Goal: Information Seeking & Learning: Learn about a topic

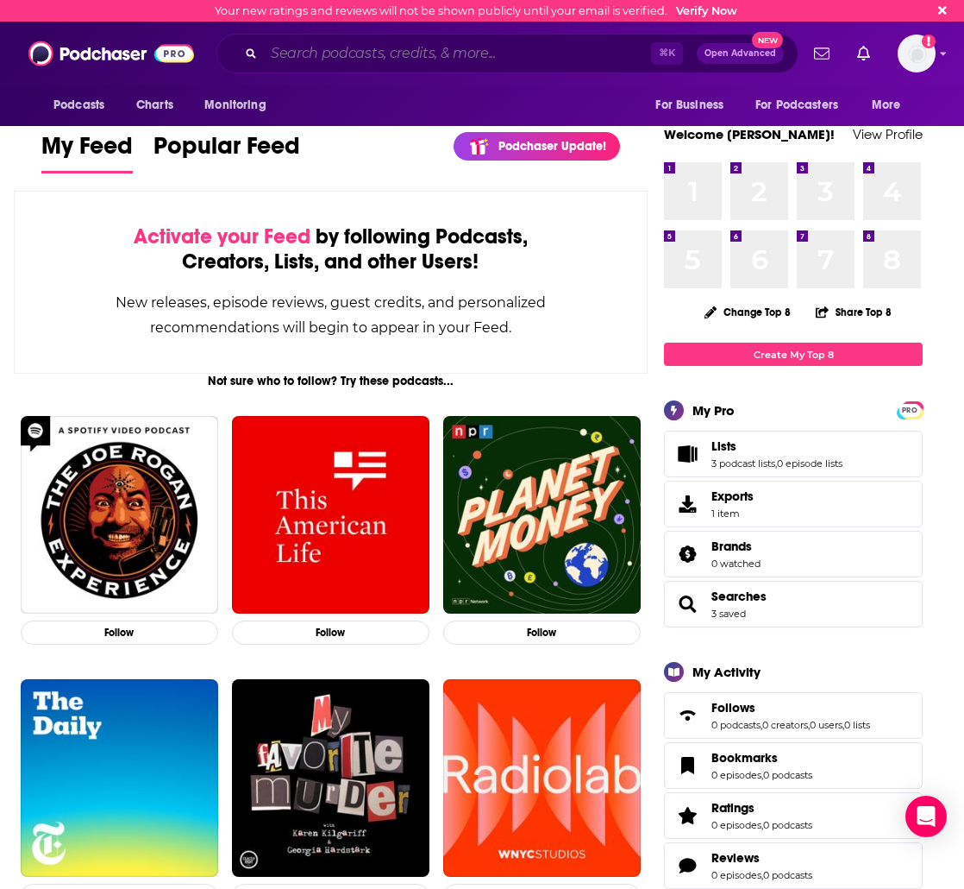
click at [344, 51] on input "Search podcasts, credits, & more..." at bounding box center [457, 54] width 387 height 28
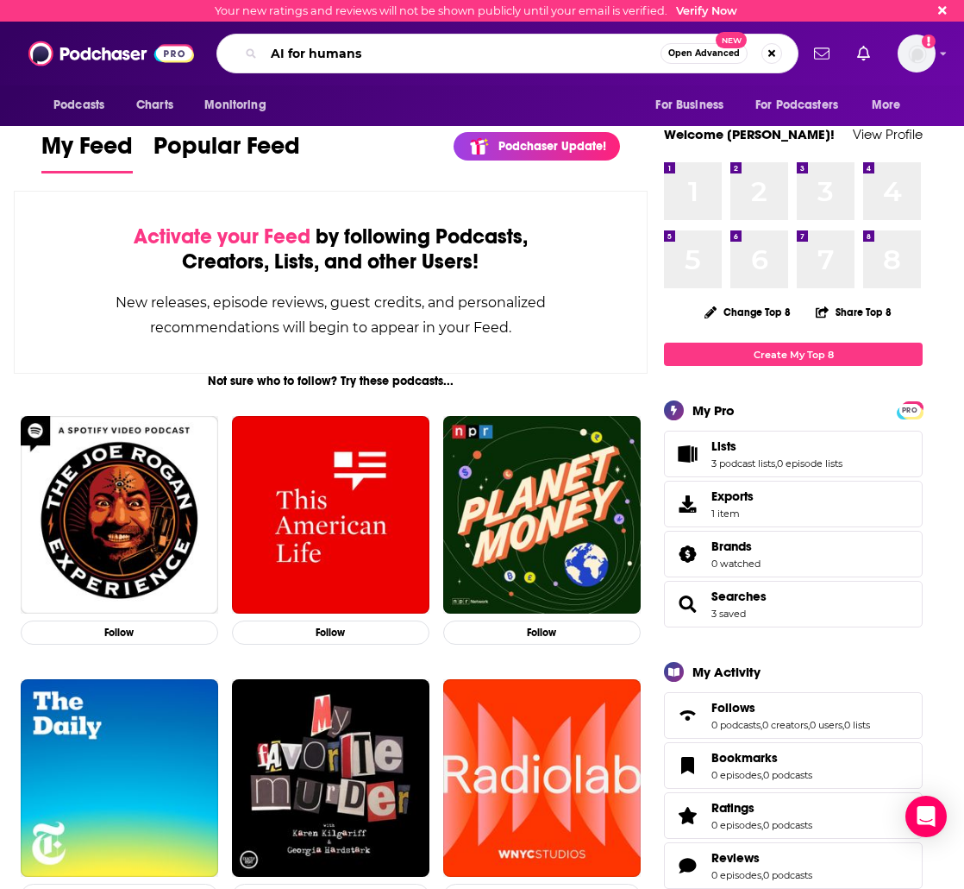
type input "AI for humans"
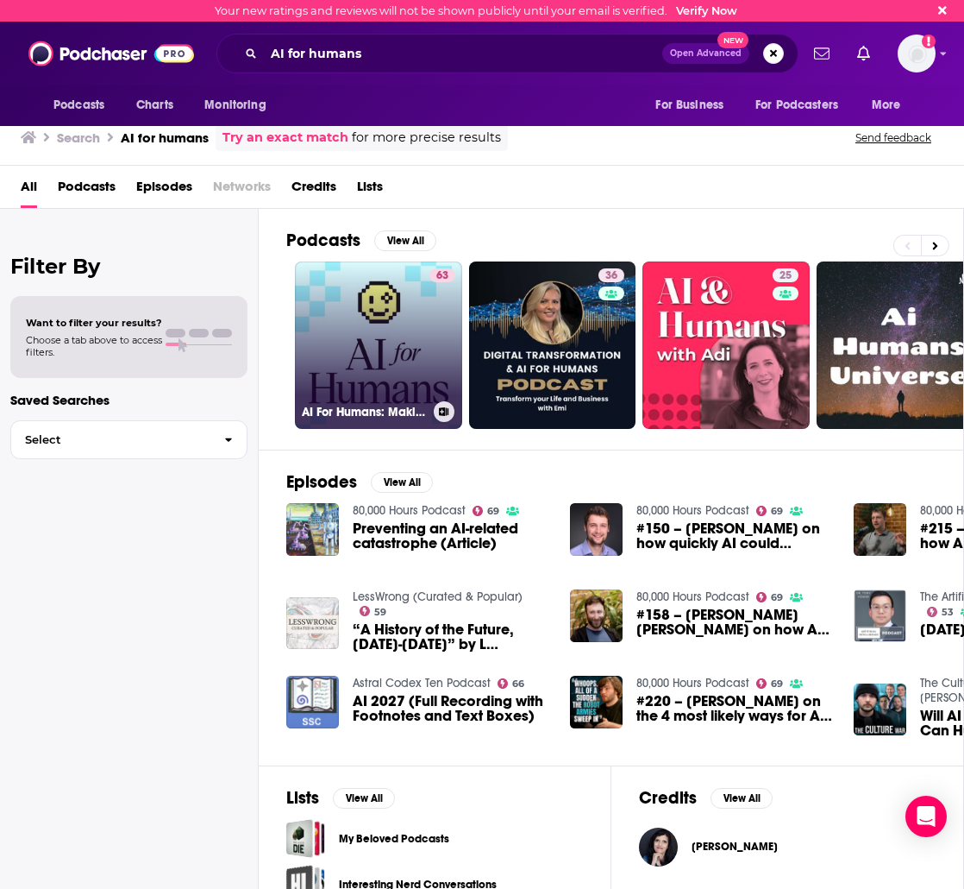
click at [455, 309] on link "63 AI For Humans: Making Artificial Intelligence Fun & Practical" at bounding box center [378, 344] width 167 height 167
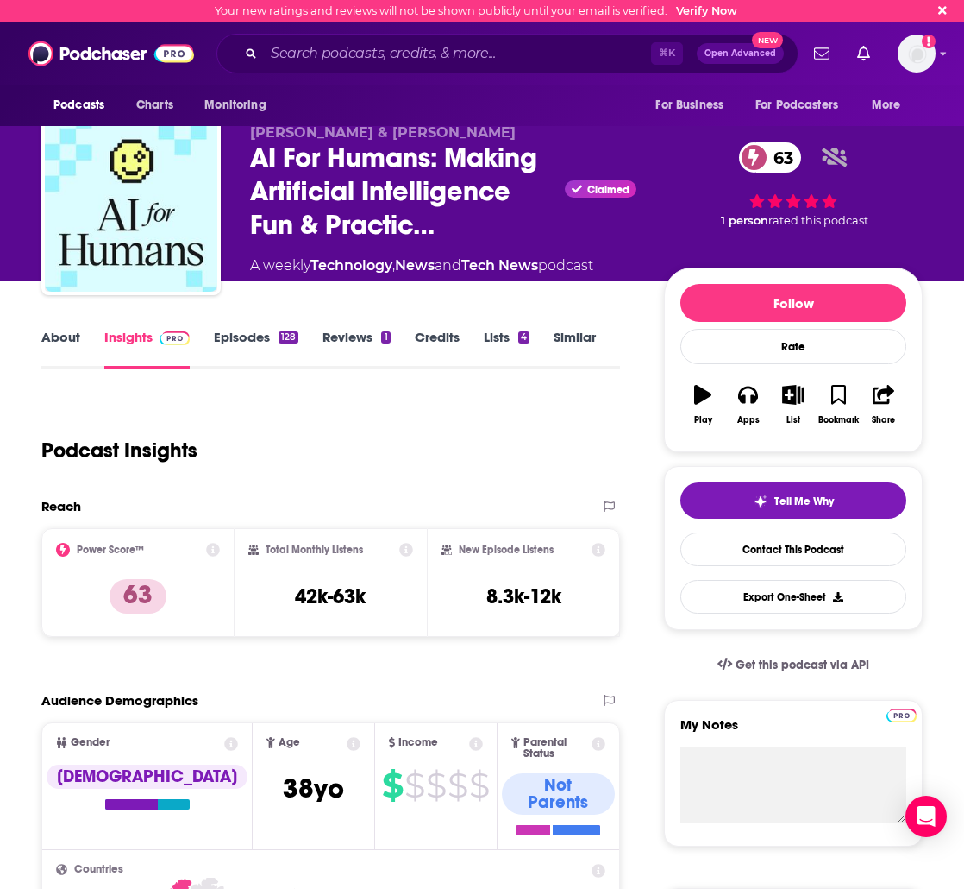
click at [576, 347] on link "Similar" at bounding box center [575, 349] width 42 height 40
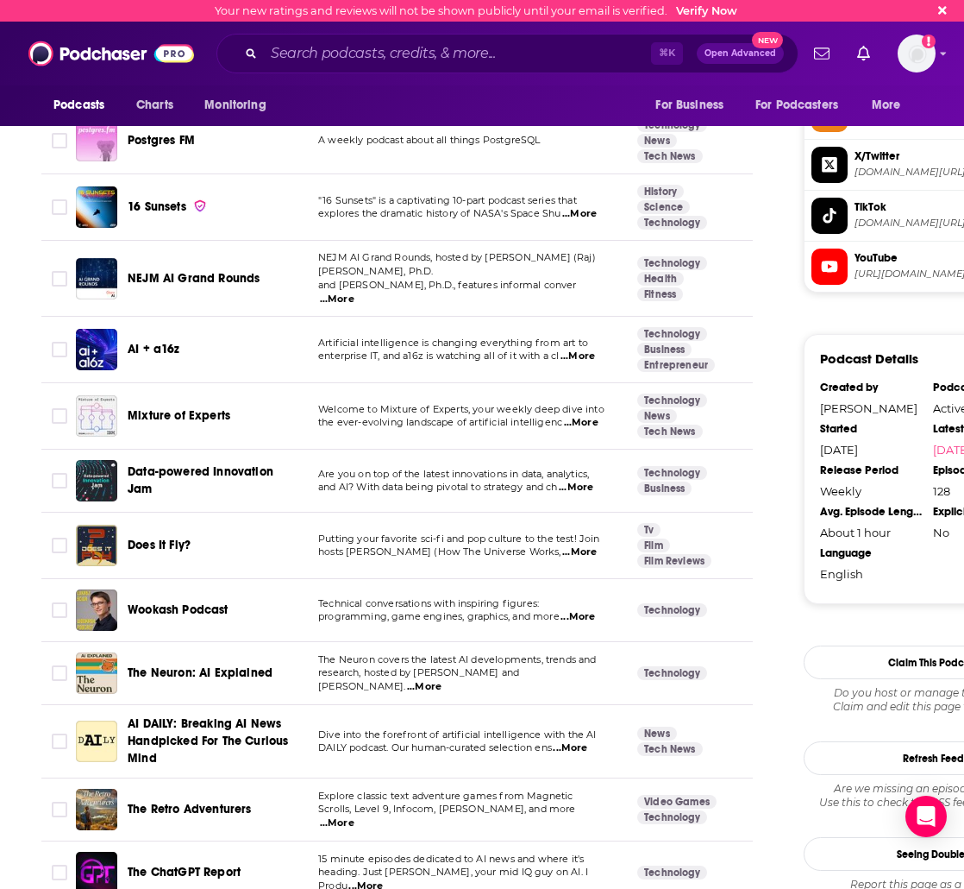
scroll to position [1624, 0]
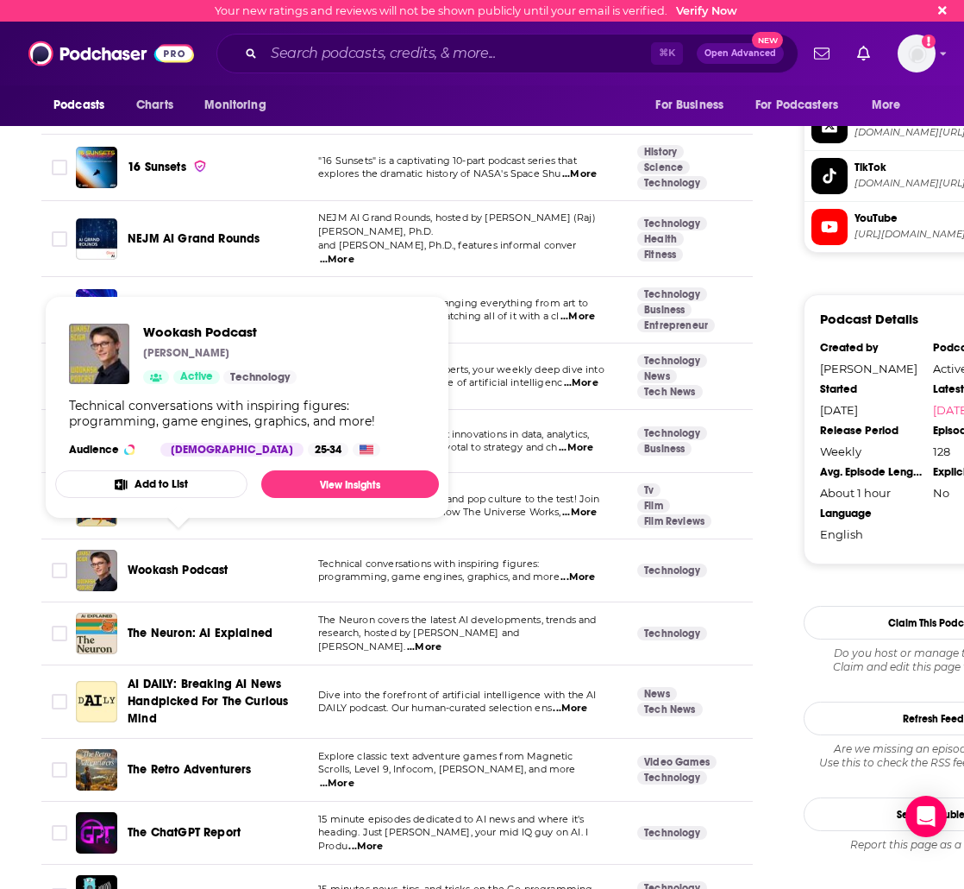
click at [159, 562] on span "Wookash Podcast" at bounding box center [178, 570] width 101 height 17
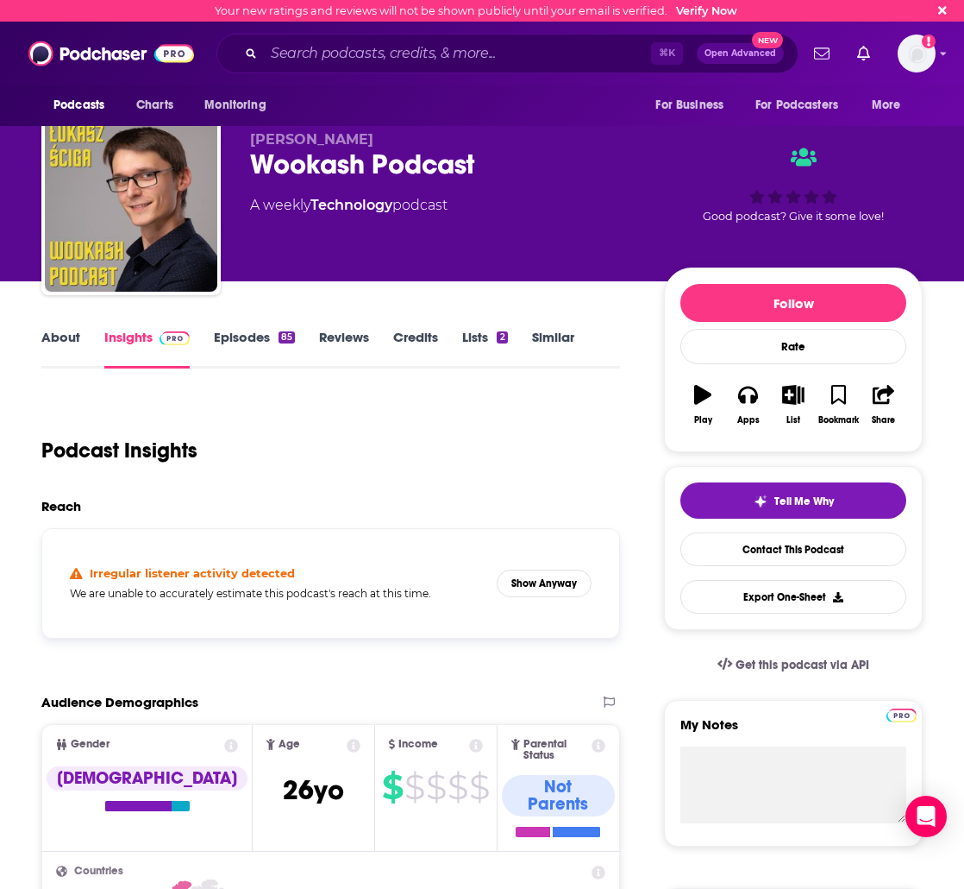
click at [56, 330] on link "About" at bounding box center [60, 349] width 39 height 40
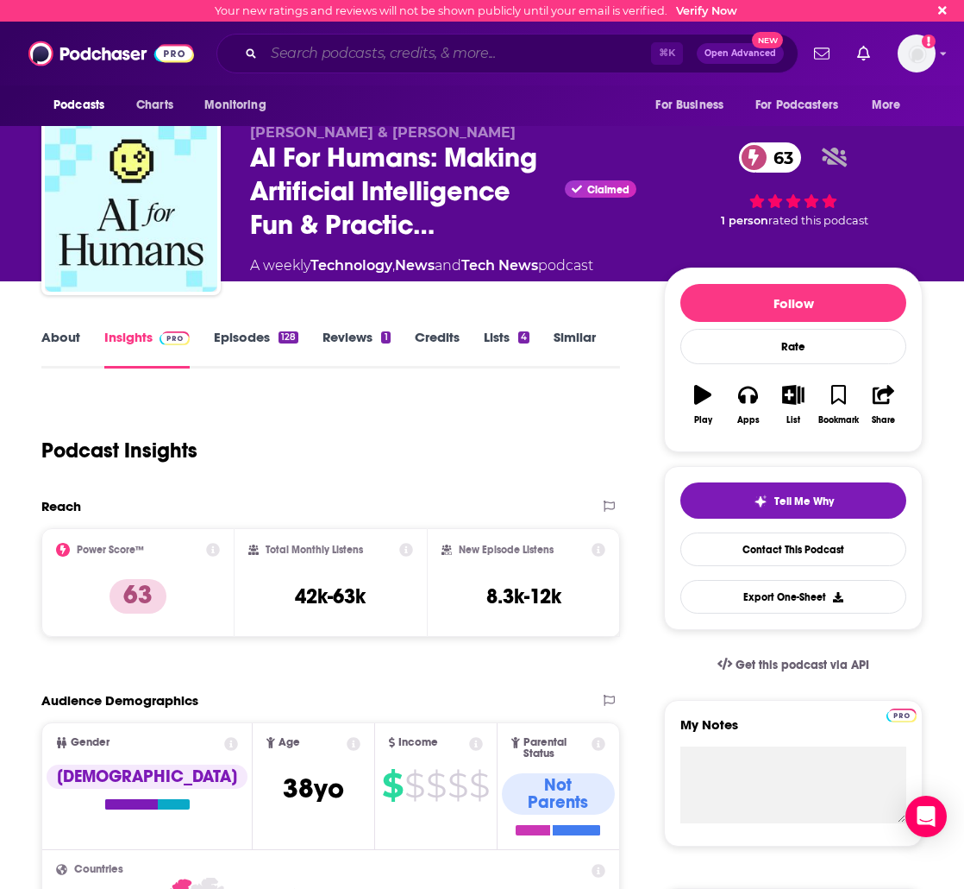
click at [324, 66] on input "Search podcasts, credits, & more..." at bounding box center [457, 54] width 387 height 28
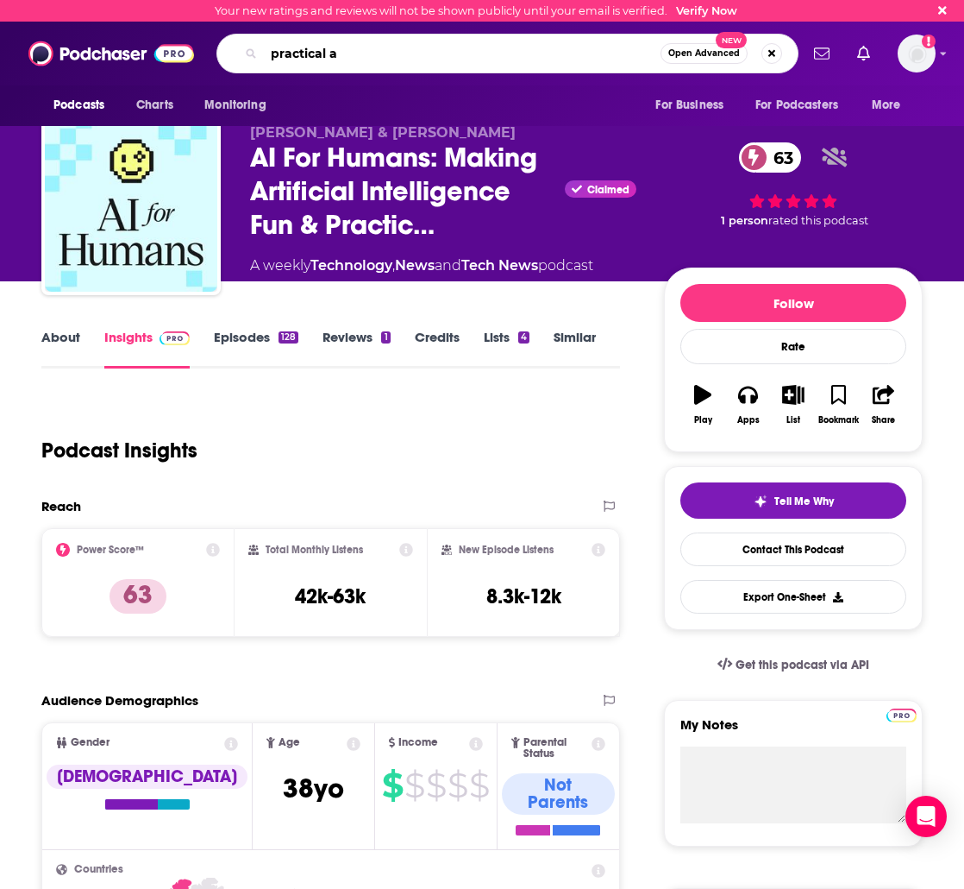
type input "practical ai"
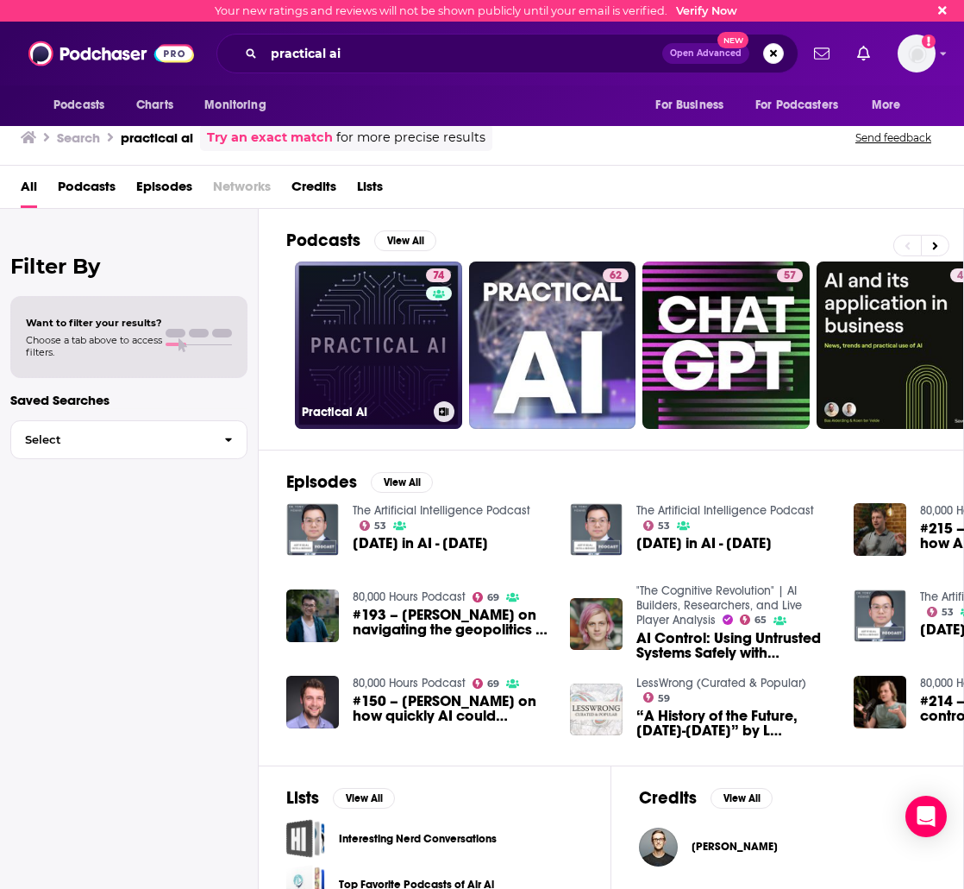
click at [379, 370] on link "74 Practical AI" at bounding box center [378, 344] width 167 height 167
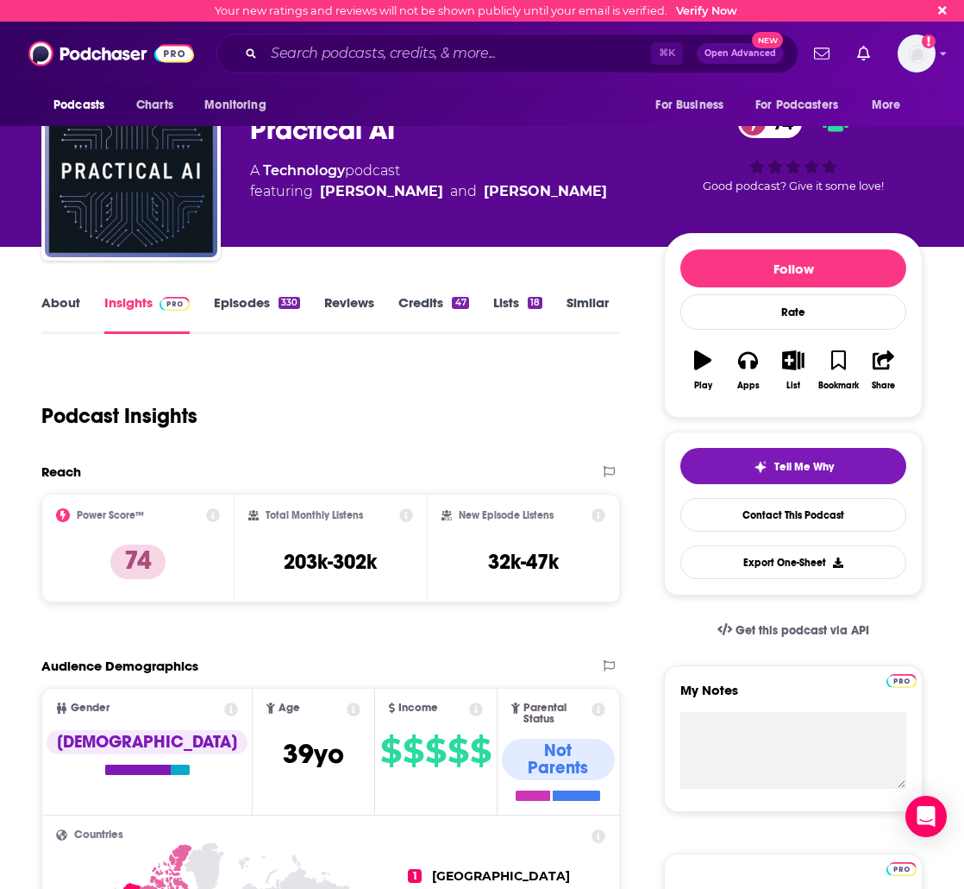
scroll to position [36, 0]
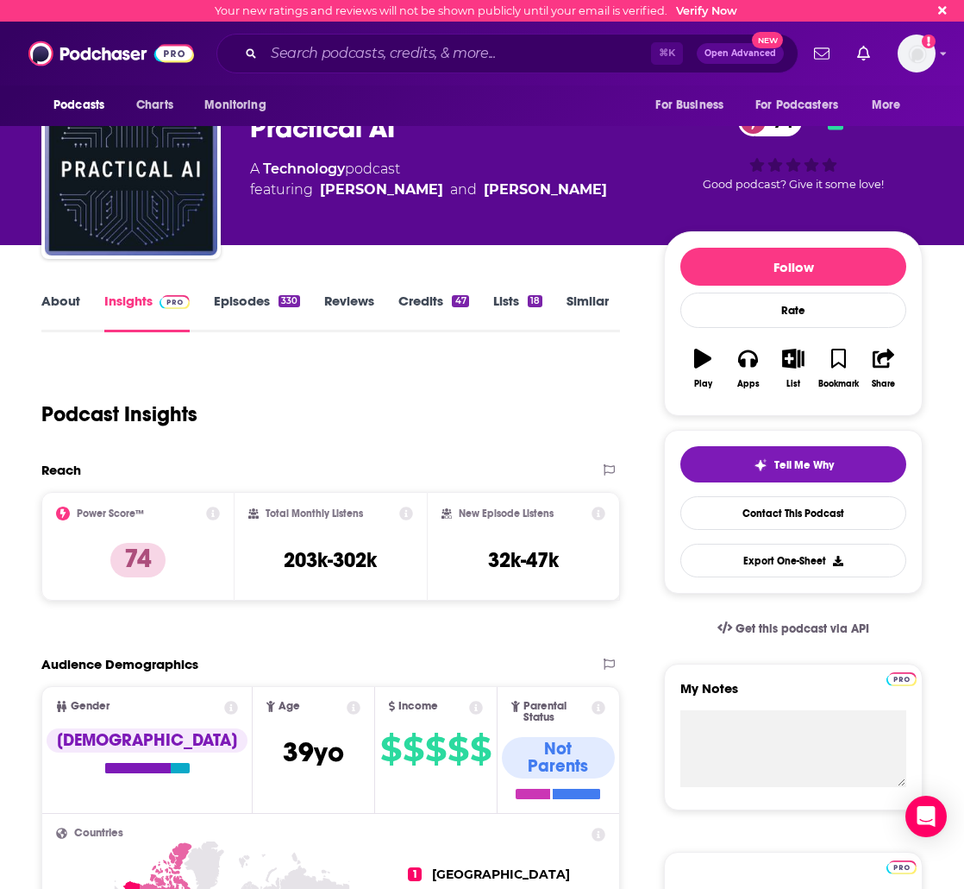
click at [71, 308] on link "About" at bounding box center [60, 312] width 39 height 40
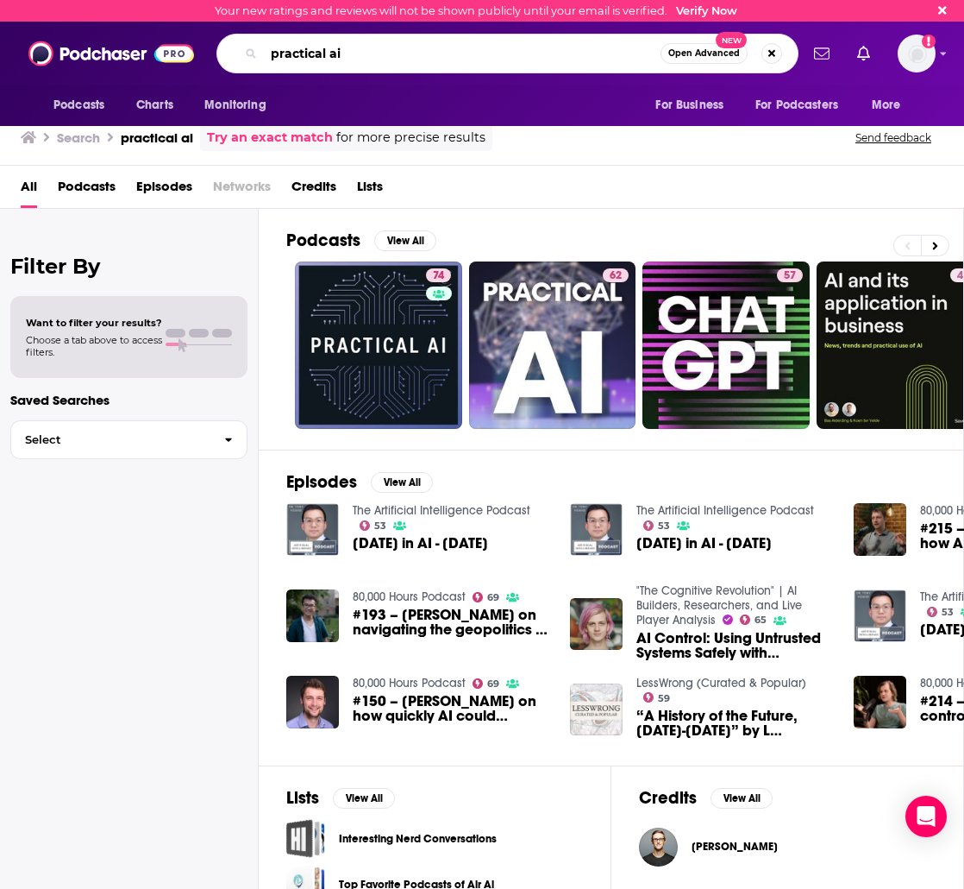
drag, startPoint x: 349, startPoint y: 54, endPoint x: 238, endPoint y: 54, distance: 110.4
click at [238, 54] on div "practical ai Open Advanced New" at bounding box center [508, 54] width 582 height 40
type input "the eye on AI"
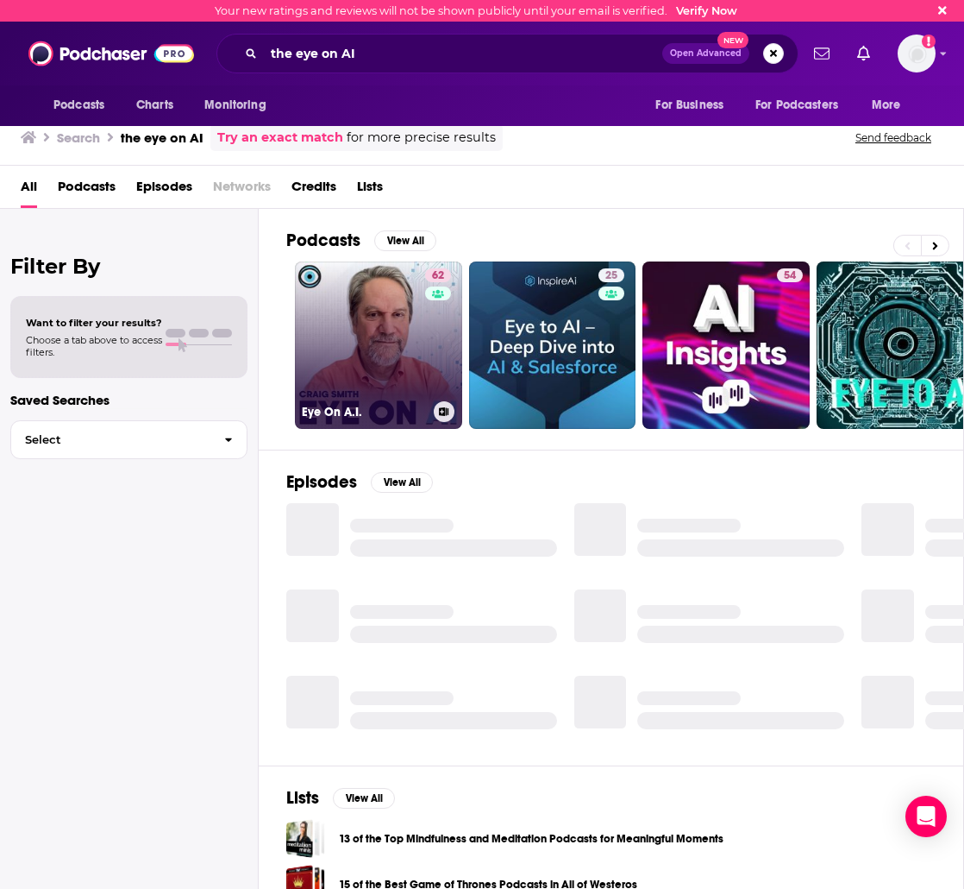
click at [390, 355] on link "62 Eye On A.I." at bounding box center [378, 344] width 167 height 167
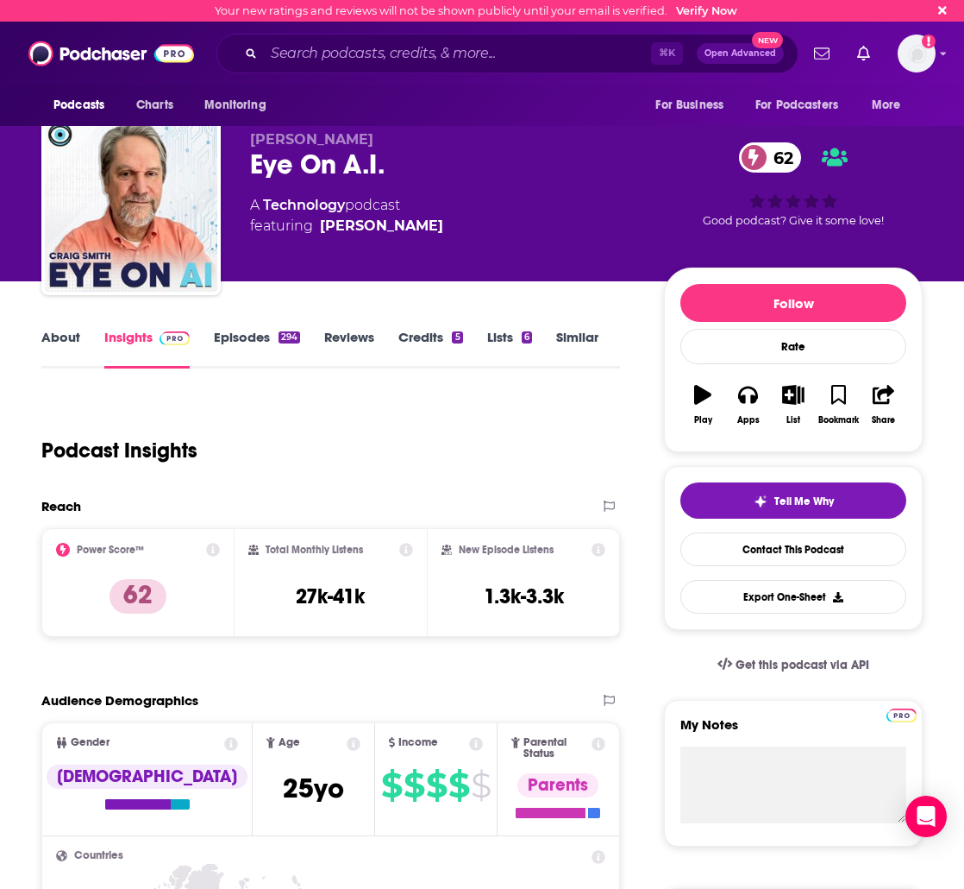
click at [233, 334] on link "Episodes 294" at bounding box center [257, 349] width 86 height 40
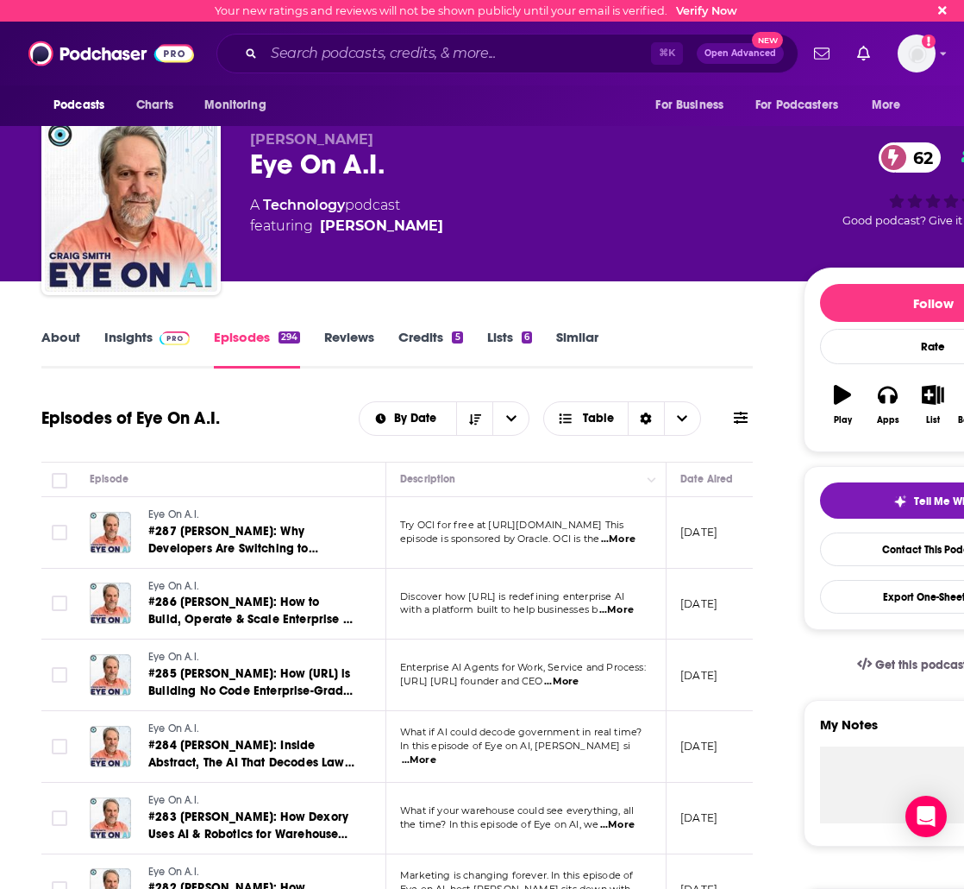
click at [72, 336] on link "About" at bounding box center [60, 349] width 39 height 40
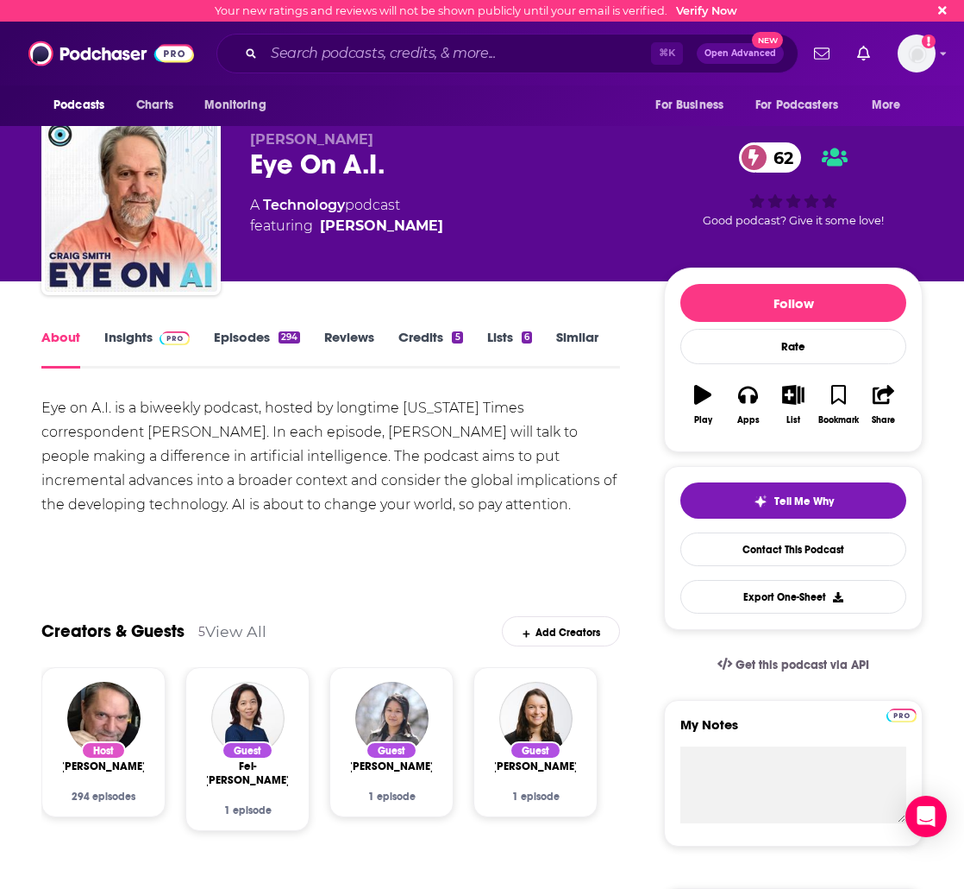
click at [105, 336] on link "Insights" at bounding box center [146, 349] width 85 height 40
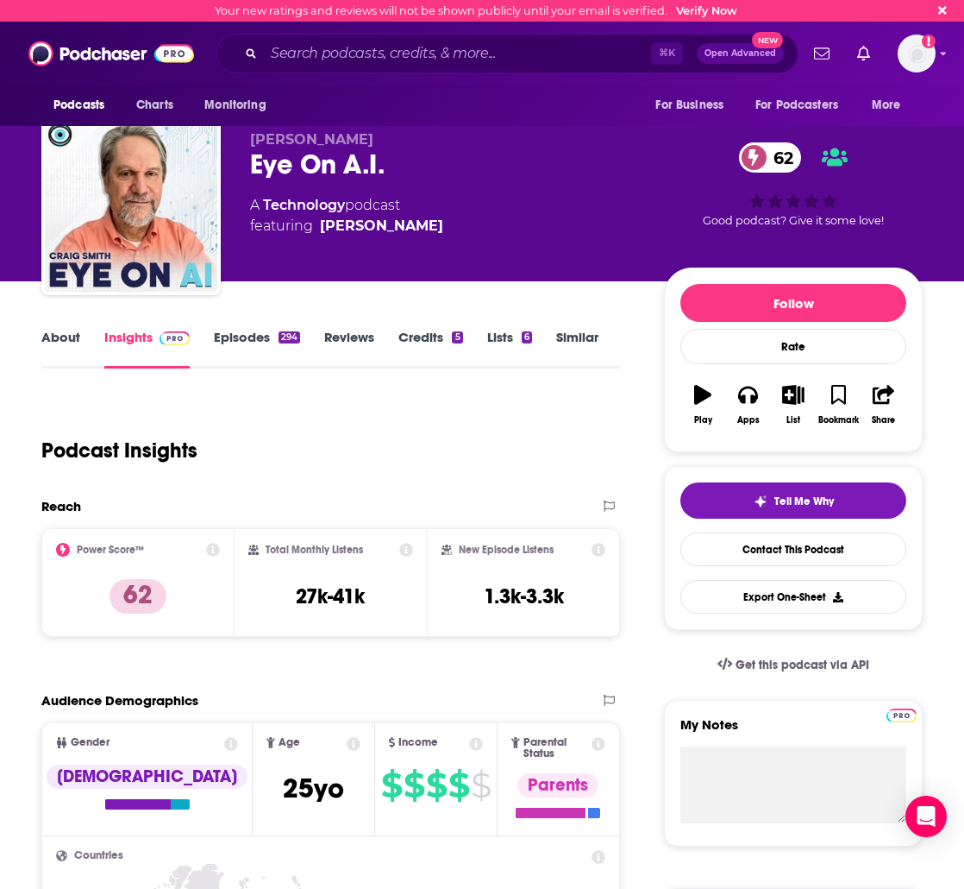
click at [60, 338] on link "About" at bounding box center [60, 349] width 39 height 40
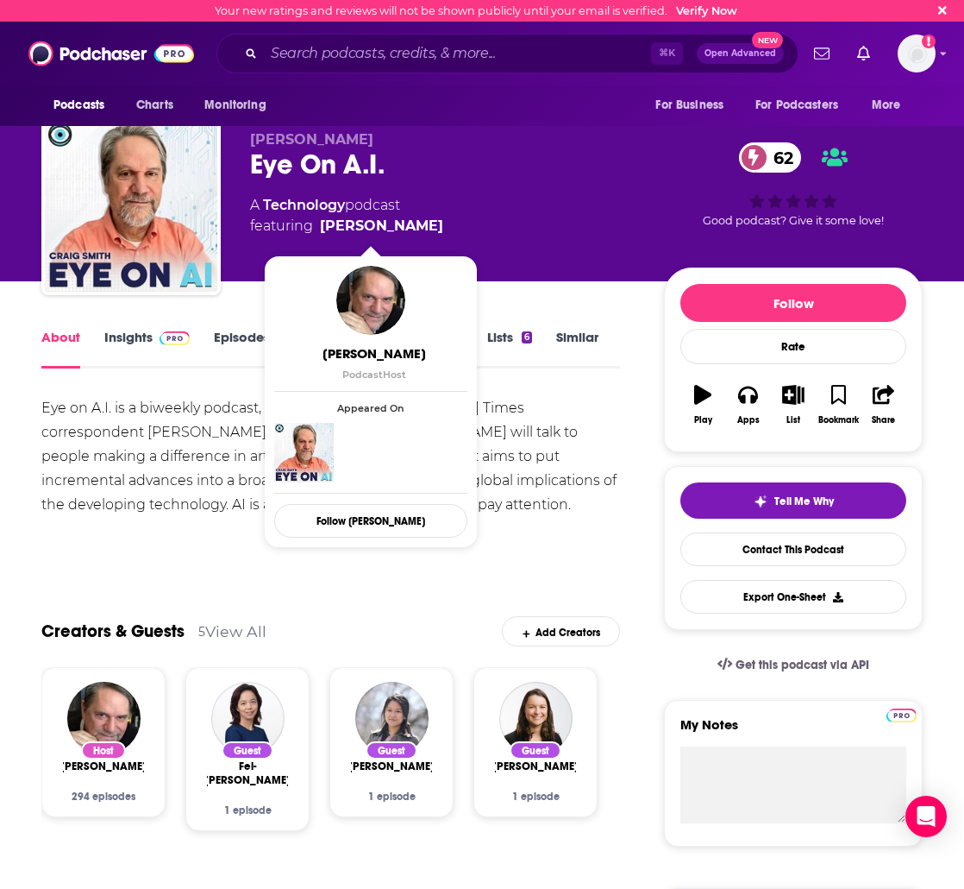
drag, startPoint x: 442, startPoint y: 221, endPoint x: 419, endPoint y: 228, distance: 23.5
click at [419, 228] on div "A Technology podcast featuring Craig S. Smith" at bounding box center [443, 215] width 386 height 41
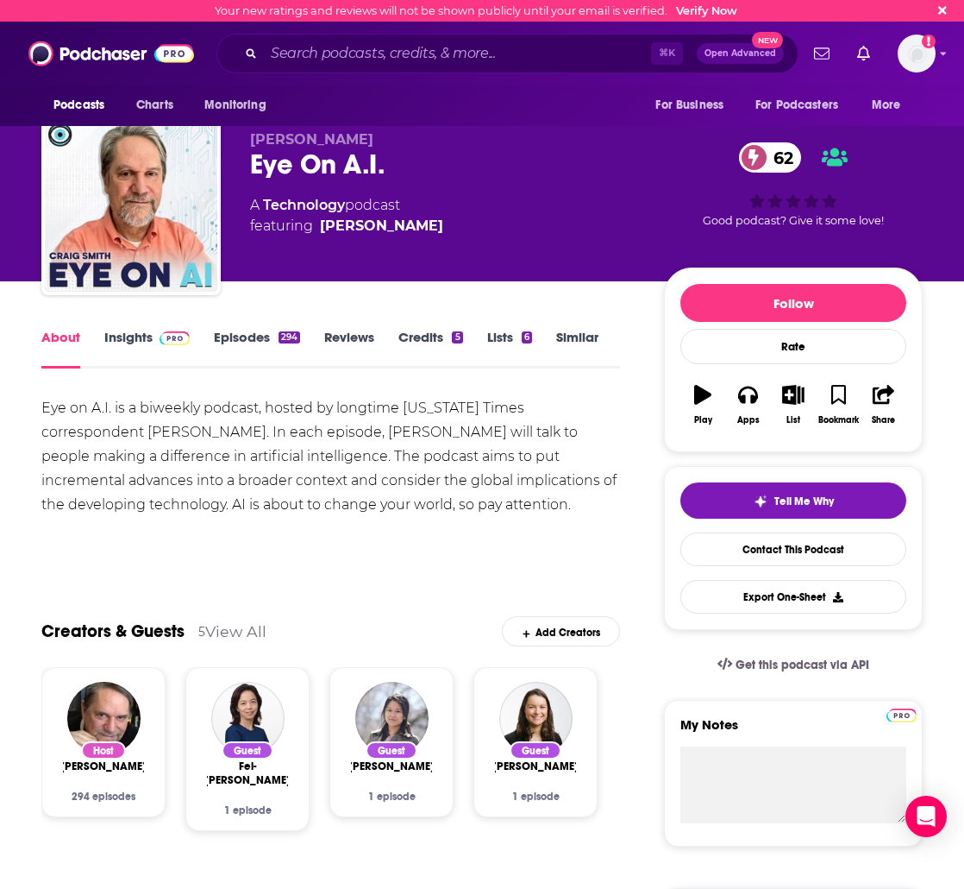
copy span "Craig S. Smith"
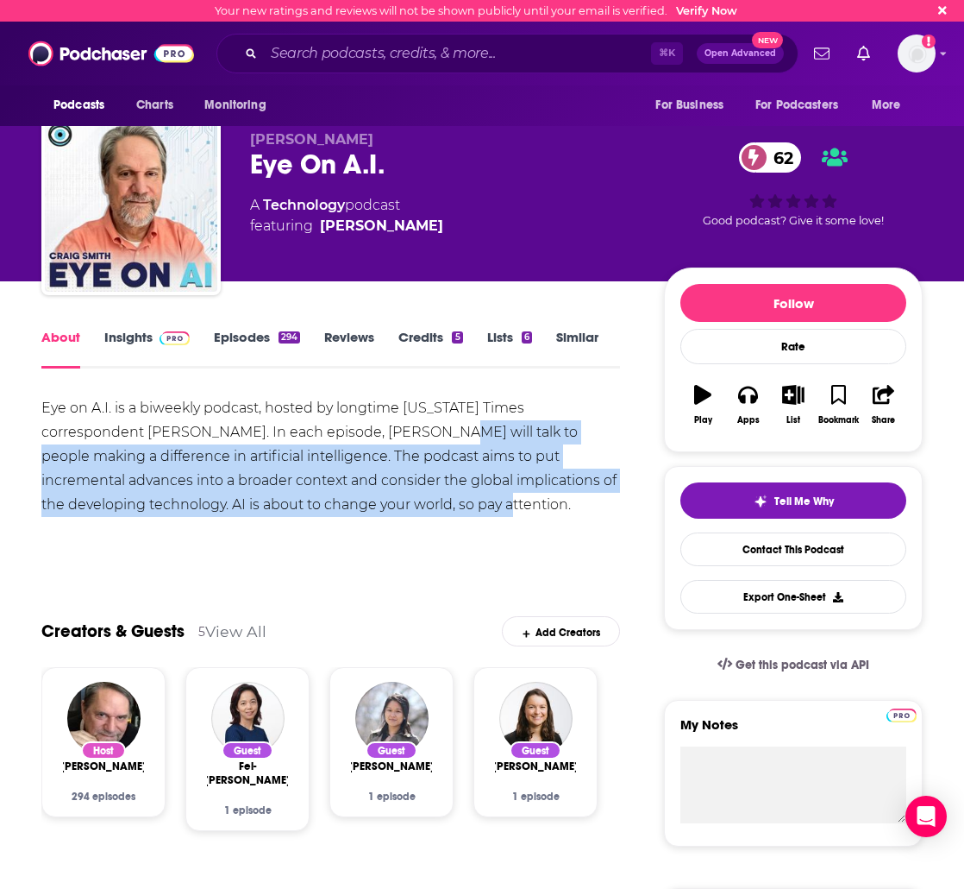
drag, startPoint x: 323, startPoint y: 432, endPoint x: 355, endPoint y: 503, distance: 78.0
click at [355, 503] on div "Eye on A.I. is a biweekly podcast, hosted by longtime New York Times correspond…" at bounding box center [330, 456] width 579 height 121
copy div "talk to people making a difference in artificial intelligence. The podcast aims…"
click at [129, 344] on link "Insights" at bounding box center [146, 349] width 85 height 40
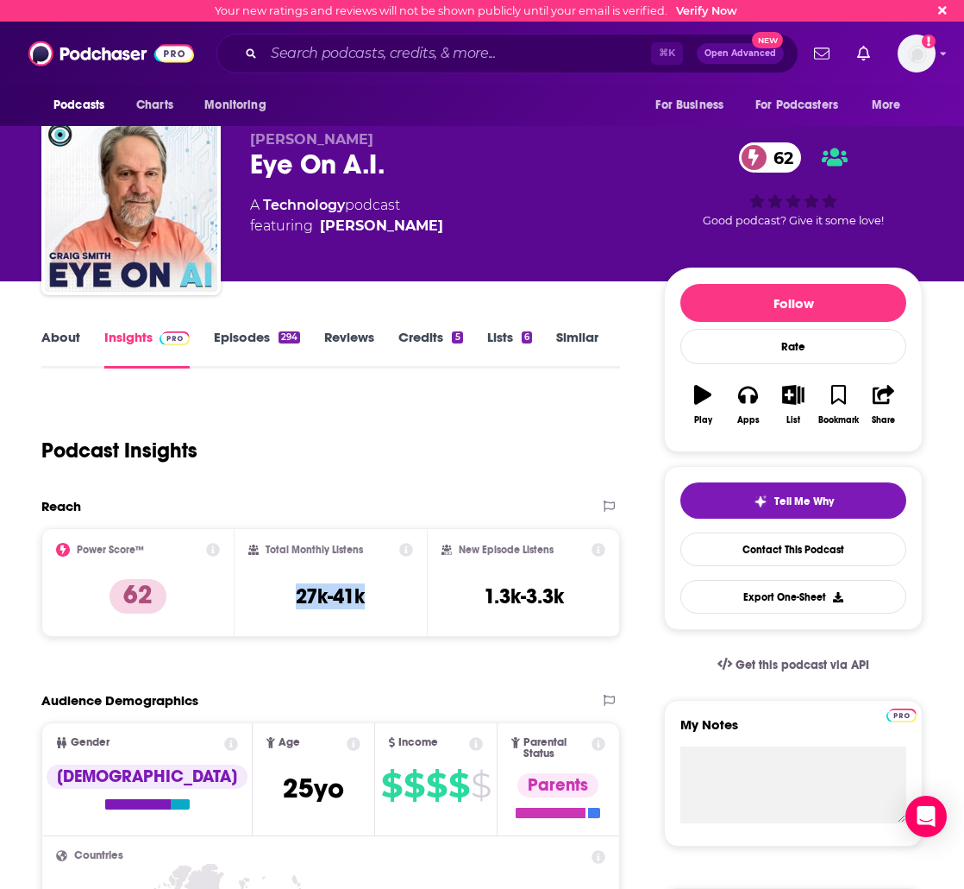
drag, startPoint x: 267, startPoint y: 597, endPoint x: 380, endPoint y: 597, distance: 113.9
click at [380, 597] on div "Total Monthly Listens 27k-41k" at bounding box center [331, 582] width 166 height 79
copy h3 "27k-41k"
click at [242, 339] on link "Episodes 294" at bounding box center [257, 349] width 86 height 40
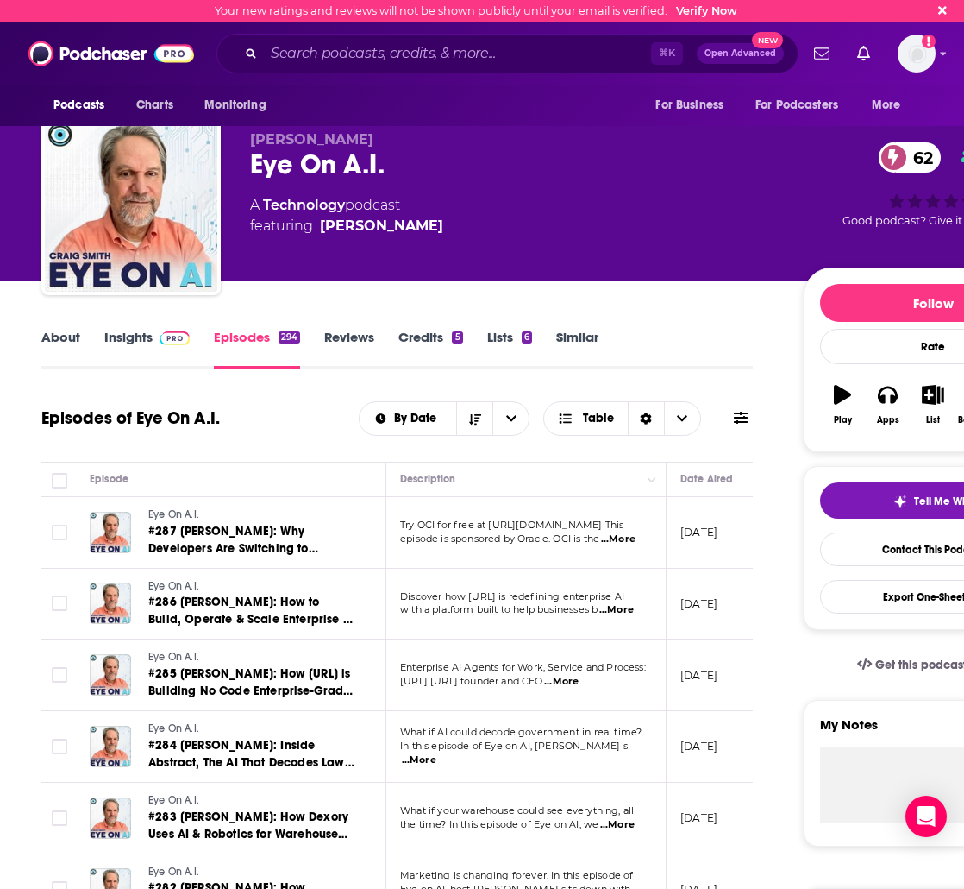
drag, startPoint x: 548, startPoint y: 530, endPoint x: 583, endPoint y: 535, distance: 35.7
click at [548, 530] on span "Try OCI for free at http://oracle.com/eyeonai This" at bounding box center [511, 524] width 223 height 12
click at [618, 542] on span "...More" at bounding box center [618, 539] width 35 height 14
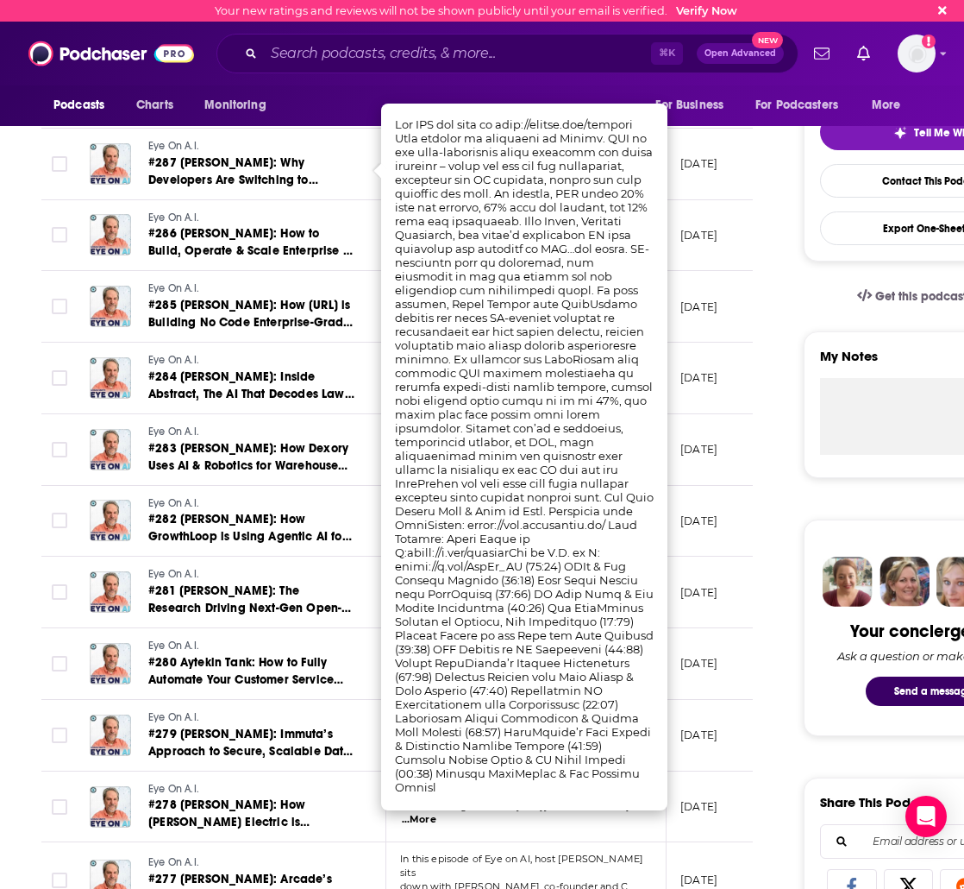
scroll to position [380, 0]
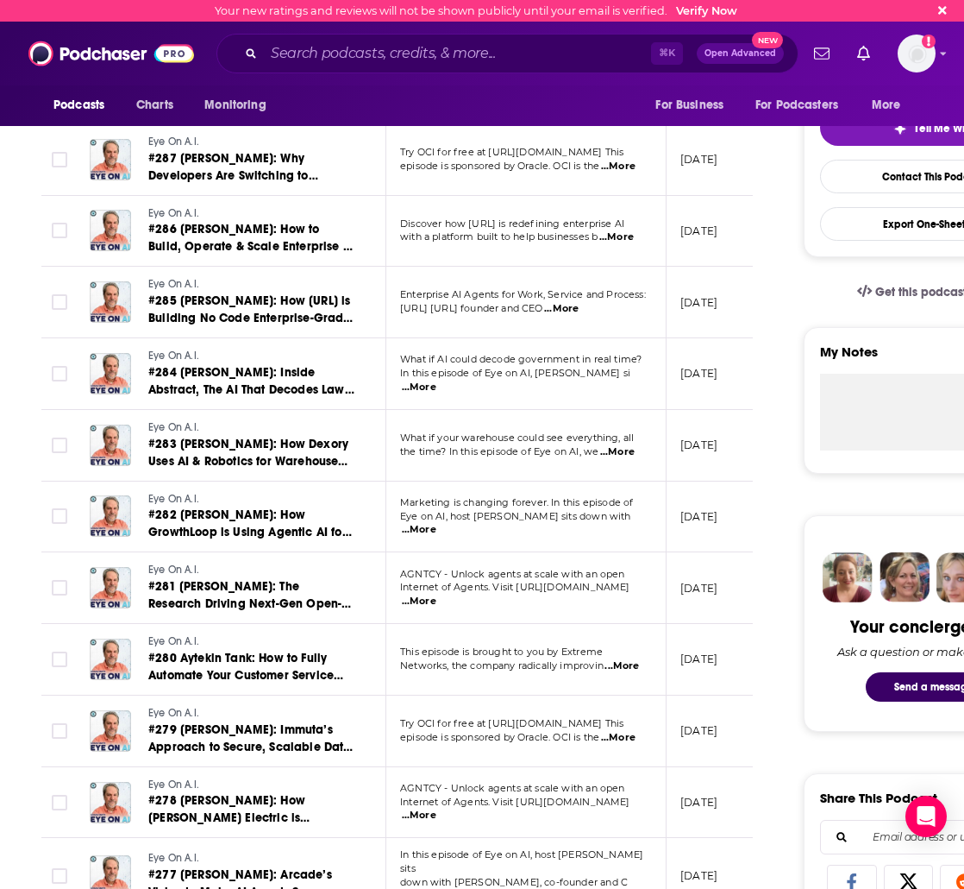
scroll to position [328, 0]
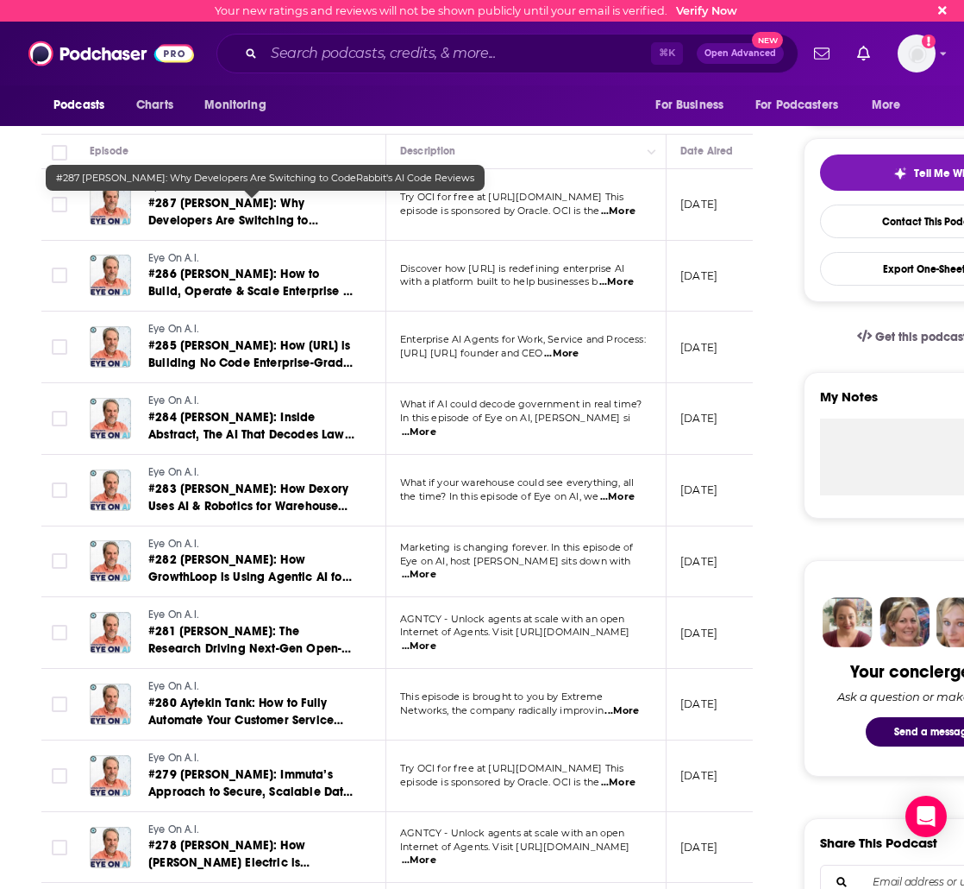
click at [248, 206] on span "#287 Sahil Bansal: Why Developers Are Switching to CodeRabbit's AI Code Reviews" at bounding box center [235, 220] width 175 height 49
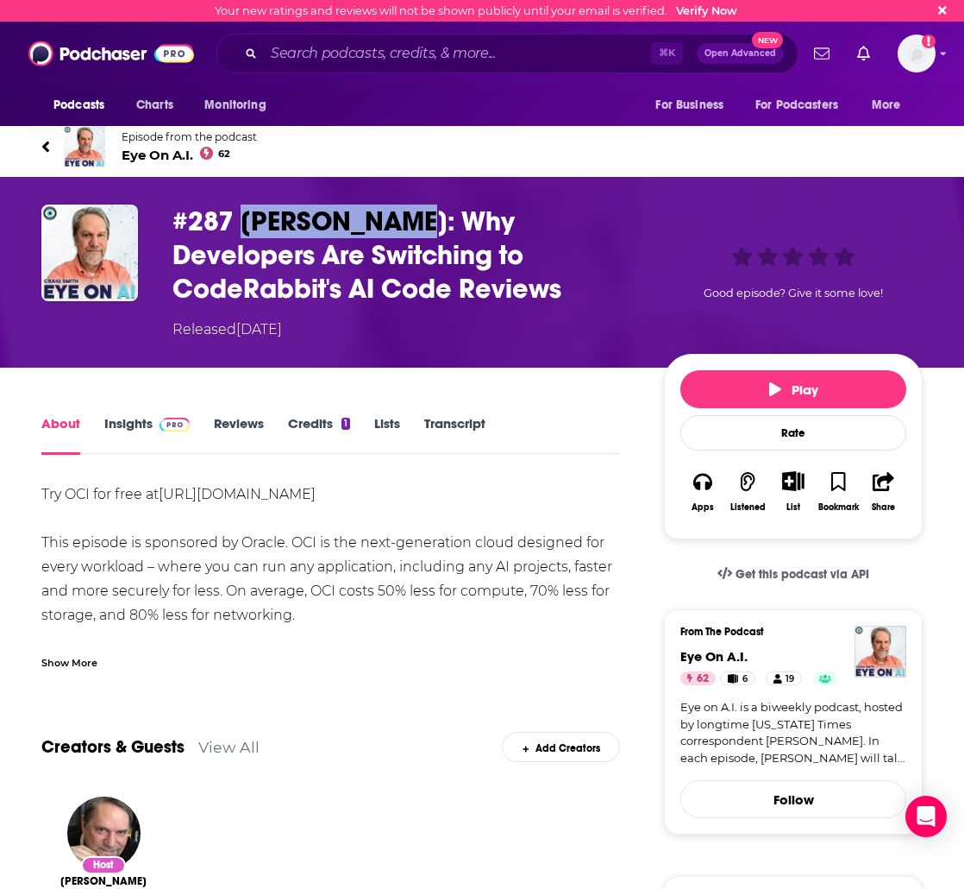
drag, startPoint x: 245, startPoint y: 218, endPoint x: 393, endPoint y: 220, distance: 147.5
click at [393, 220] on h1 "#287 Sahil Bansal: Why Developers Are Switching to CodeRabbit's AI Code Reviews" at bounding box center [405, 254] width 464 height 101
copy h1 "Sahil Bansal"
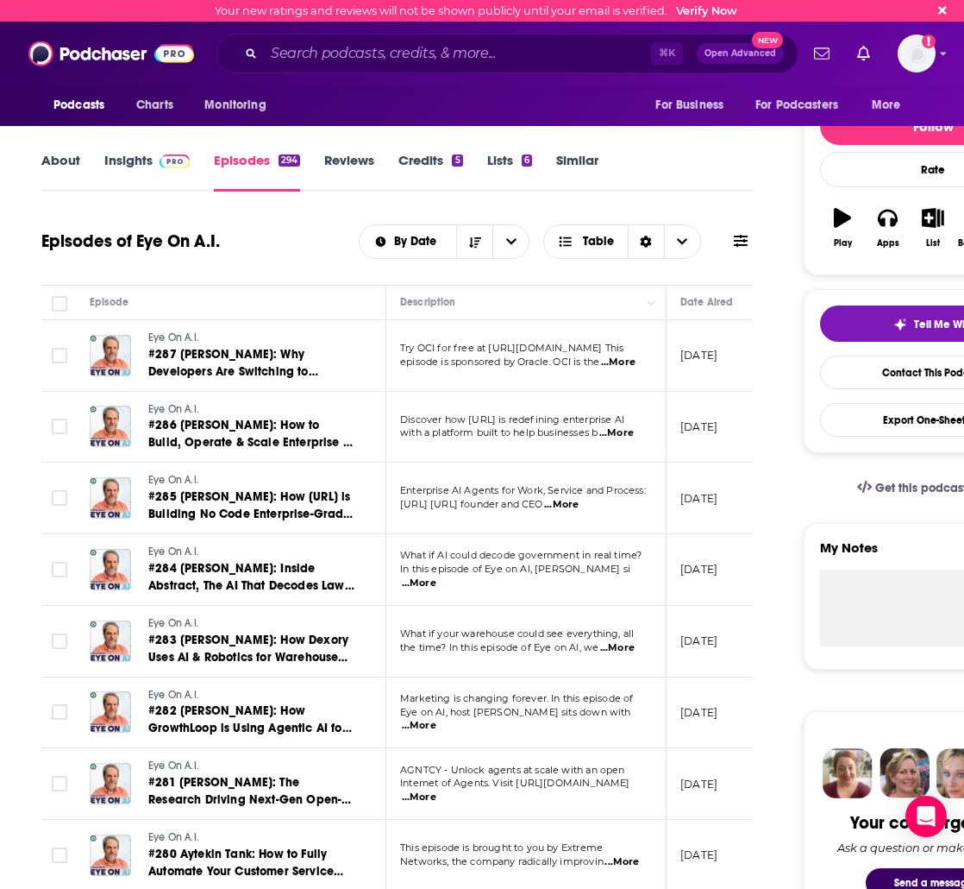
scroll to position [232, 0]
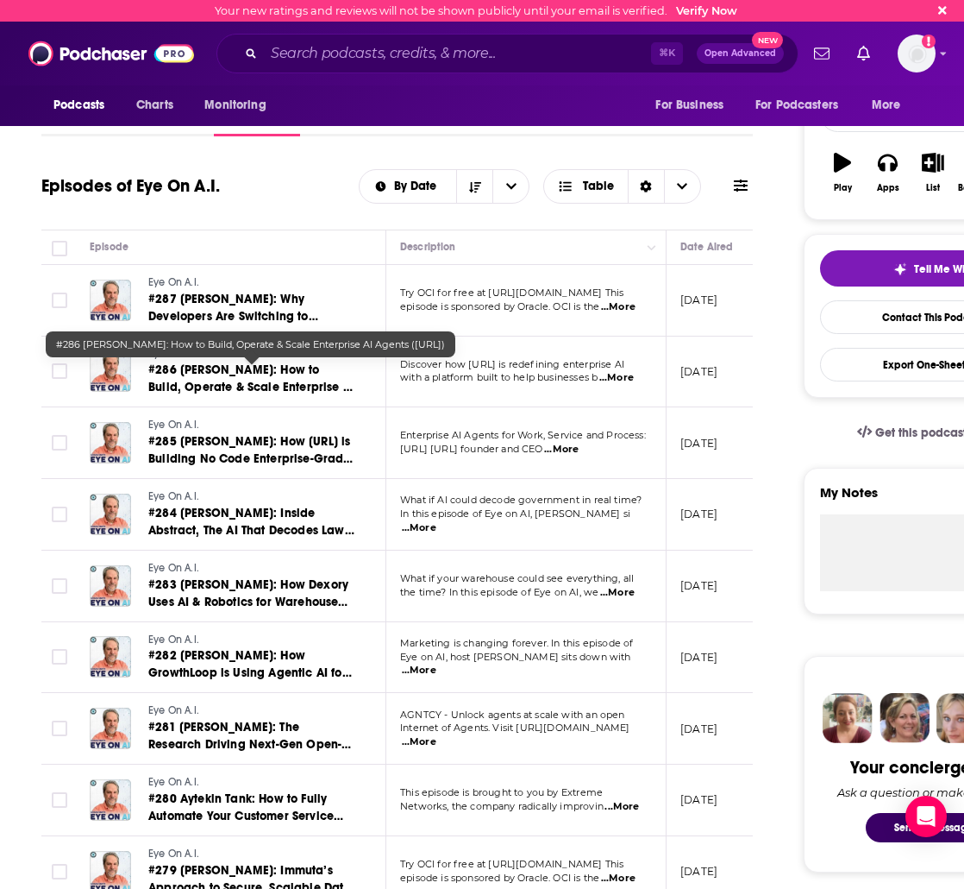
click at [252, 388] on span "#286 Ram Venkatesh: How to Build, Operate & Scale Enterprise AI Agents (Sema4.a…" at bounding box center [251, 386] width 206 height 49
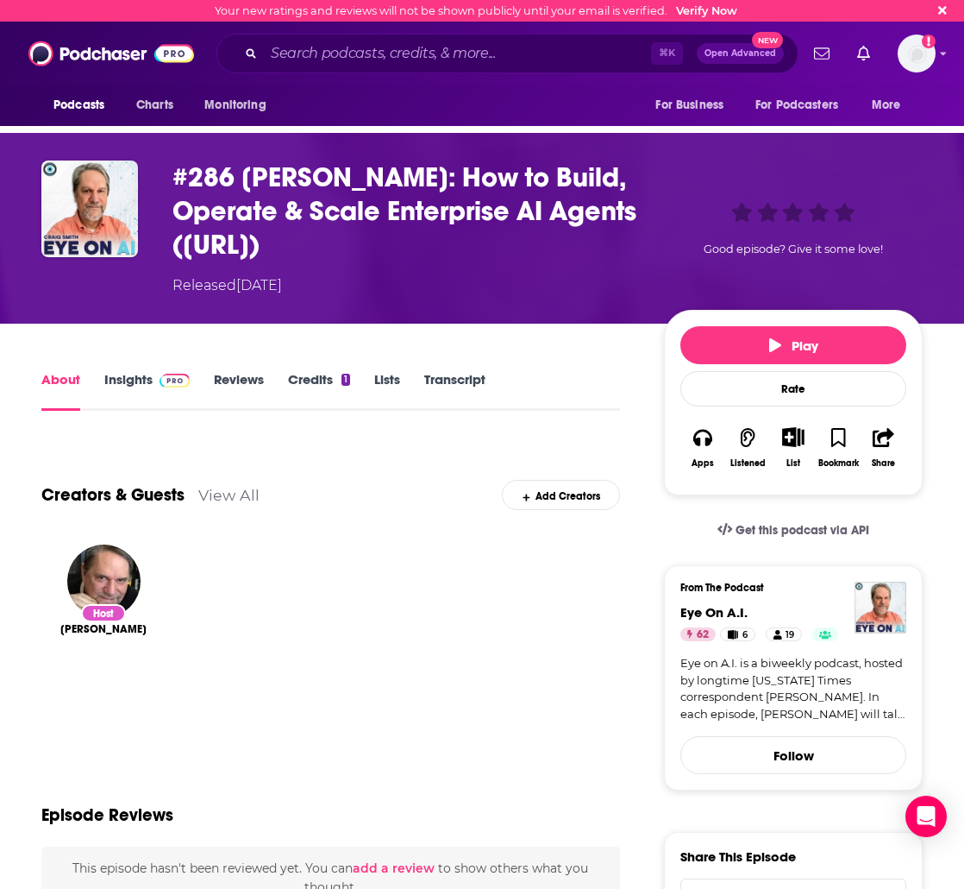
scroll to position [48, 0]
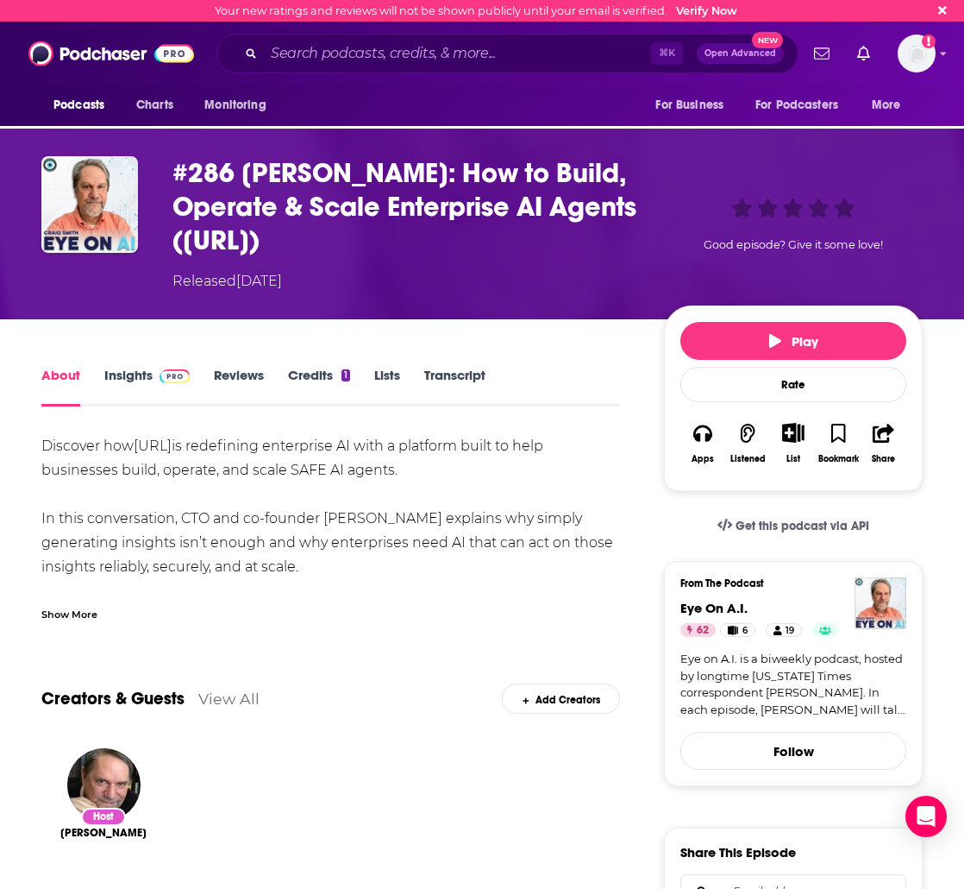
drag, startPoint x: 185, startPoint y: 519, endPoint x: 396, endPoint y: 520, distance: 210.5
click at [396, 520] on span "In this conversation, CTO and co-founder Ram Venkatesh explains why simply gene…" at bounding box center [327, 542] width 572 height 65
drag, startPoint x: 430, startPoint y: 519, endPoint x: 182, endPoint y: 521, distance: 247.6
click at [182, 518] on span "In this conversation, CTO and co-founder Ram Venkatesh explains why simply gene…" at bounding box center [327, 542] width 572 height 65
copy span "CTO and co-founder Ram Venkatesh"
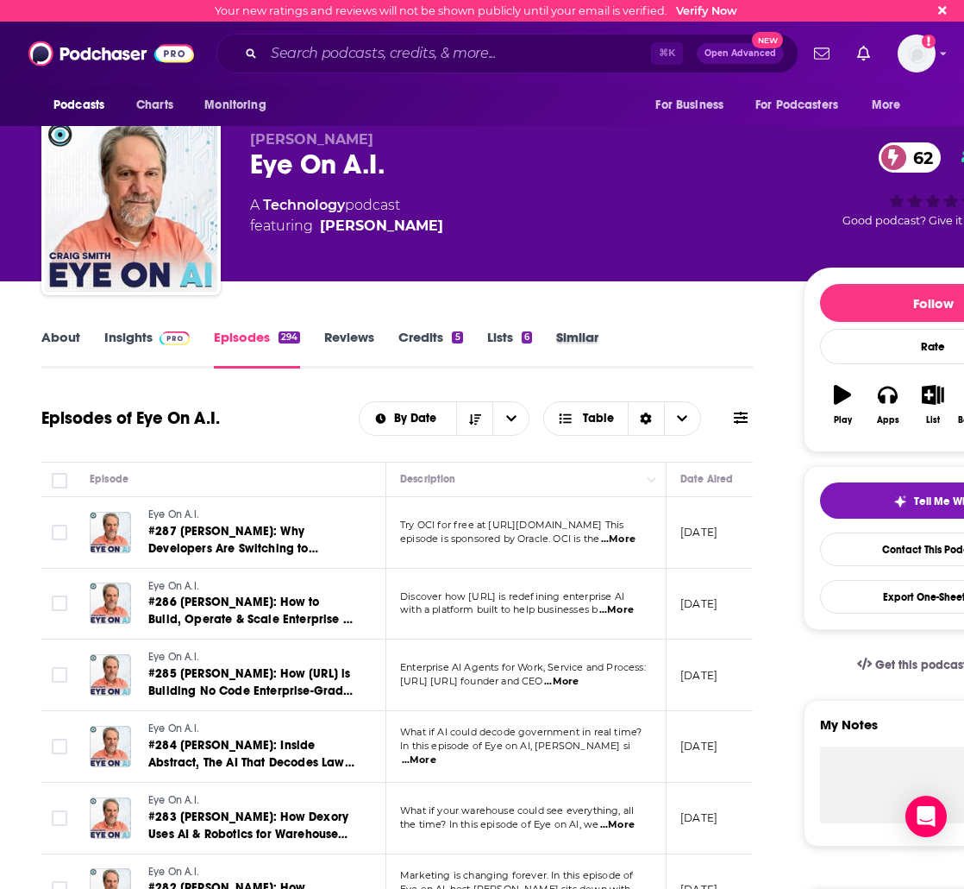
click at [614, 360] on div "Similar" at bounding box center [589, 349] width 66 height 40
click at [582, 343] on link "Similar" at bounding box center [577, 349] width 42 height 40
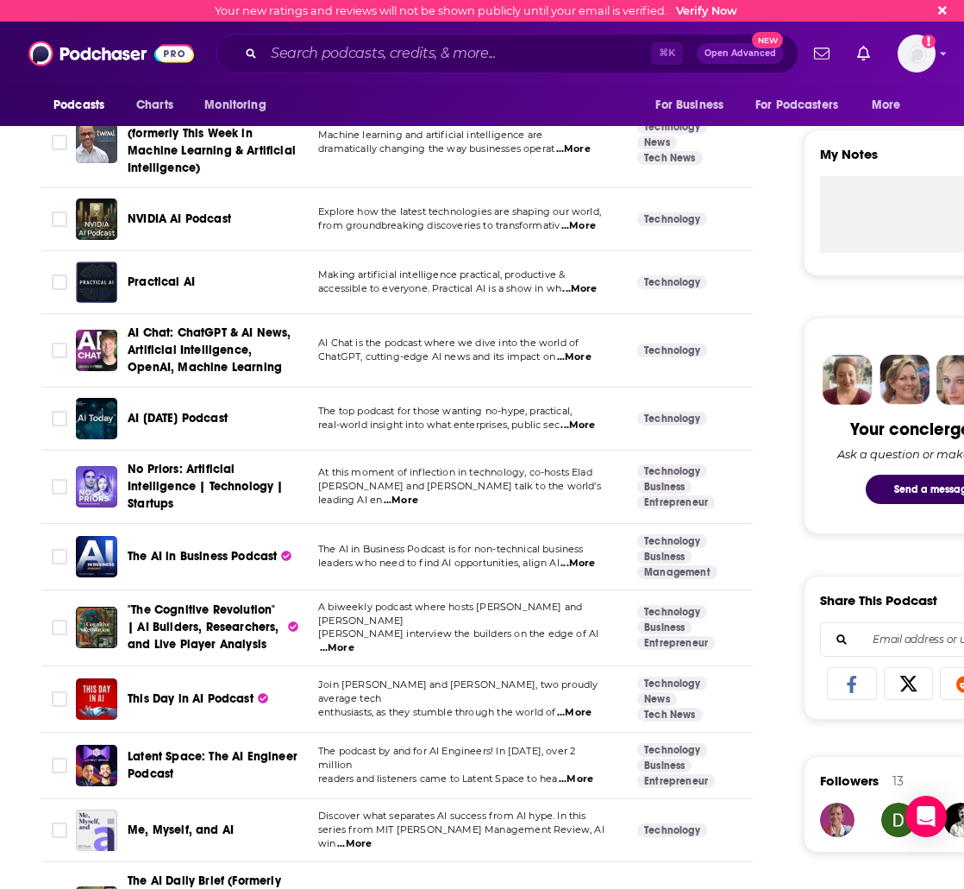
scroll to position [580, 0]
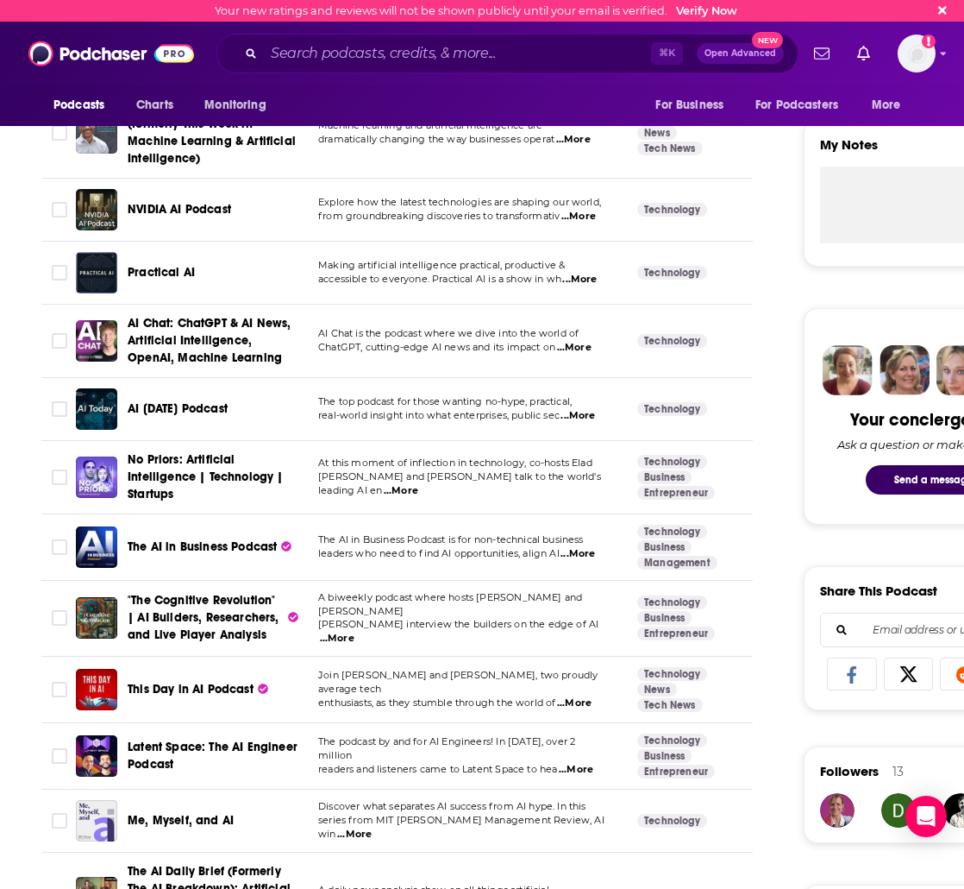
drag, startPoint x: 543, startPoint y: 693, endPoint x: 581, endPoint y: 700, distance: 39.4
click at [543, 696] on span "enthusiasts, as they stumble through the world of" at bounding box center [436, 702] width 237 height 12
click at [523, 696] on span "enthusiasts, as they stumble through the world of" at bounding box center [436, 702] width 237 height 12
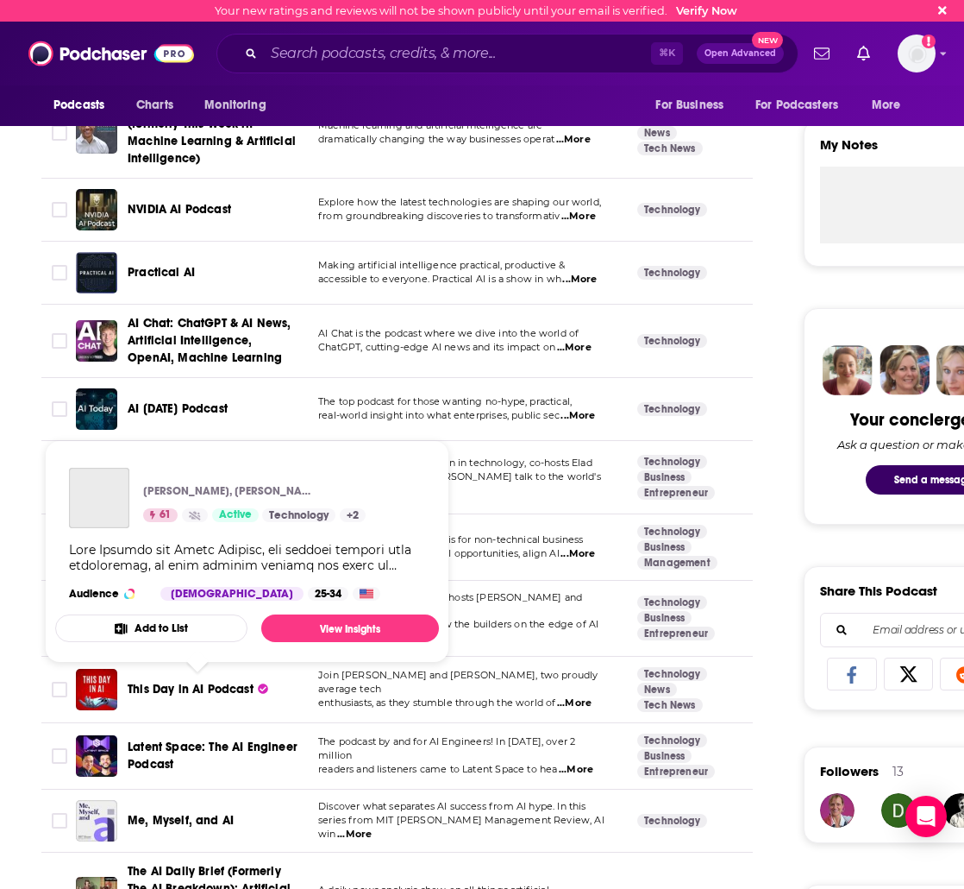
click at [144, 688] on span "This Day in AI Podcast" at bounding box center [191, 689] width 126 height 15
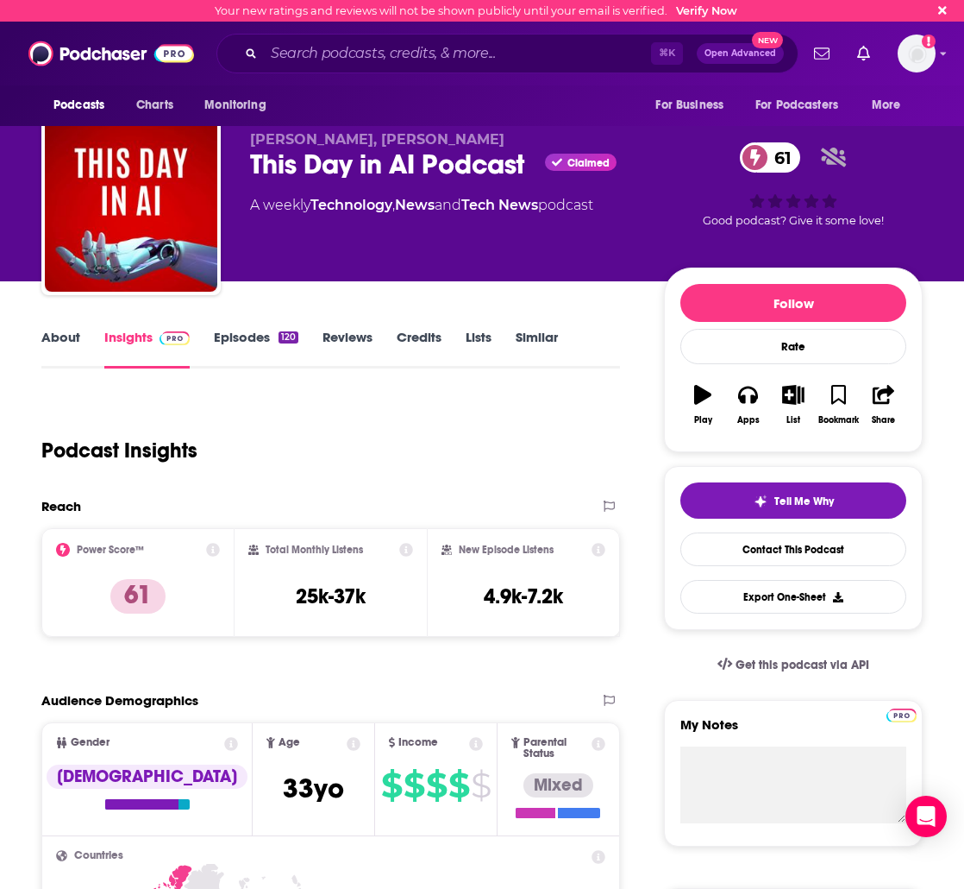
click at [223, 348] on link "Episodes 120" at bounding box center [256, 349] width 85 height 40
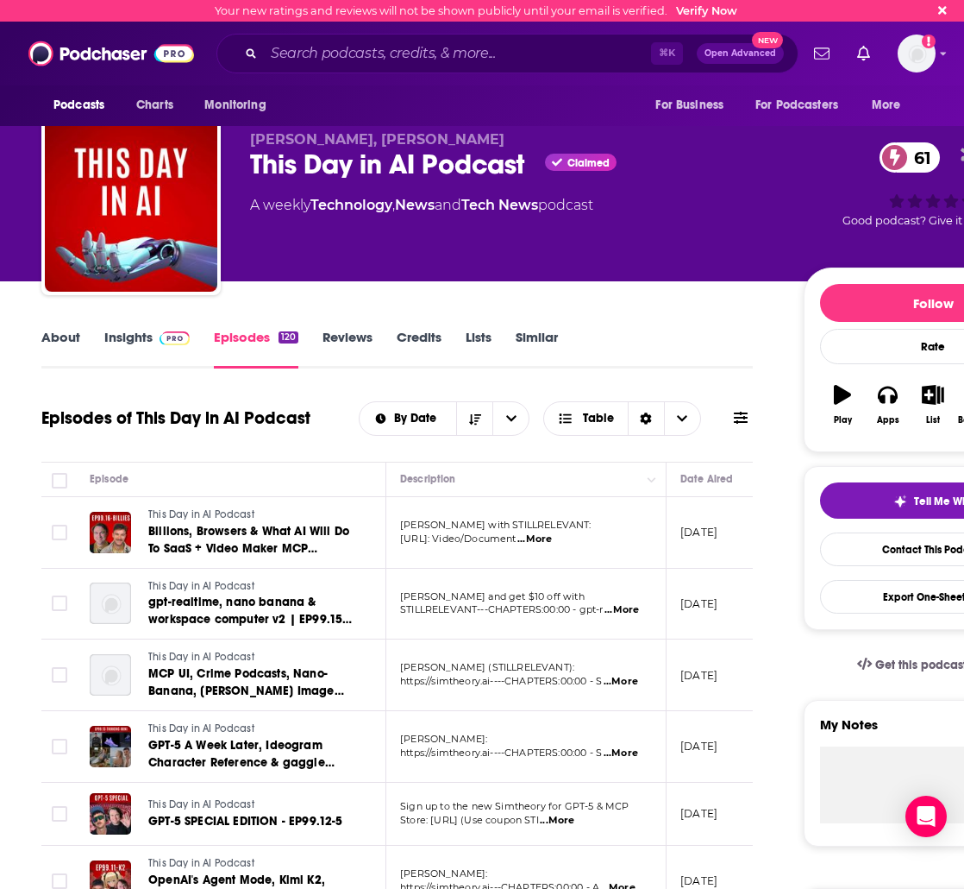
click at [60, 336] on link "About" at bounding box center [60, 349] width 39 height 40
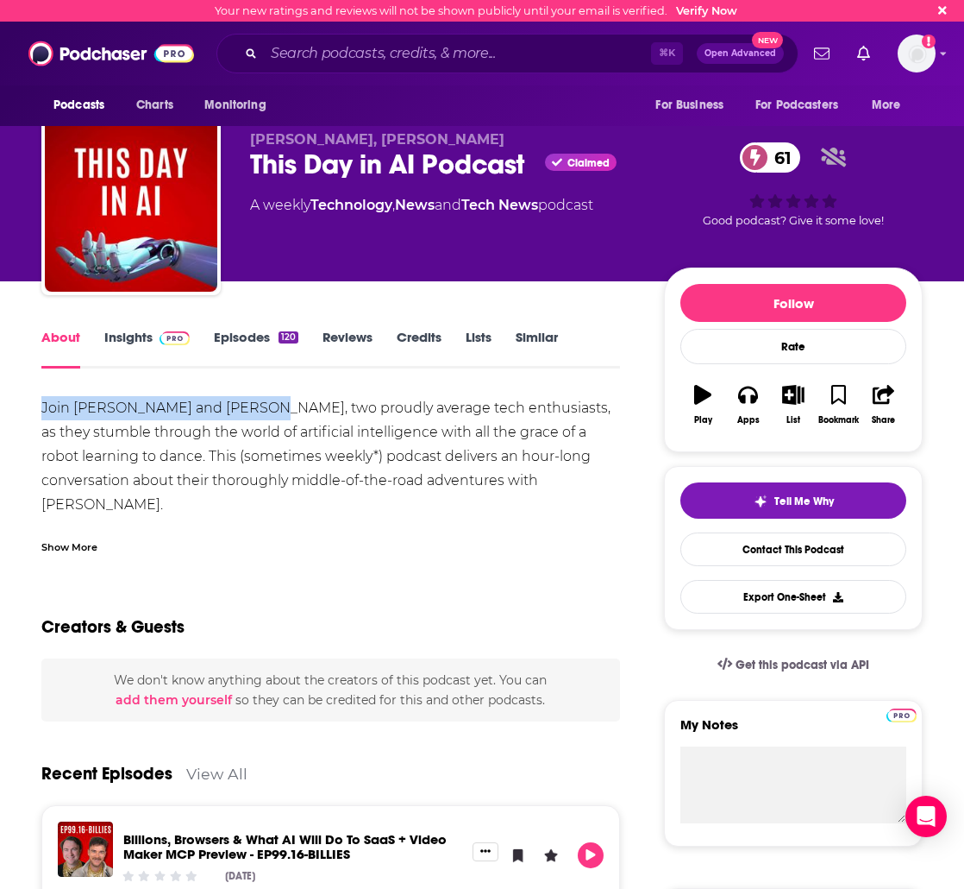
drag, startPoint x: 251, startPoint y: 408, endPoint x: 35, endPoint y: 415, distance: 216.6
copy div "Join Michael and Chris Sharkey"
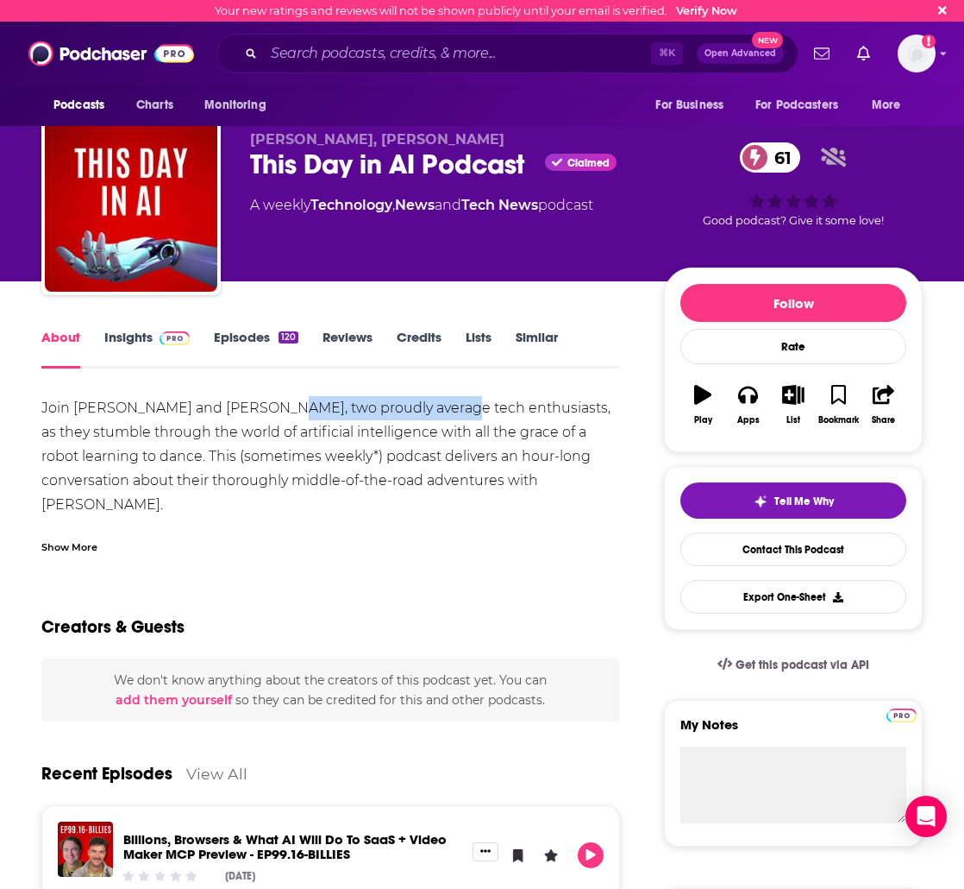
drag, startPoint x: 261, startPoint y: 412, endPoint x: 302, endPoint y: 430, distance: 44.9
click at [428, 417] on div "Join Michael and Chris Sharkey, two proudly average tech enthusiasts, as they s…" at bounding box center [330, 722] width 579 height 652
drag, startPoint x: 166, startPoint y: 437, endPoint x: 383, endPoint y: 435, distance: 217.4
click at [383, 435] on div "Join Michael and Chris Sharkey, two proudly average tech enthusiasts, as they s…" at bounding box center [330, 722] width 579 height 652
click at [386, 433] on div "Join Michael and Chris Sharkey, two proudly average tech enthusiasts, as they s…" at bounding box center [330, 722] width 579 height 652
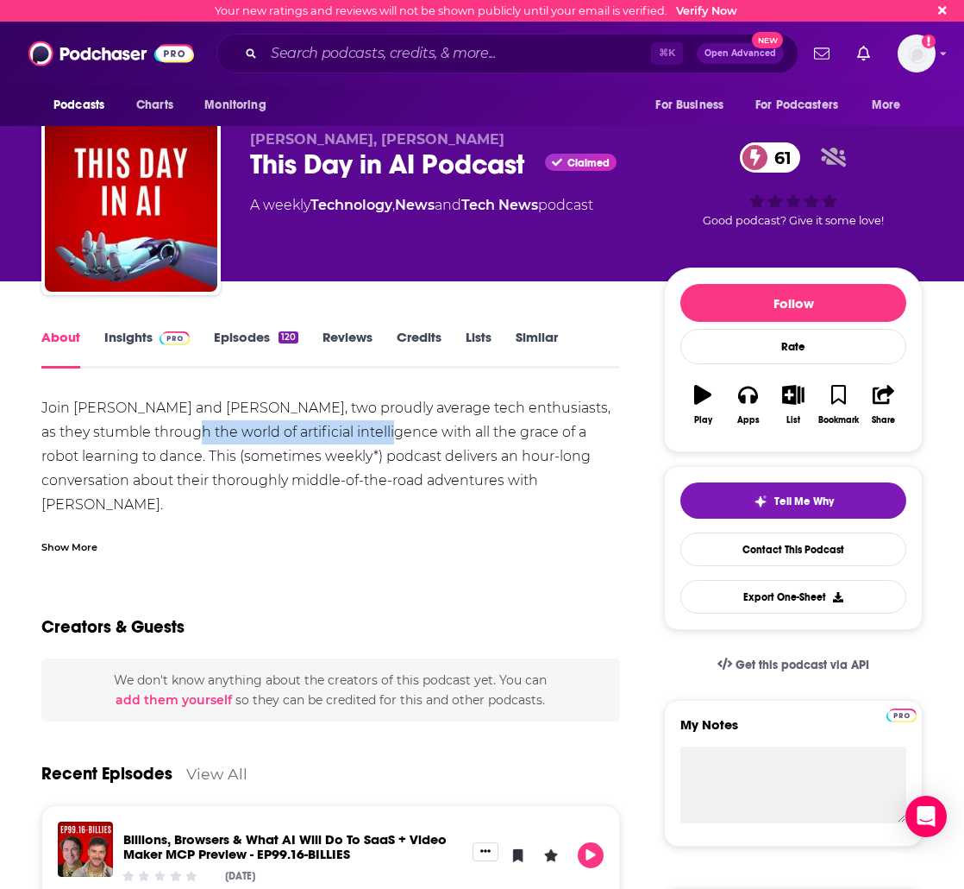
drag, startPoint x: 312, startPoint y: 433, endPoint x: 199, endPoint y: 434, distance: 113.0
click at [199, 435] on div "Join Michael and Chris Sharkey, two proudly average tech enthusiasts, as they s…" at bounding box center [330, 722] width 579 height 652
copy div "world of artificial intelligence"
click at [244, 355] on link "Episodes 120" at bounding box center [256, 349] width 85 height 40
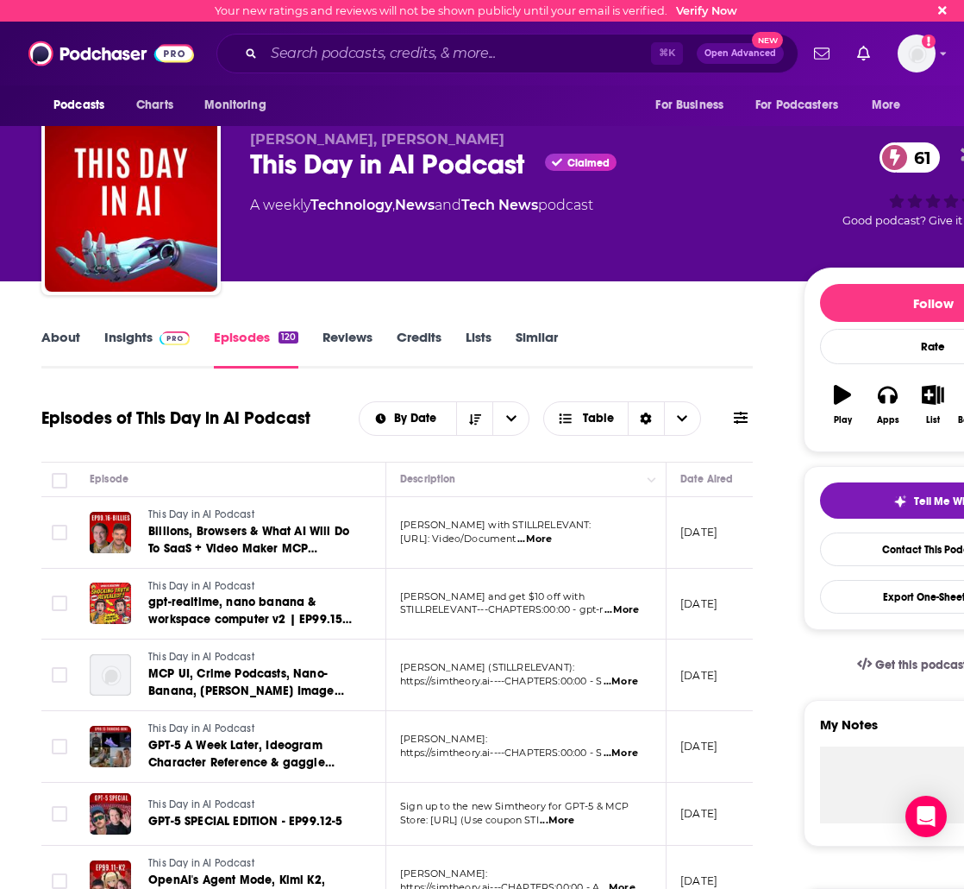
click at [131, 347] on link "Insights" at bounding box center [146, 349] width 85 height 40
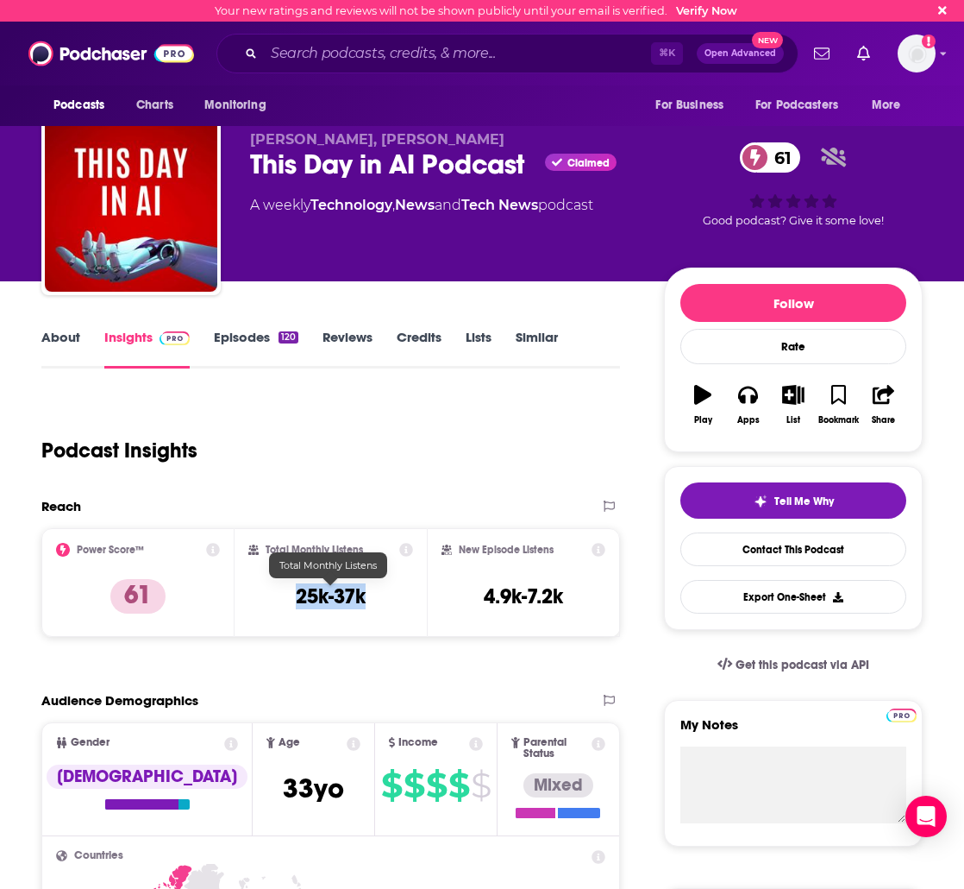
drag, startPoint x: 375, startPoint y: 602, endPoint x: 277, endPoint y: 596, distance: 98.5
click at [277, 596] on div "Total Monthly Listens 25k-37k" at bounding box center [331, 582] width 166 height 79
copy h3 "25k-37k"
click at [229, 339] on link "Episodes 120" at bounding box center [256, 349] width 85 height 40
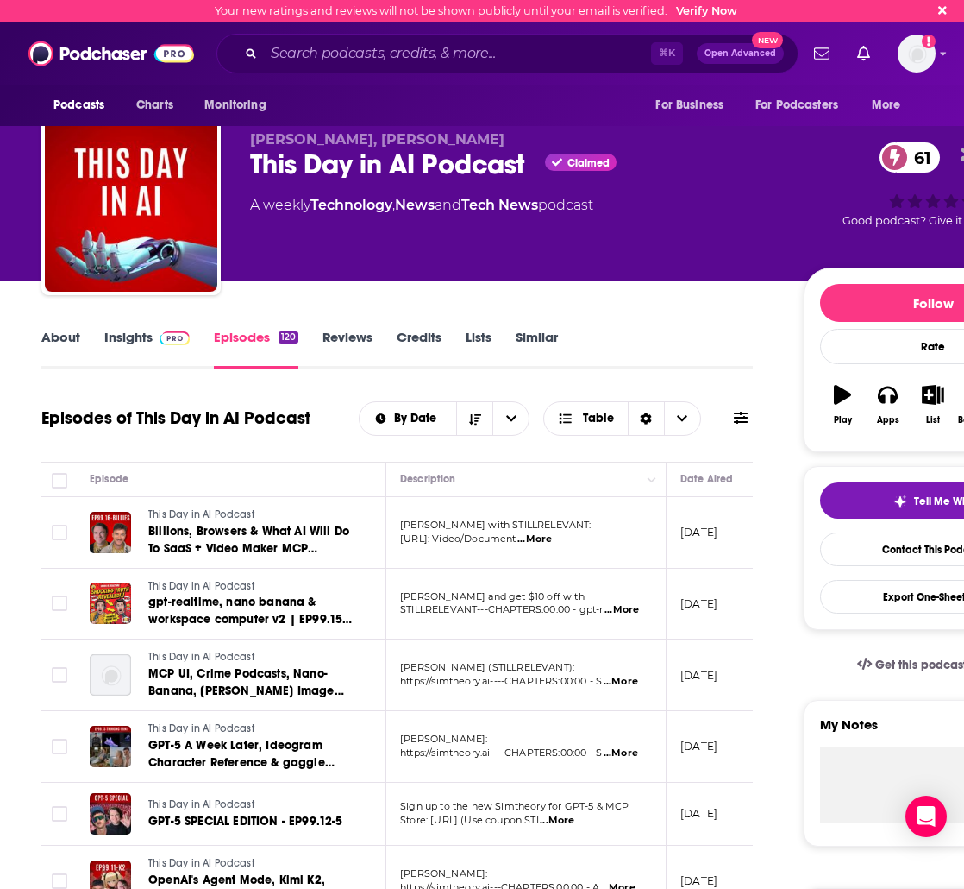
click at [317, 522] on link "This Day in AI Podcast" at bounding box center [251, 515] width 207 height 16
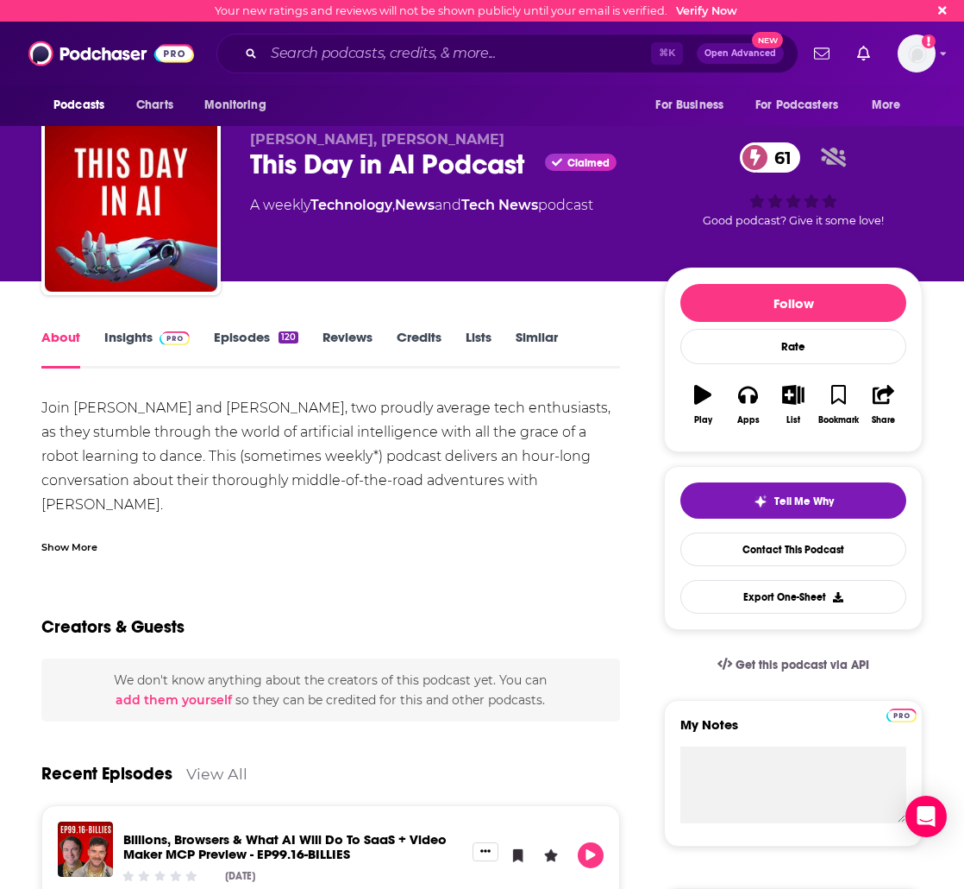
click at [264, 341] on link "Episodes 120" at bounding box center [256, 349] width 85 height 40
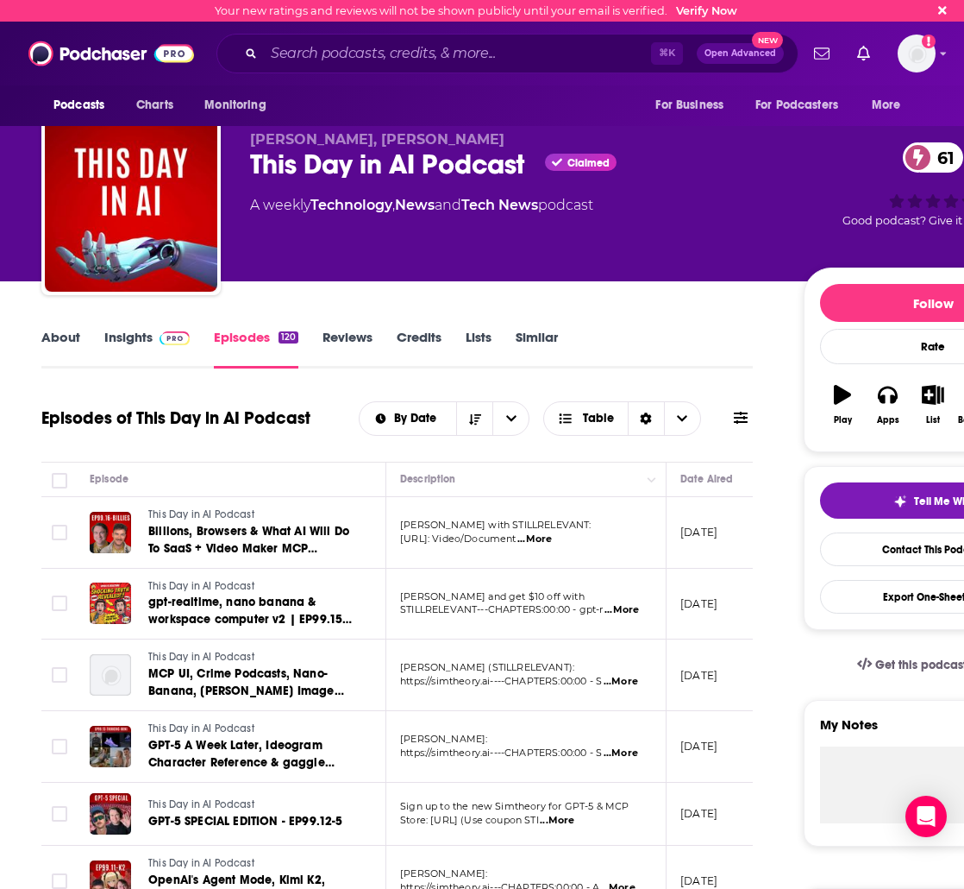
click at [193, 531] on span "Billions, Browsers & What AI Will Do To SaaS + Video Maker MCP Preview - EP99.1…" at bounding box center [248, 548] width 201 height 49
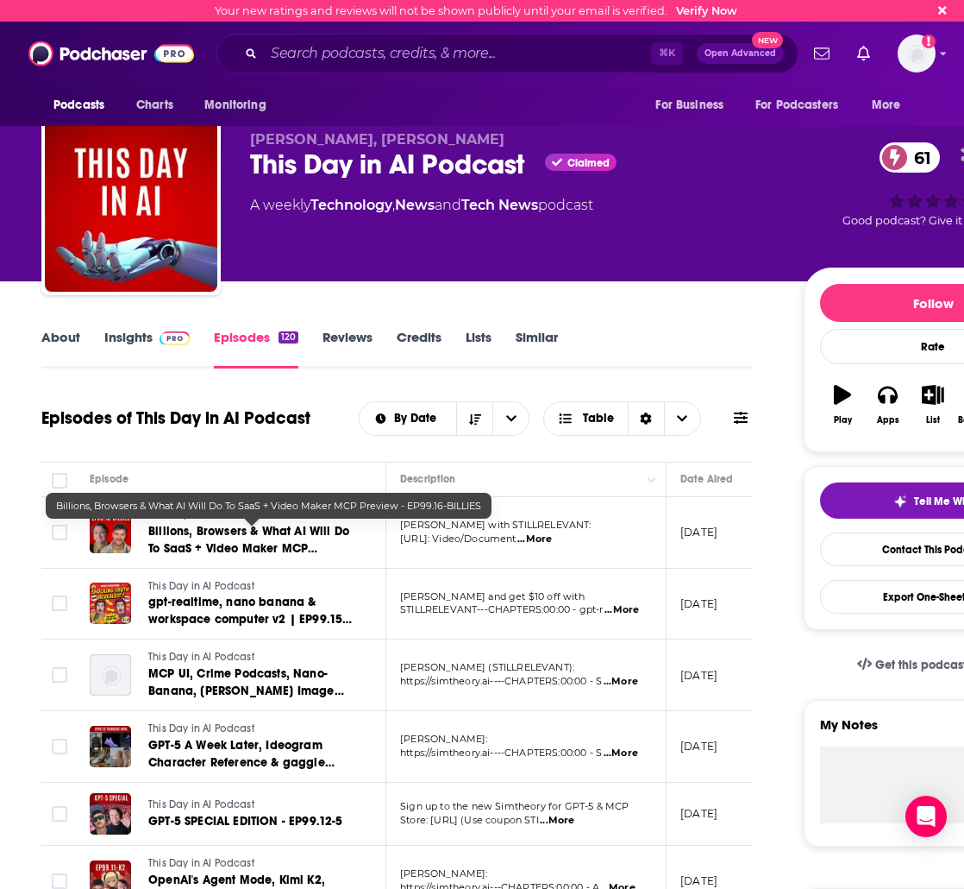
click at [270, 532] on span "Billions, Browsers & What AI Will Do To SaaS + Video Maker MCP Preview - EP99.1…" at bounding box center [248, 548] width 201 height 49
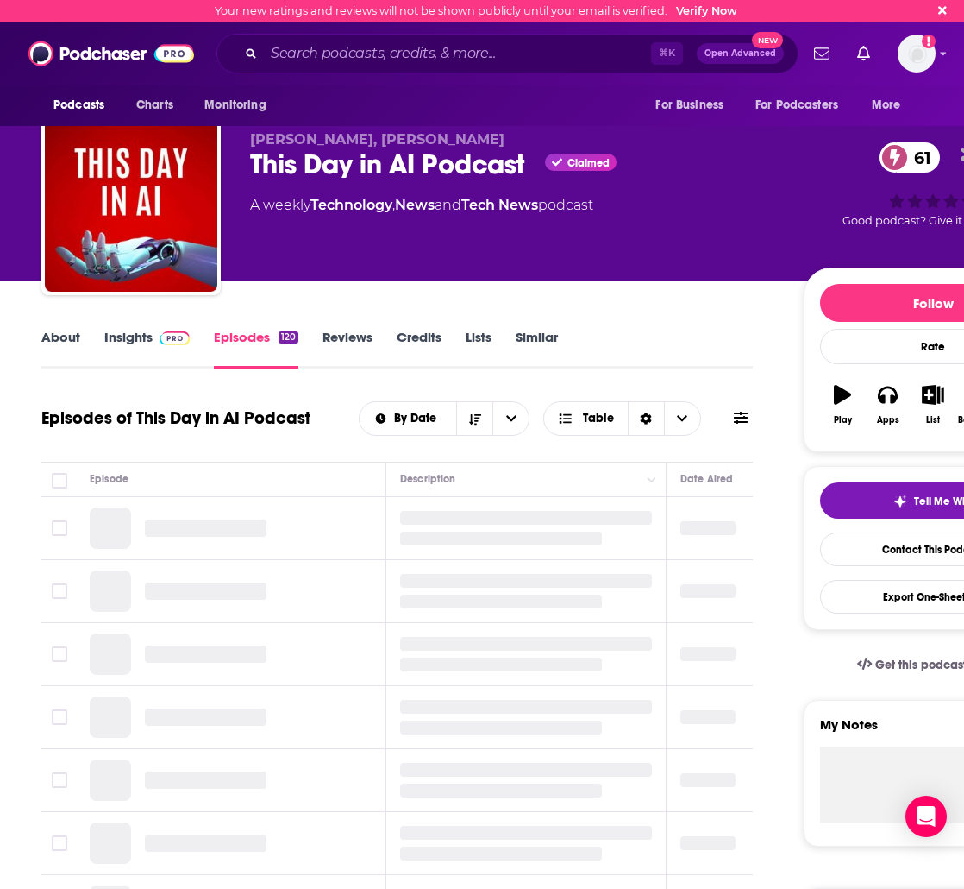
click at [547, 349] on link "Similar" at bounding box center [537, 349] width 42 height 40
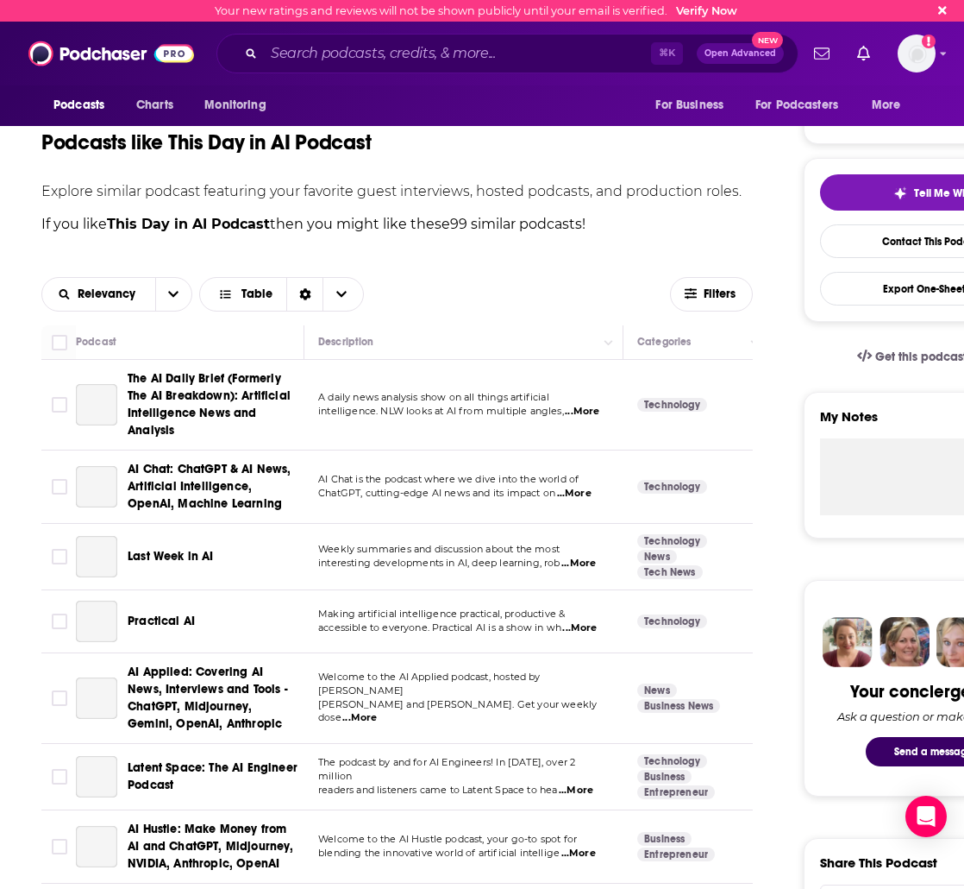
scroll to position [474, 0]
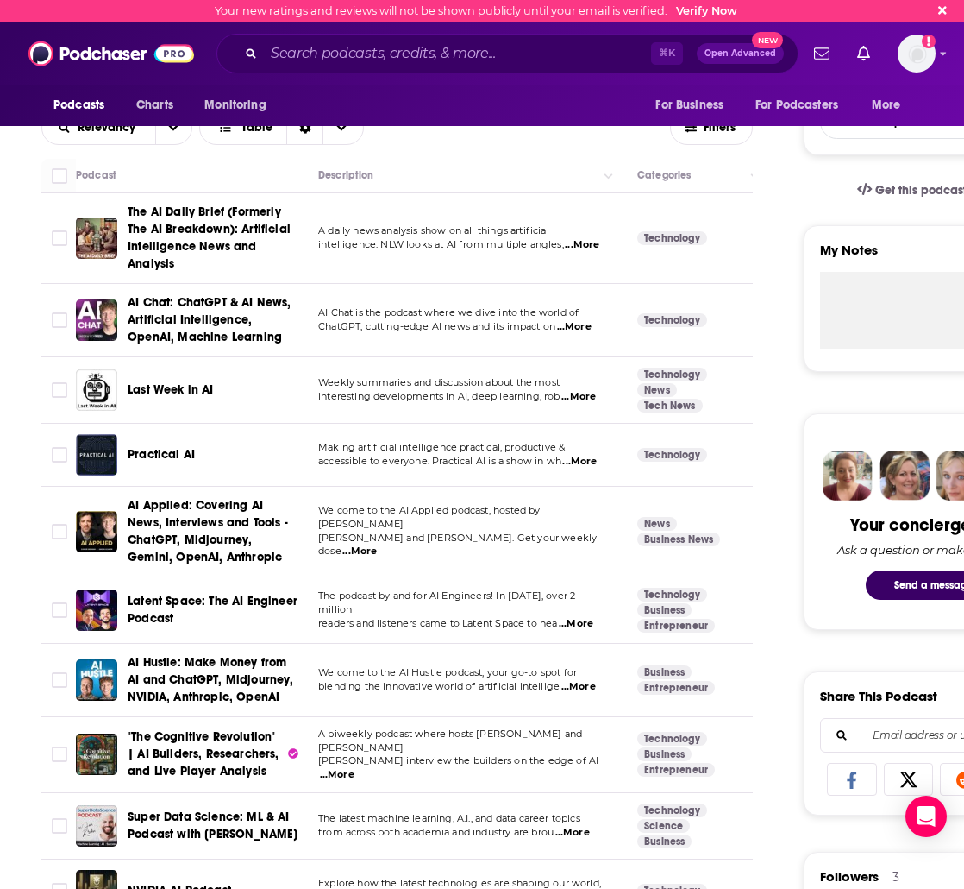
click at [161, 393] on span "Last Week in AI" at bounding box center [171, 389] width 86 height 15
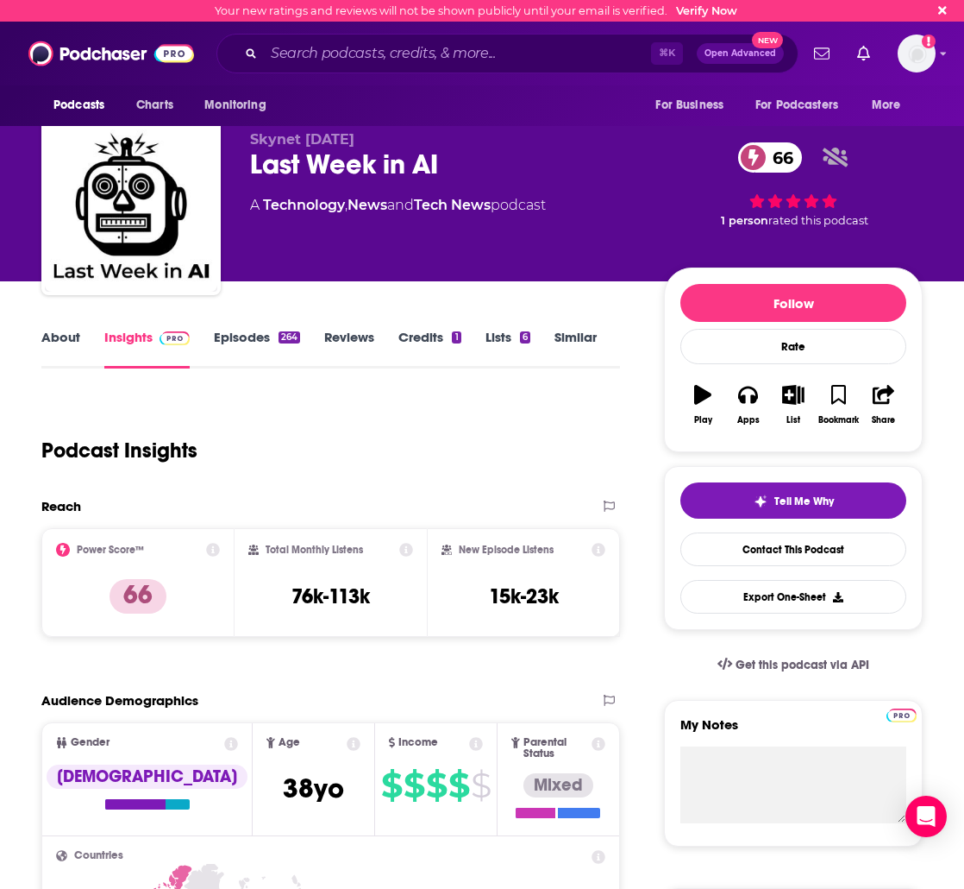
click at [51, 341] on link "About" at bounding box center [60, 349] width 39 height 40
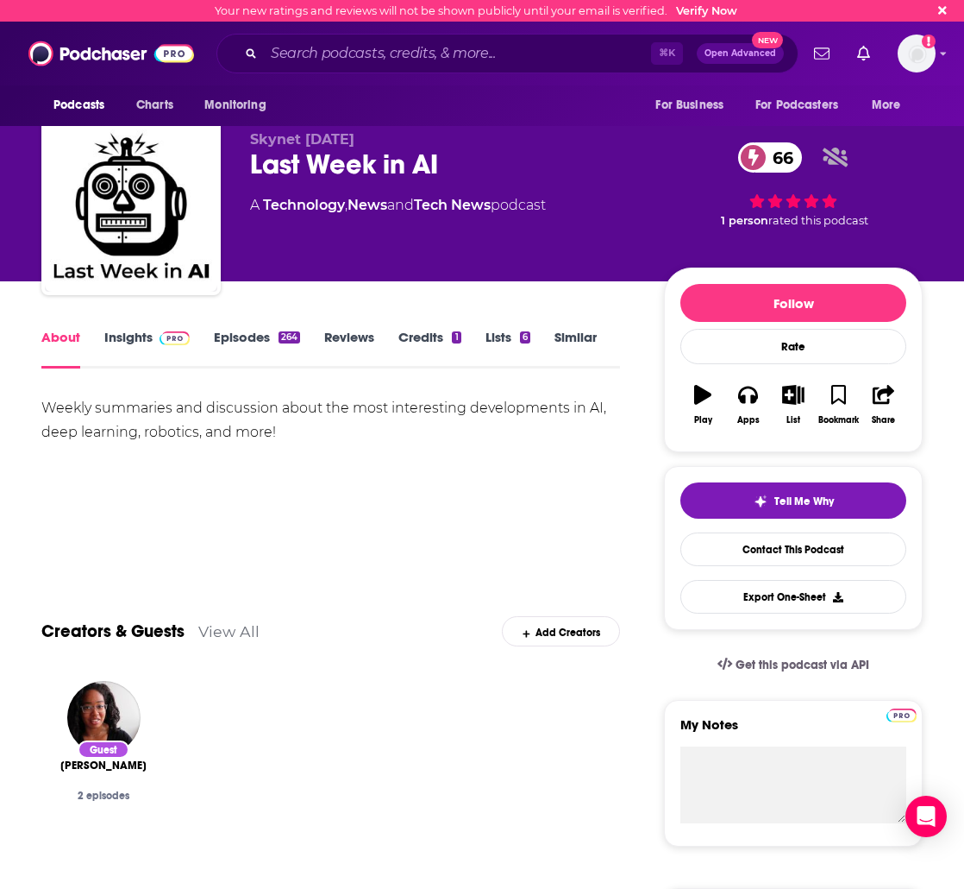
click at [253, 355] on link "Episodes 264" at bounding box center [257, 349] width 86 height 40
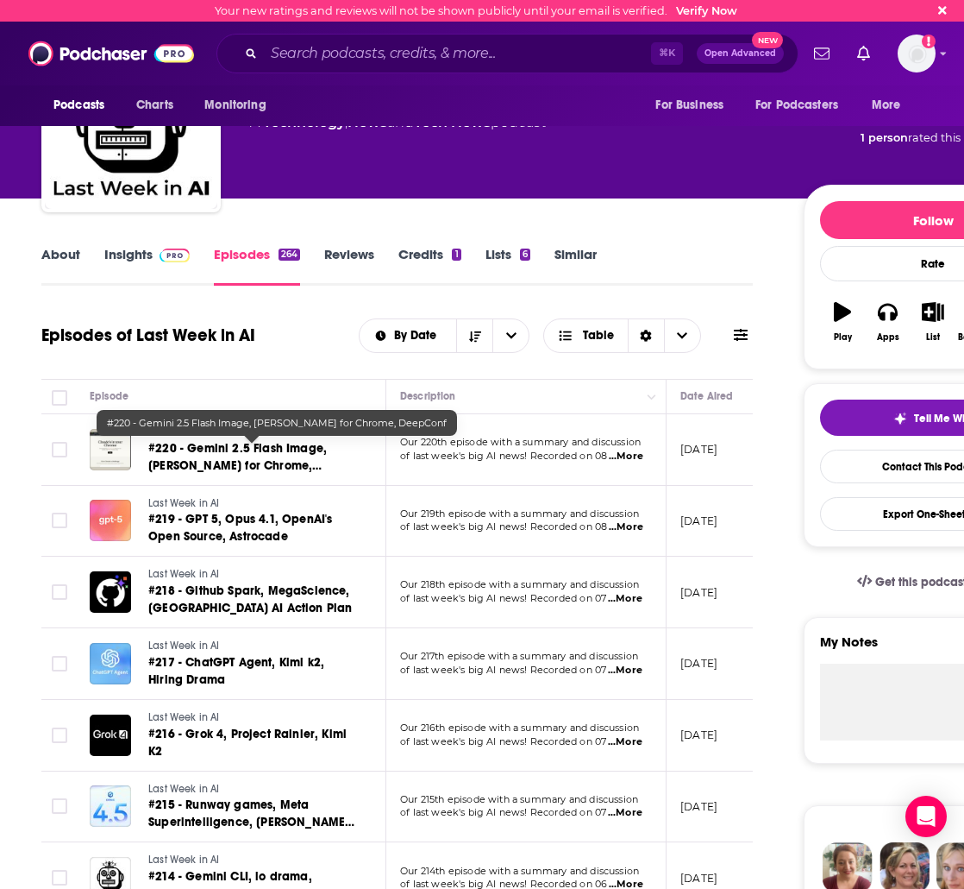
scroll to position [93, 0]
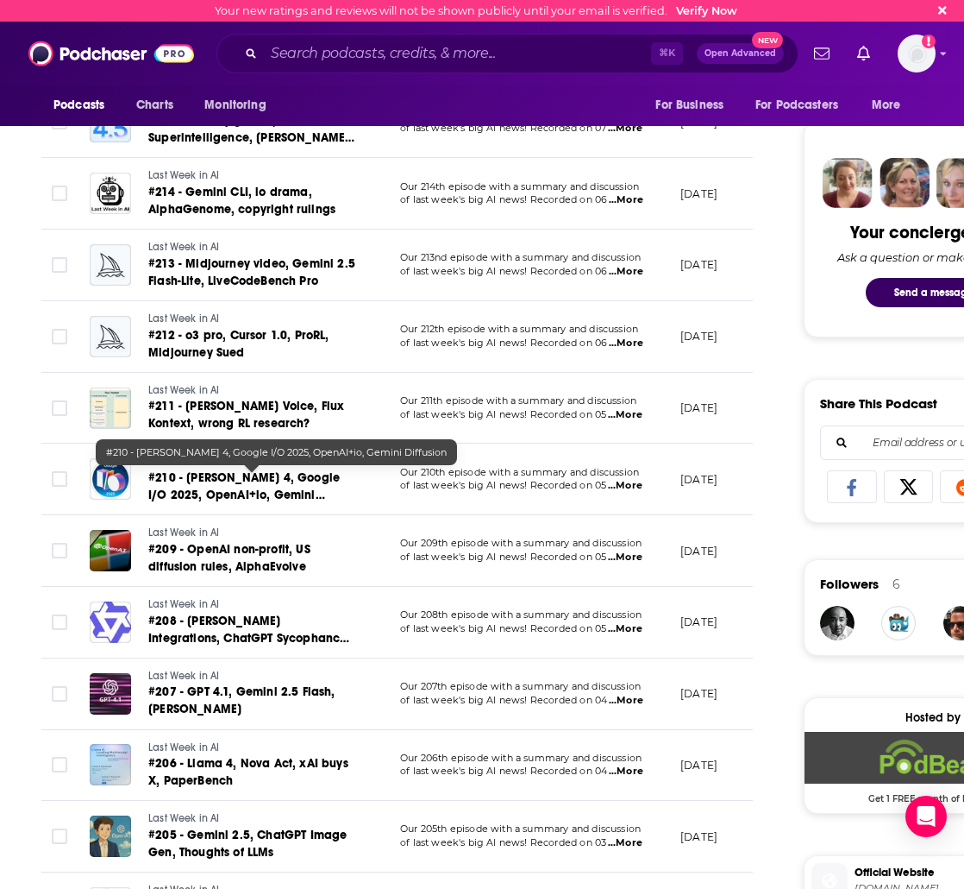
scroll to position [775, 0]
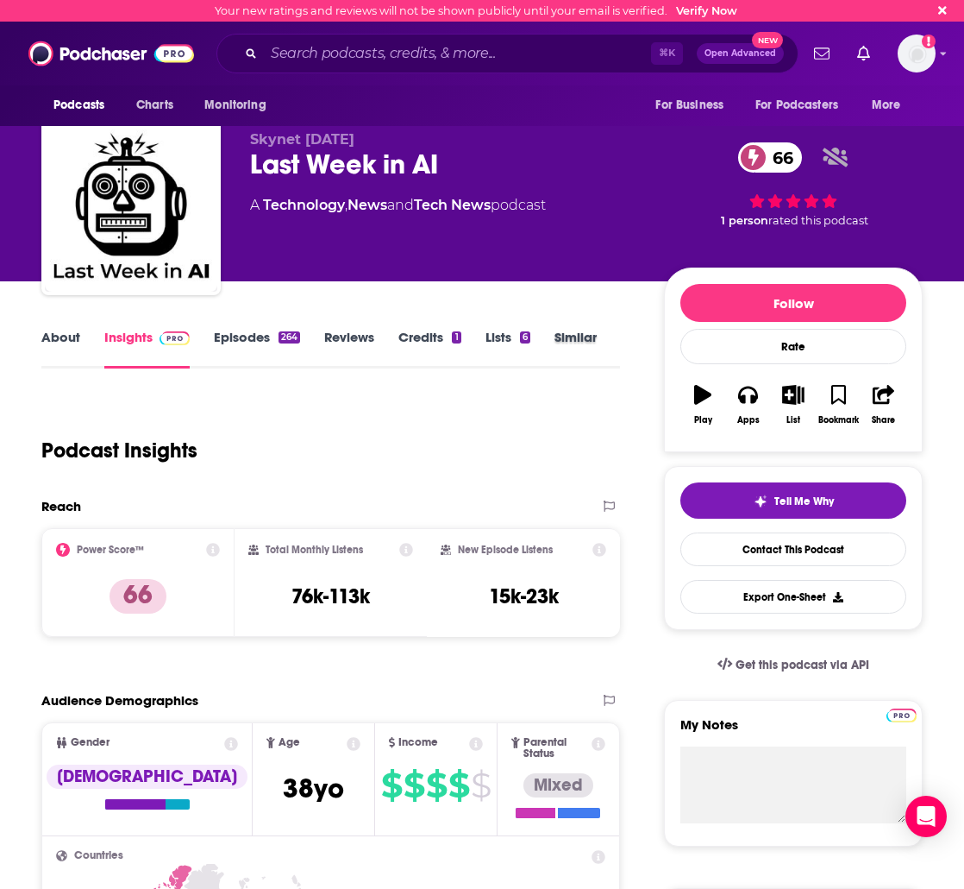
click at [603, 334] on div "Similar" at bounding box center [588, 349] width 66 height 40
click at [569, 336] on link "Similar" at bounding box center [576, 349] width 42 height 40
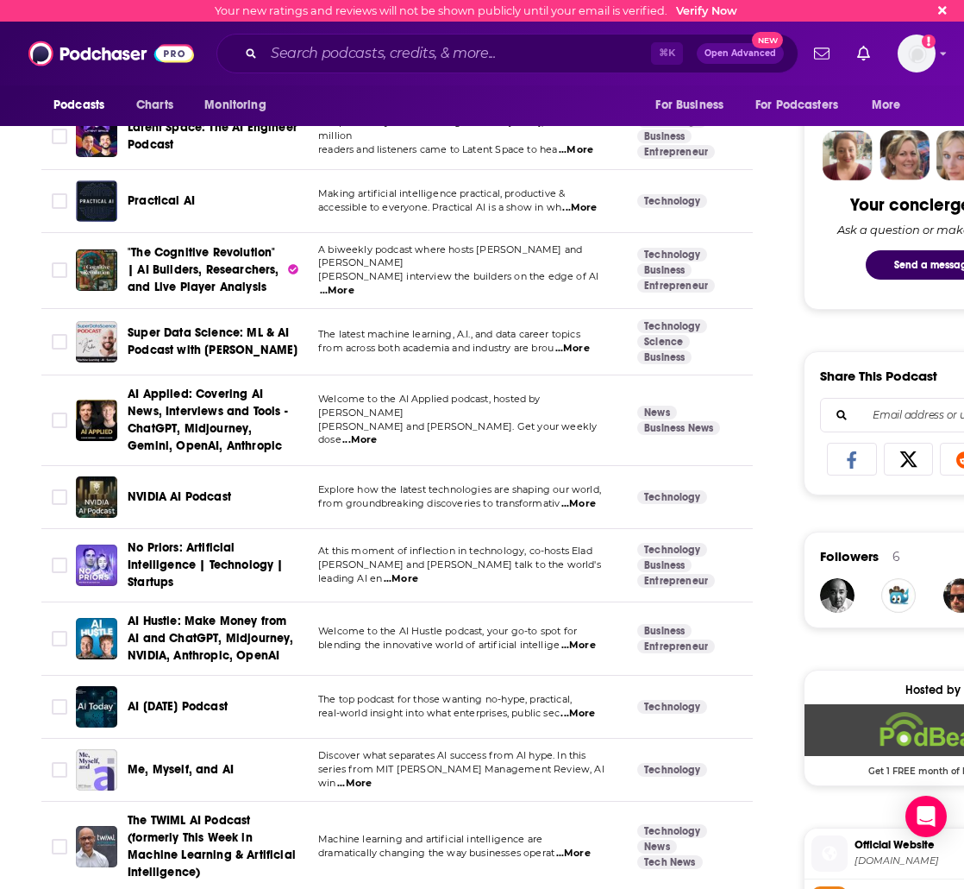
scroll to position [800, 0]
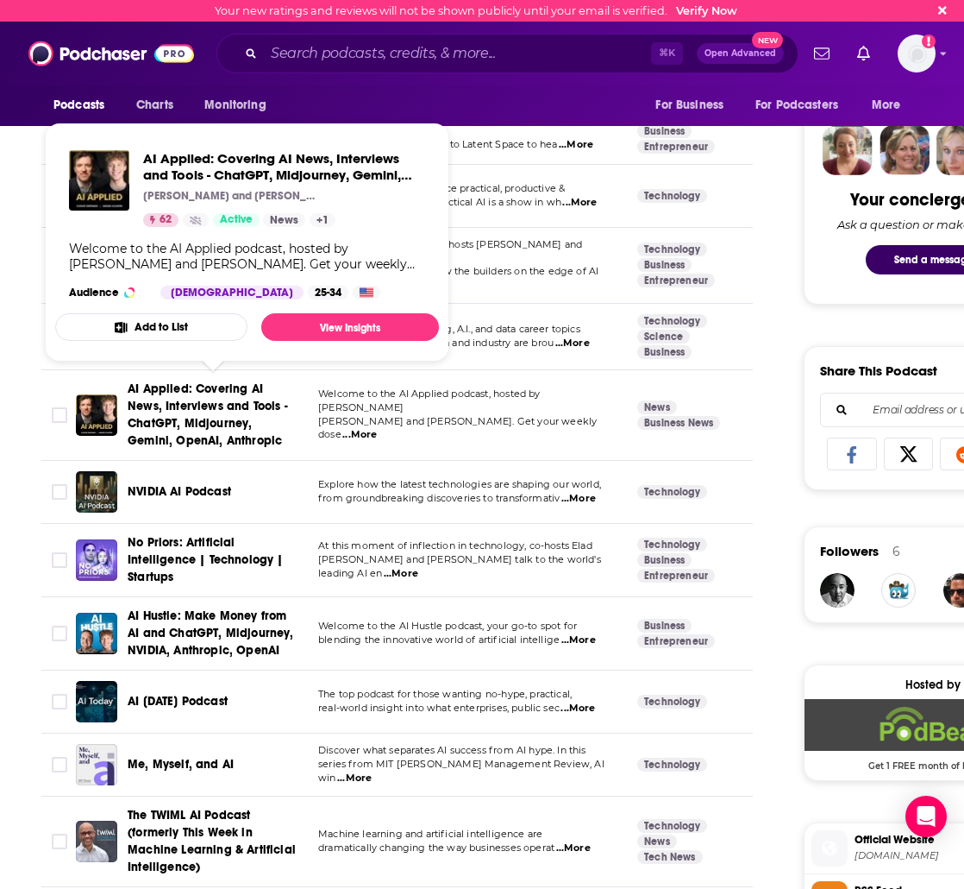
click at [222, 406] on span "AI Applied: Covering AI News, Interviews and Tools - ChatGPT, Midjourney, Gemin…" at bounding box center [208, 414] width 160 height 66
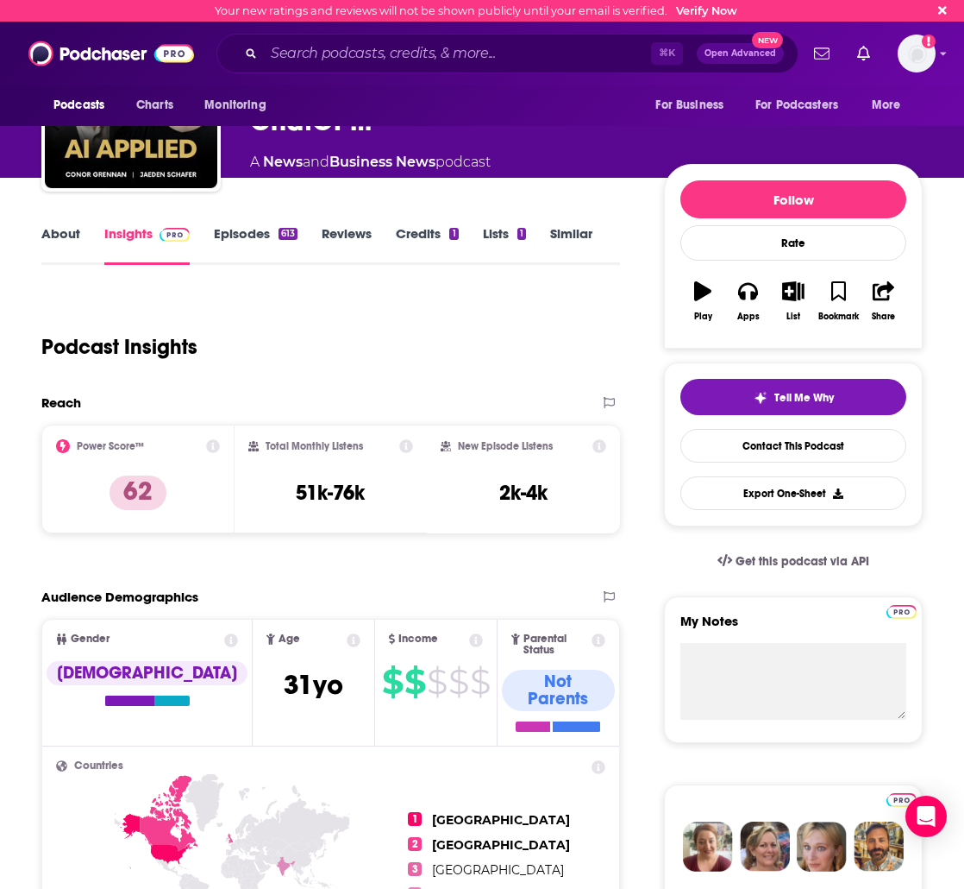
scroll to position [17, 0]
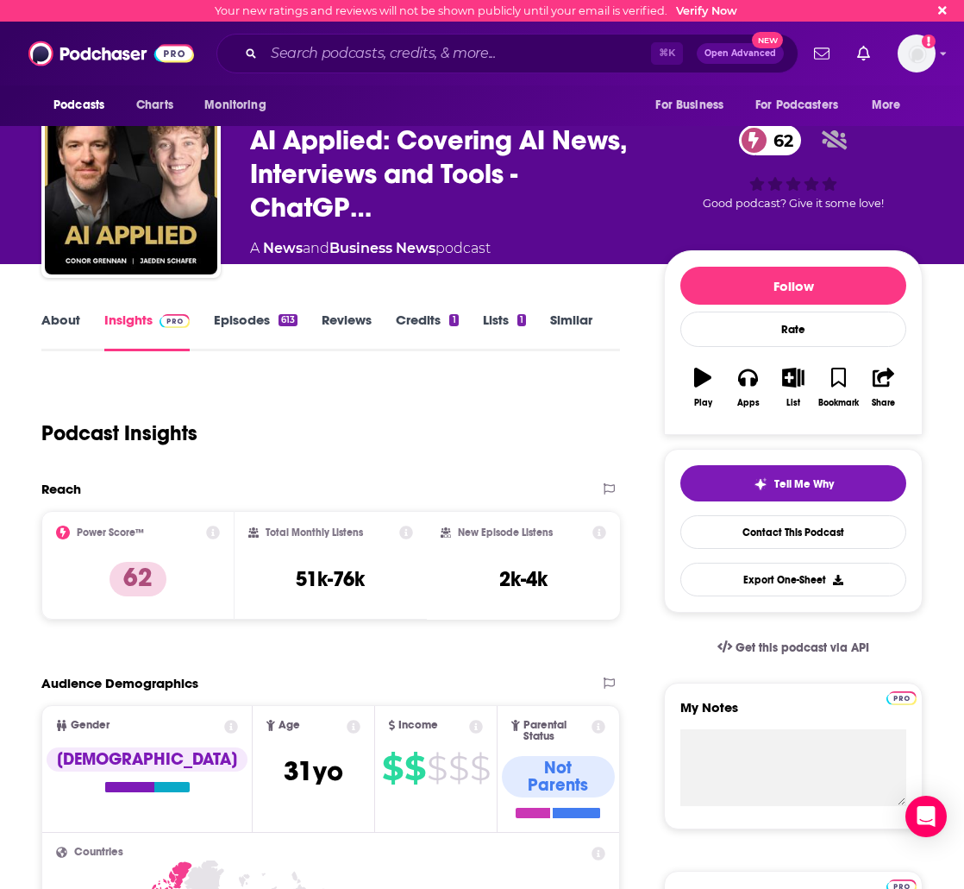
click at [259, 317] on link "Episodes 613" at bounding box center [256, 331] width 84 height 40
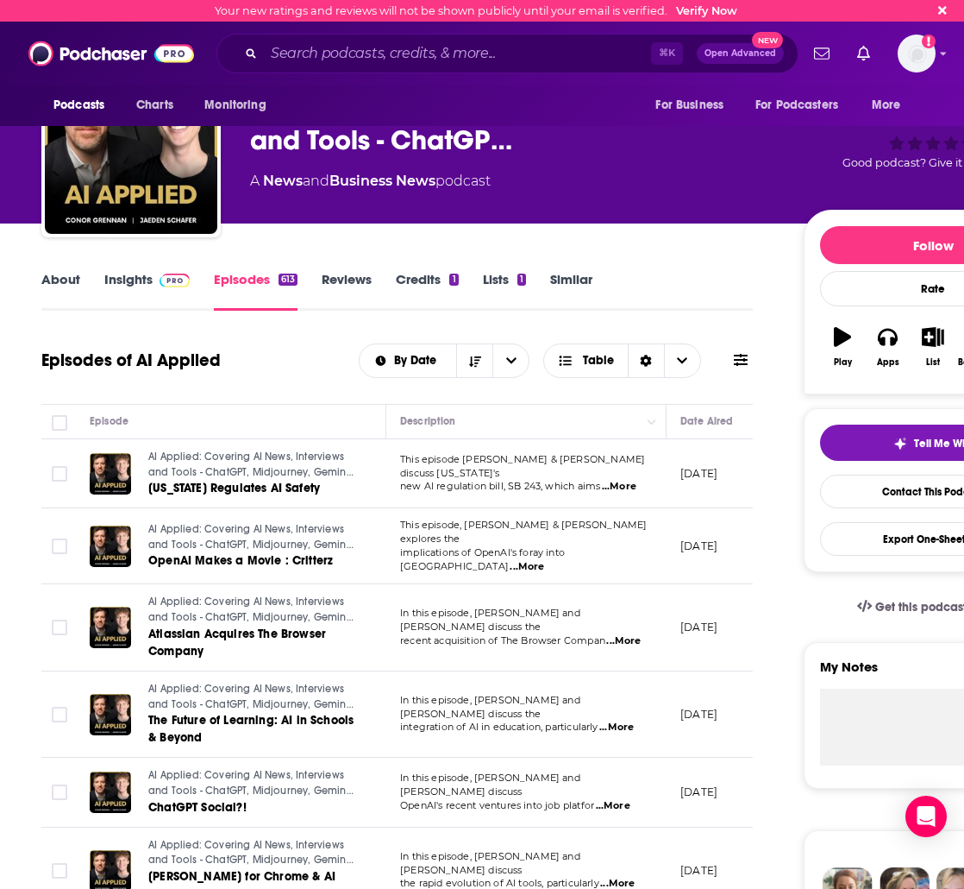
scroll to position [68, 0]
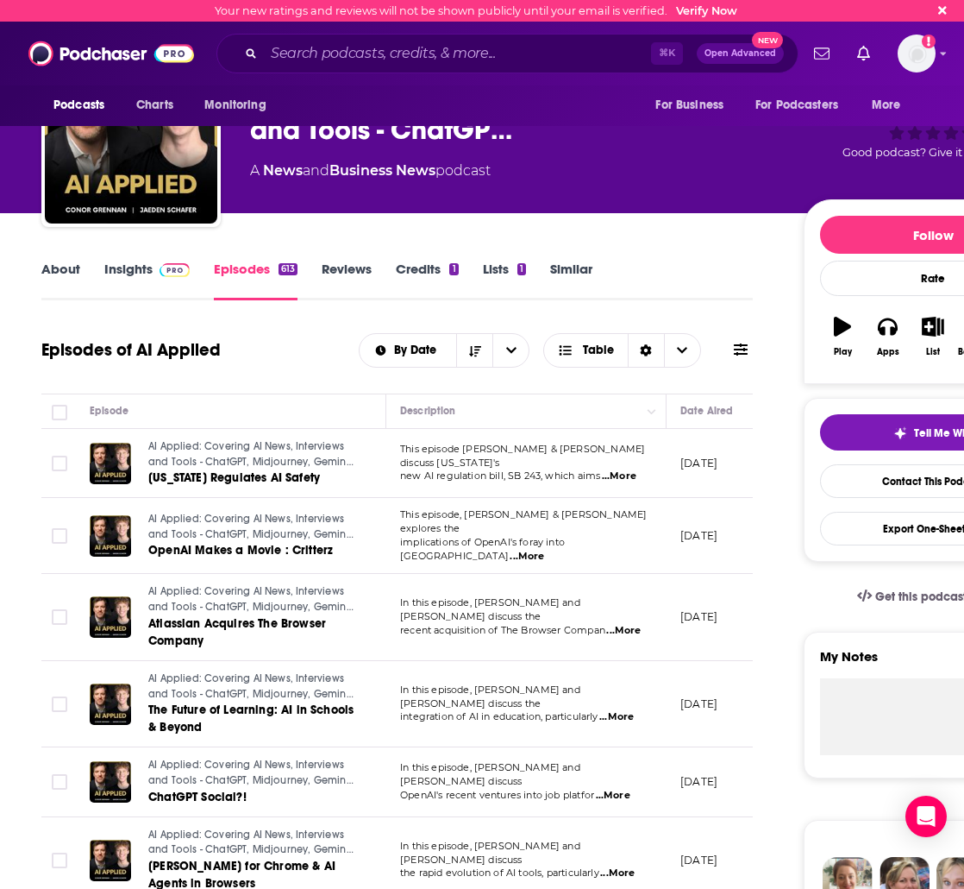
click at [625, 469] on span "...More" at bounding box center [619, 476] width 35 height 14
click at [217, 435] on td "AI Applied: Covering AI News, Interviews and Tools - ChatGPT, Midjourney, Gemin…" at bounding box center [231, 463] width 311 height 69
click at [211, 453] on span "AI Applied: Covering AI News, Interviews and Tools - ChatGPT, Midjourney, Gemin…" at bounding box center [250, 461] width 205 height 42
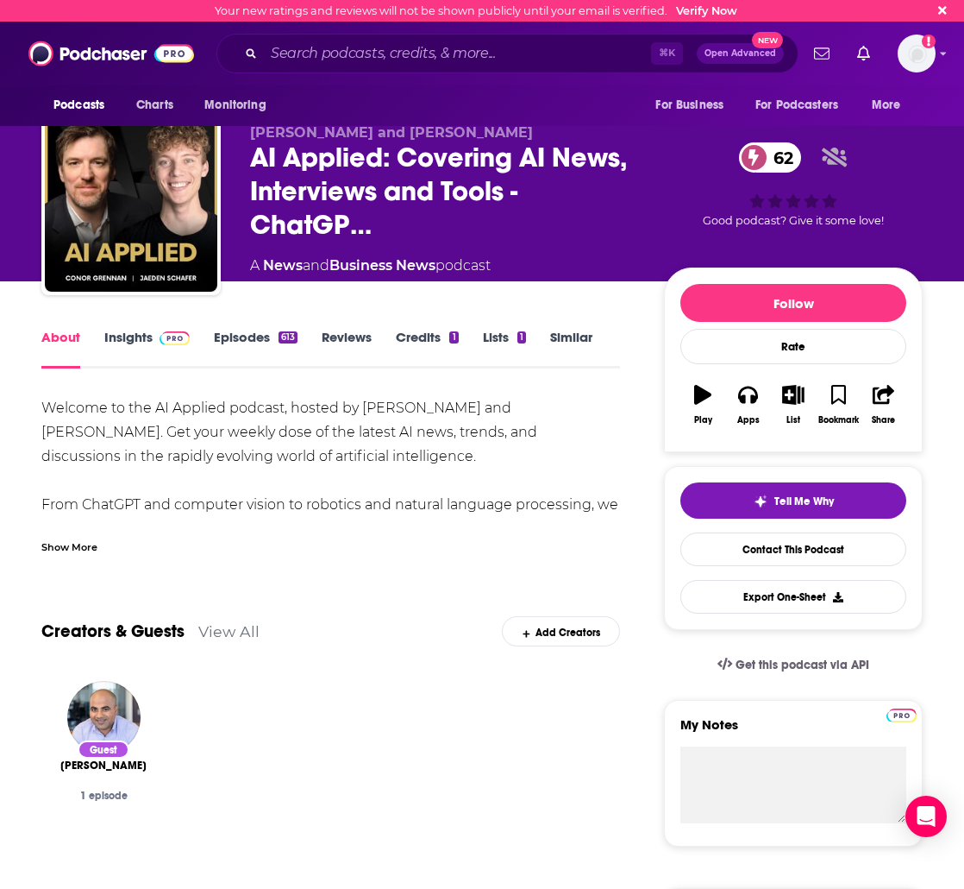
click at [73, 546] on div "Show More" at bounding box center [69, 545] width 56 height 16
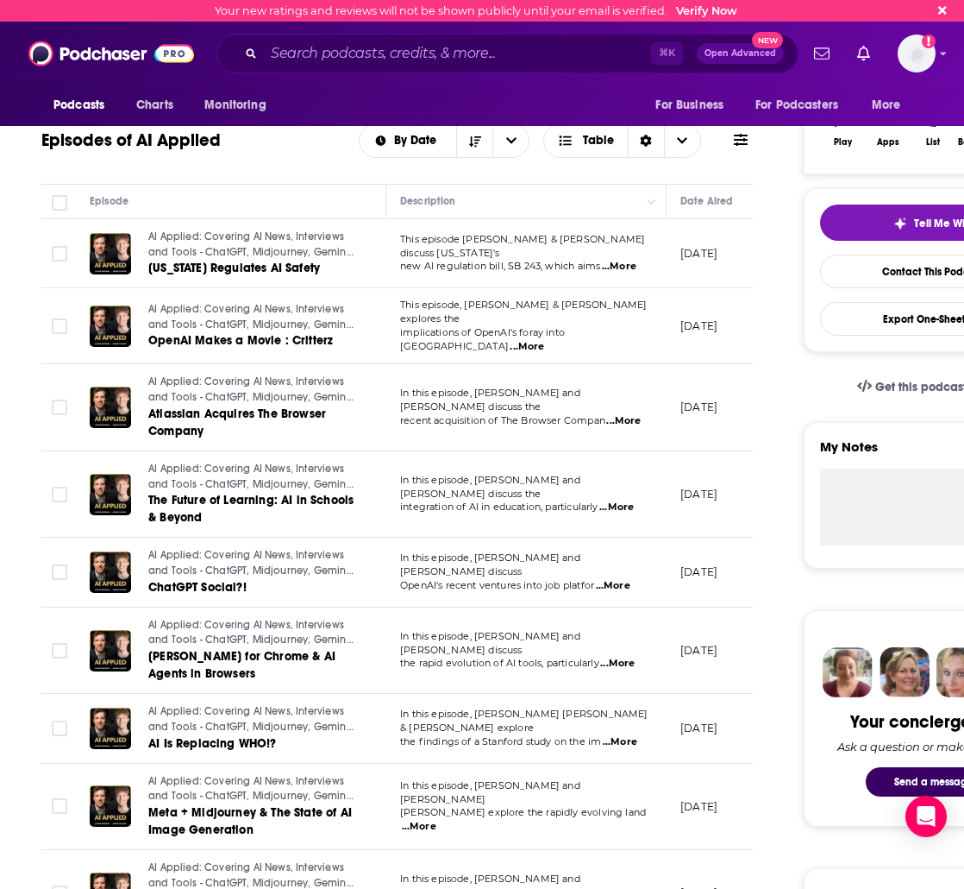
scroll to position [281, 0]
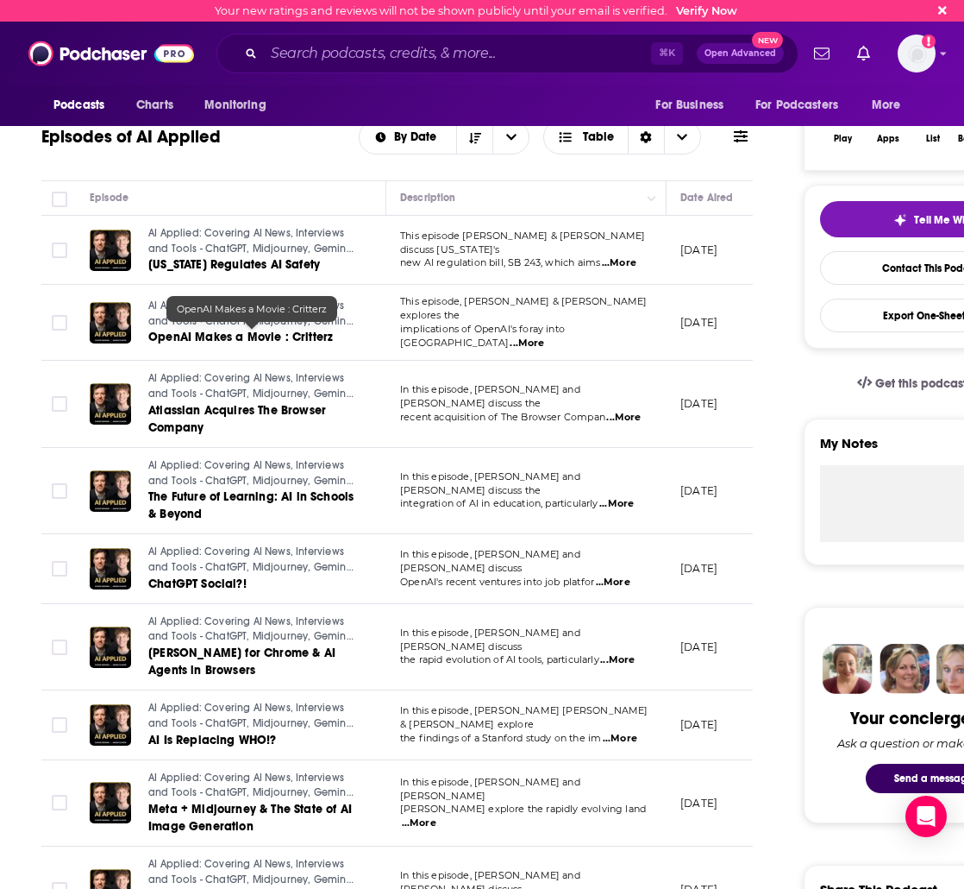
click at [239, 329] on link "OpenAI Makes a Movie : Critterz" at bounding box center [251, 337] width 207 height 17
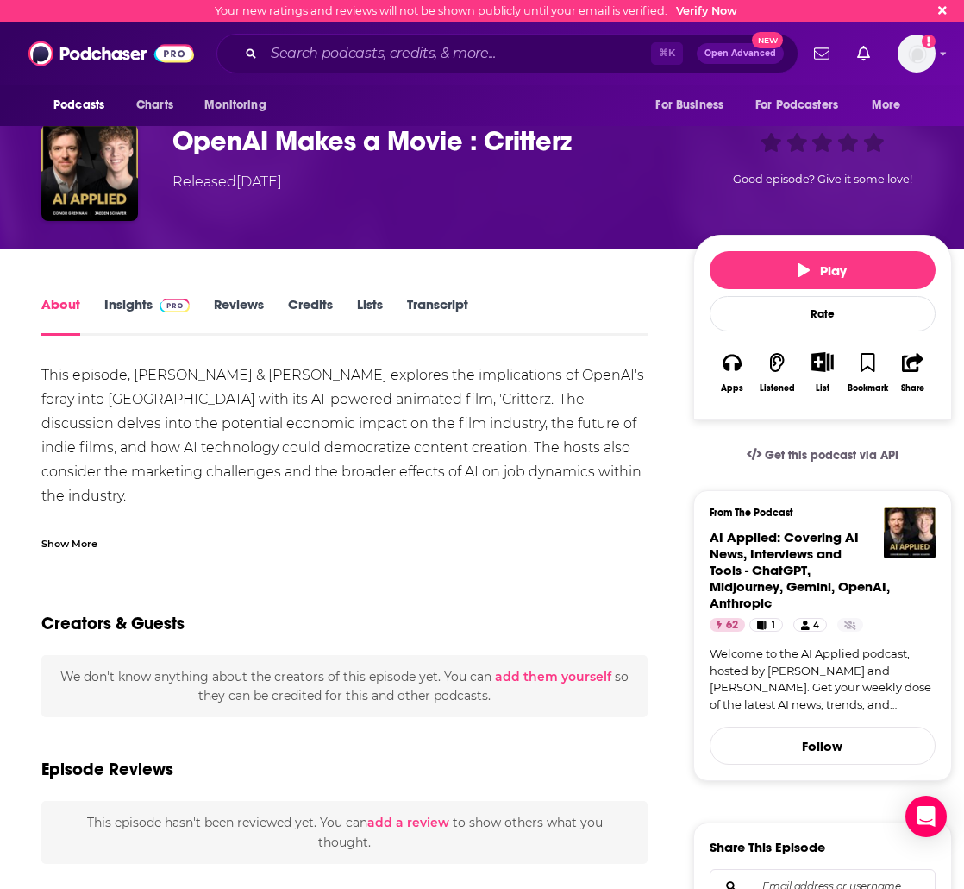
scroll to position [147, 0]
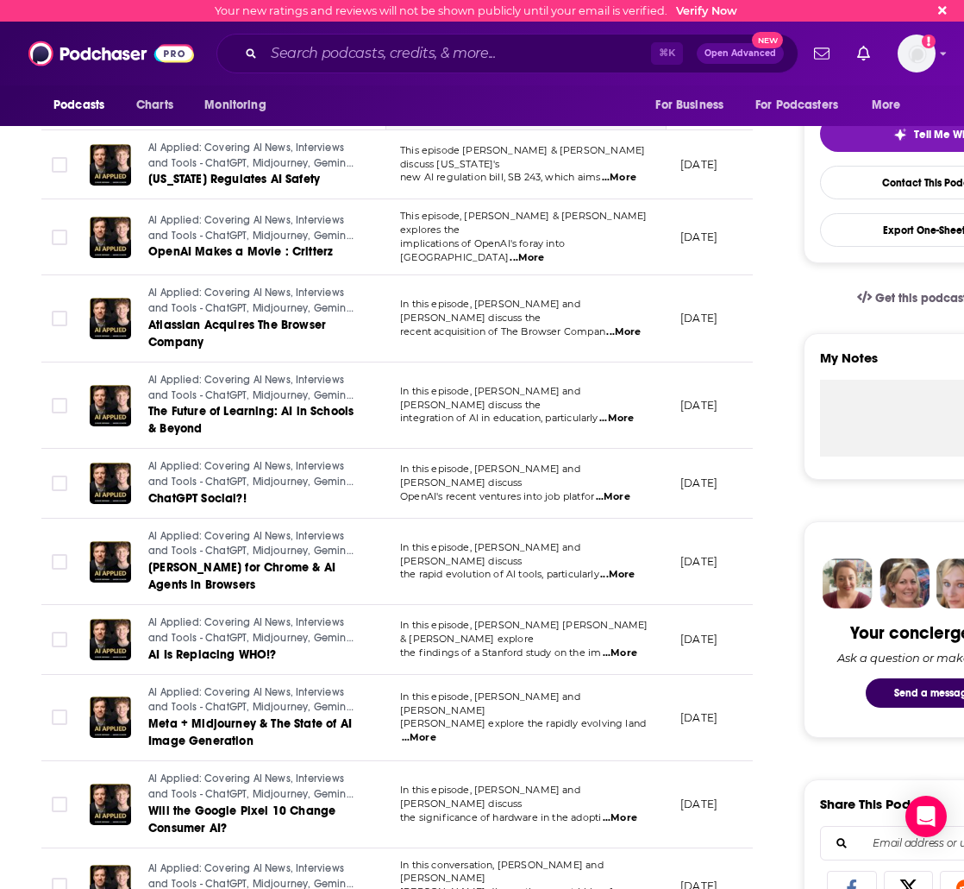
scroll to position [463, 0]
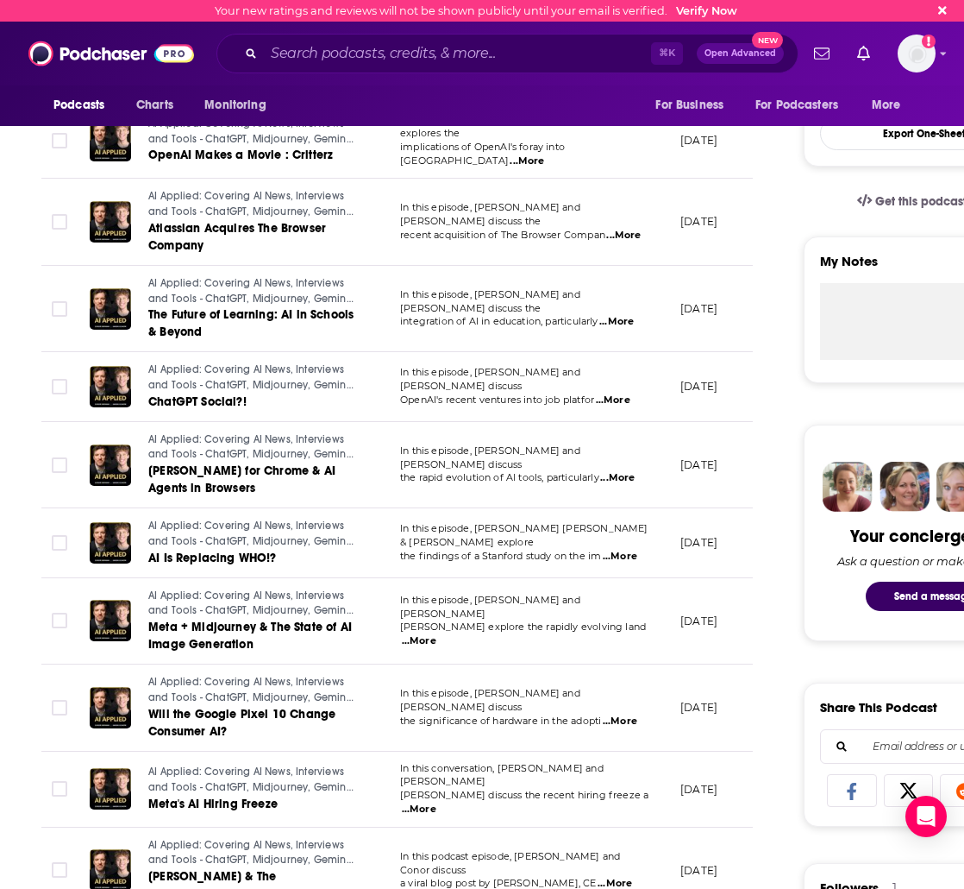
click at [510, 594] on td "In this episode, [PERSON_NAME] and [PERSON_NAME] explore the rapidly evolving l…" at bounding box center [526, 621] width 280 height 87
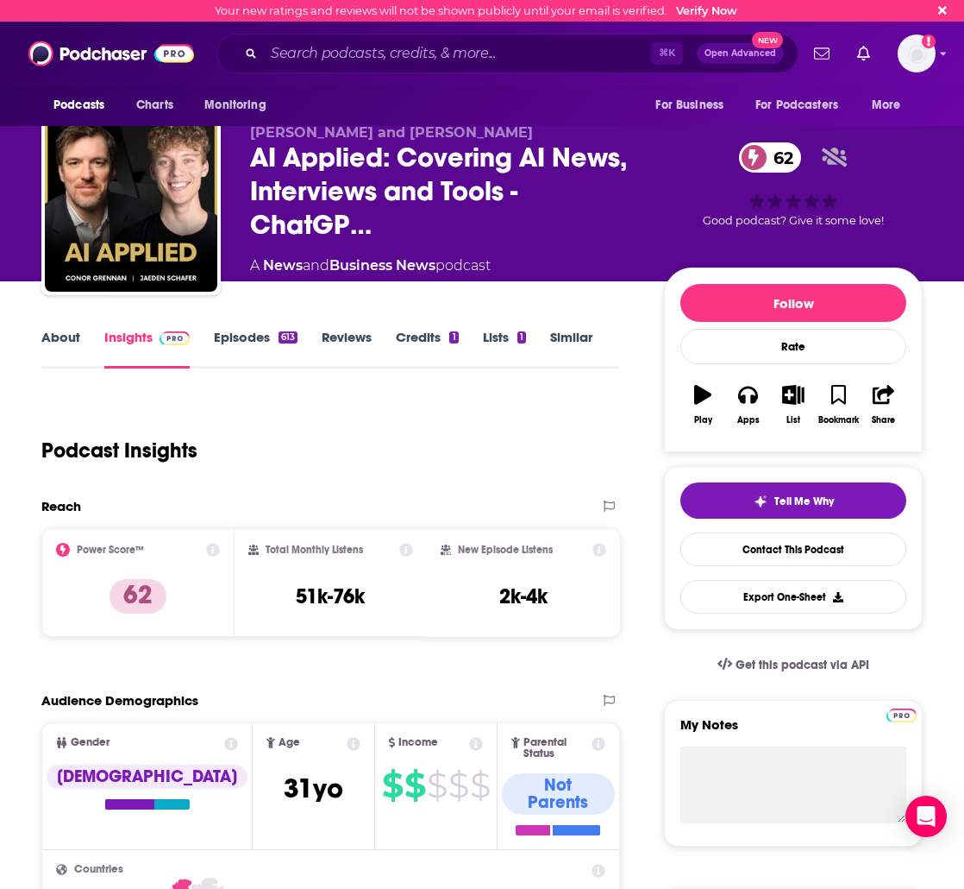
click at [559, 339] on link "Similar" at bounding box center [571, 349] width 42 height 40
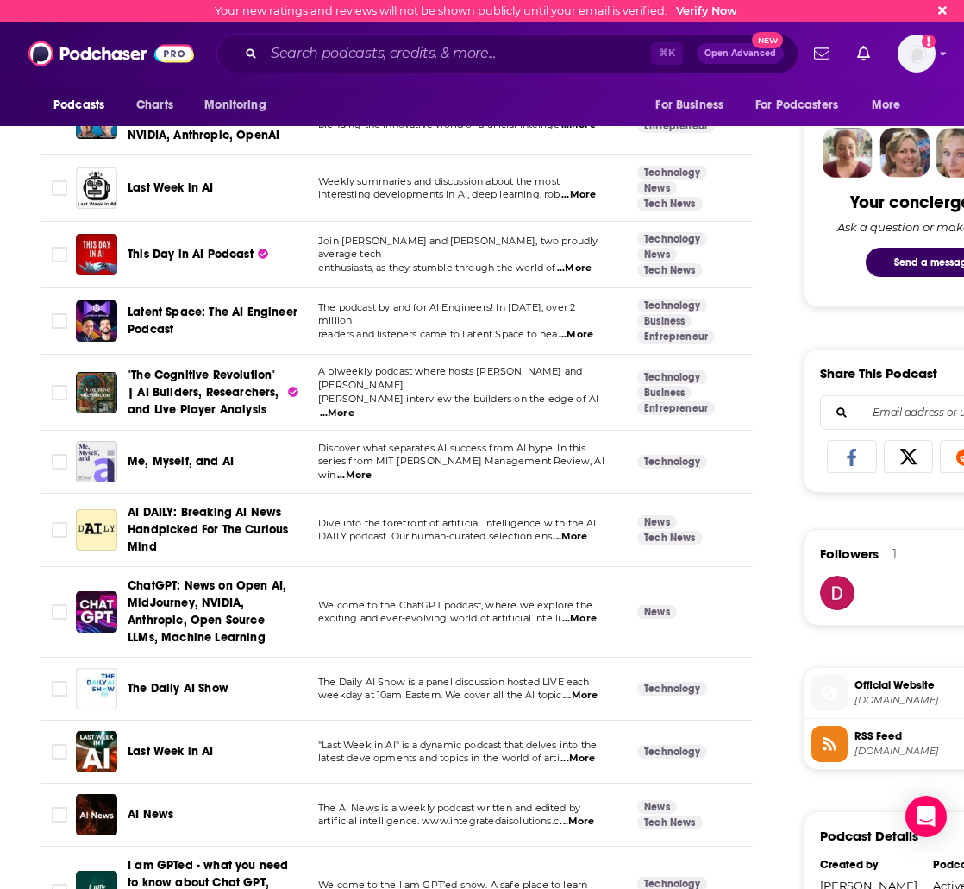
scroll to position [826, 0]
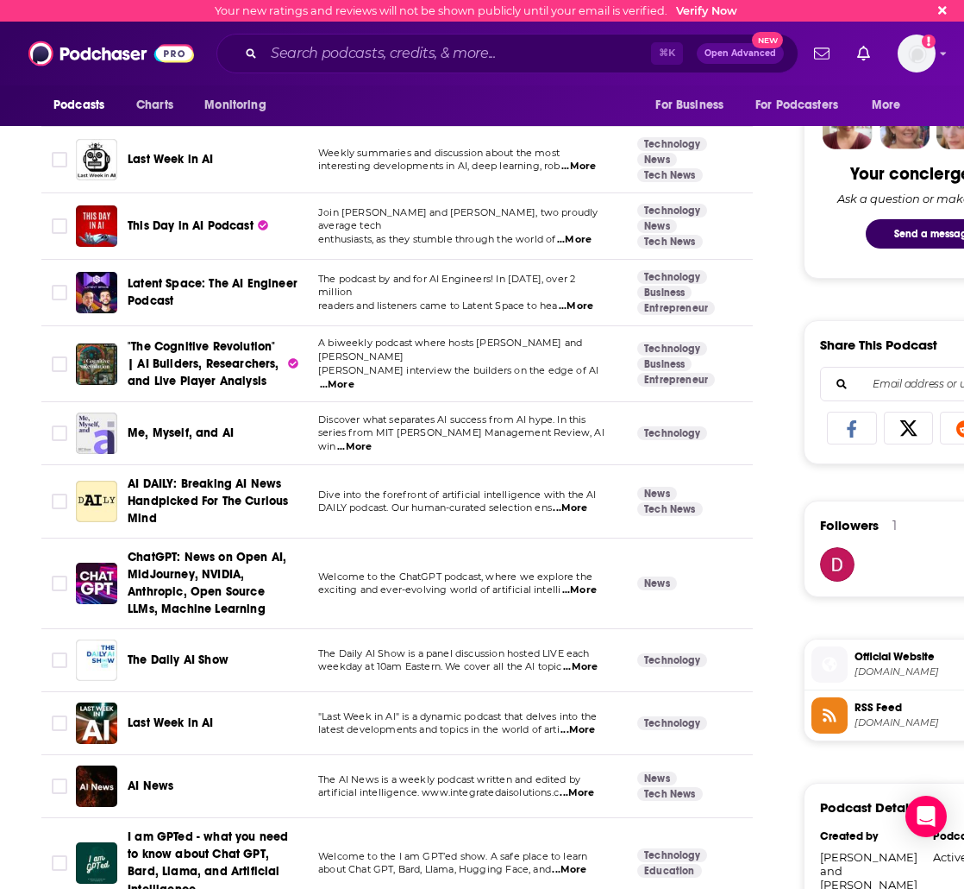
click at [556, 434] on span "series from MIT [PERSON_NAME] Management Review, AI win" at bounding box center [461, 439] width 286 height 26
click at [372, 440] on span "...More" at bounding box center [354, 447] width 35 height 14
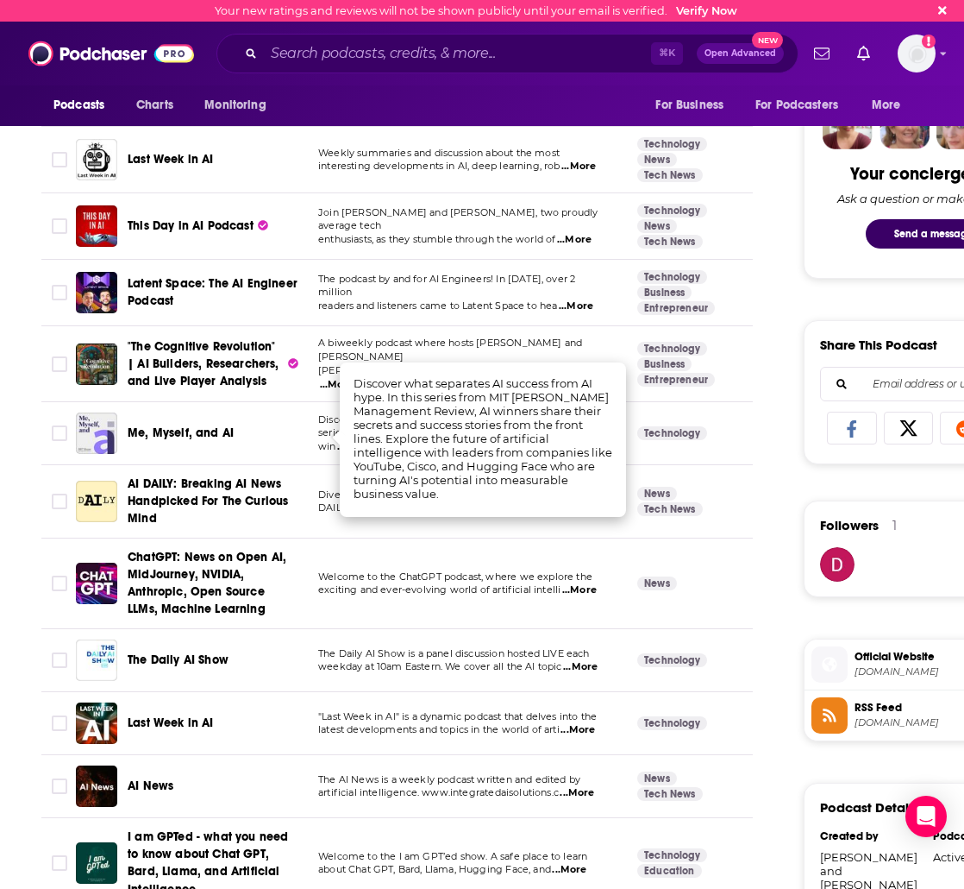
click at [180, 432] on span "Me, Myself, and AI" at bounding box center [181, 432] width 106 height 15
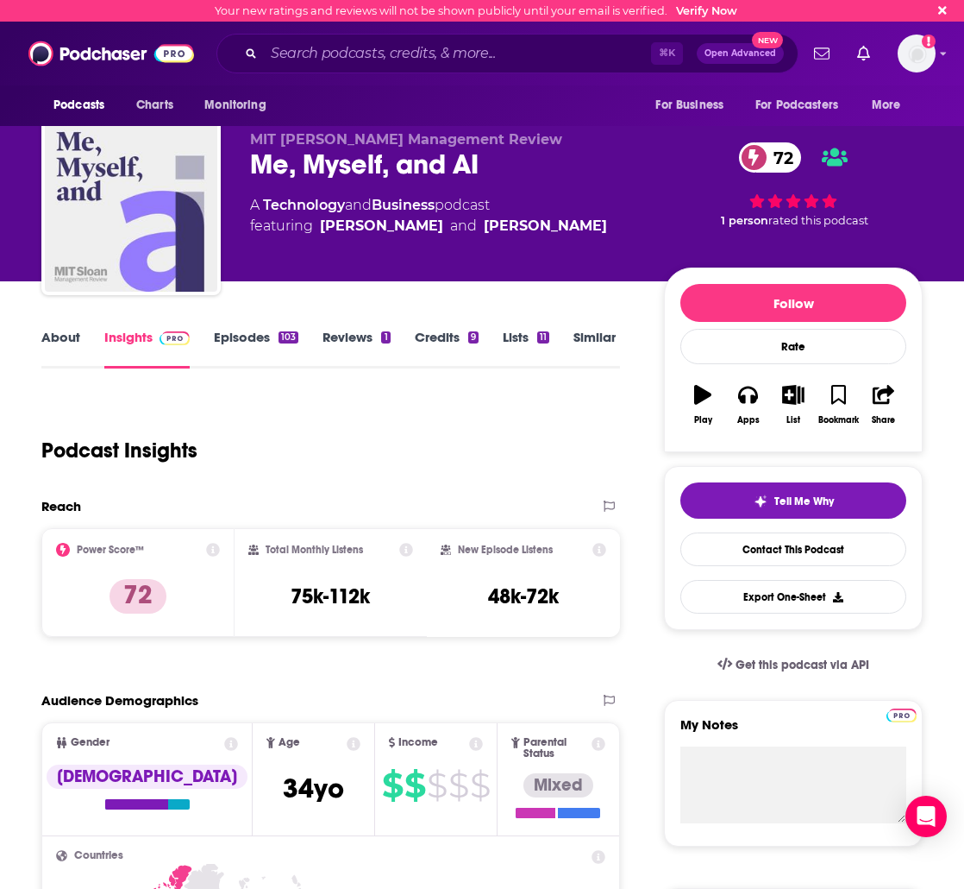
click at [248, 345] on link "Episodes 103" at bounding box center [256, 349] width 85 height 40
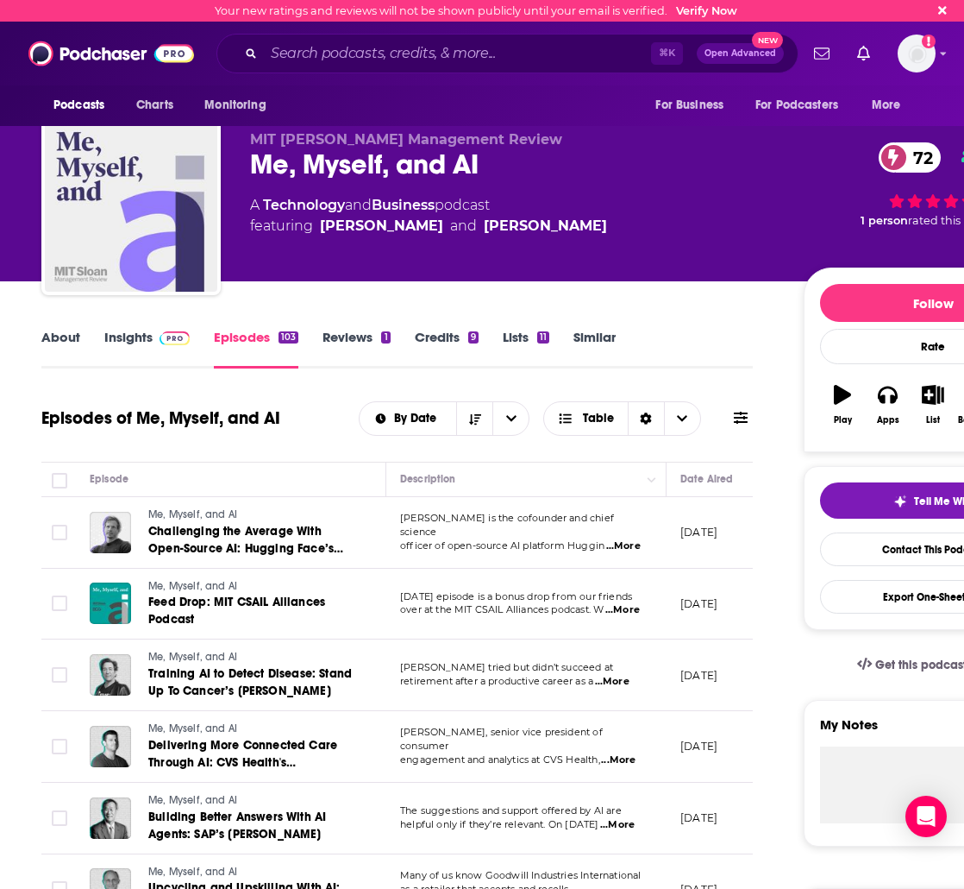
drag, startPoint x: 443, startPoint y: 228, endPoint x: 318, endPoint y: 225, distance: 124.3
click at [318, 225] on div "A Technology and Business podcast featuring [PERSON_NAME] and [PERSON_NAME]" at bounding box center [513, 215] width 526 height 41
click at [60, 332] on link "About" at bounding box center [60, 349] width 39 height 40
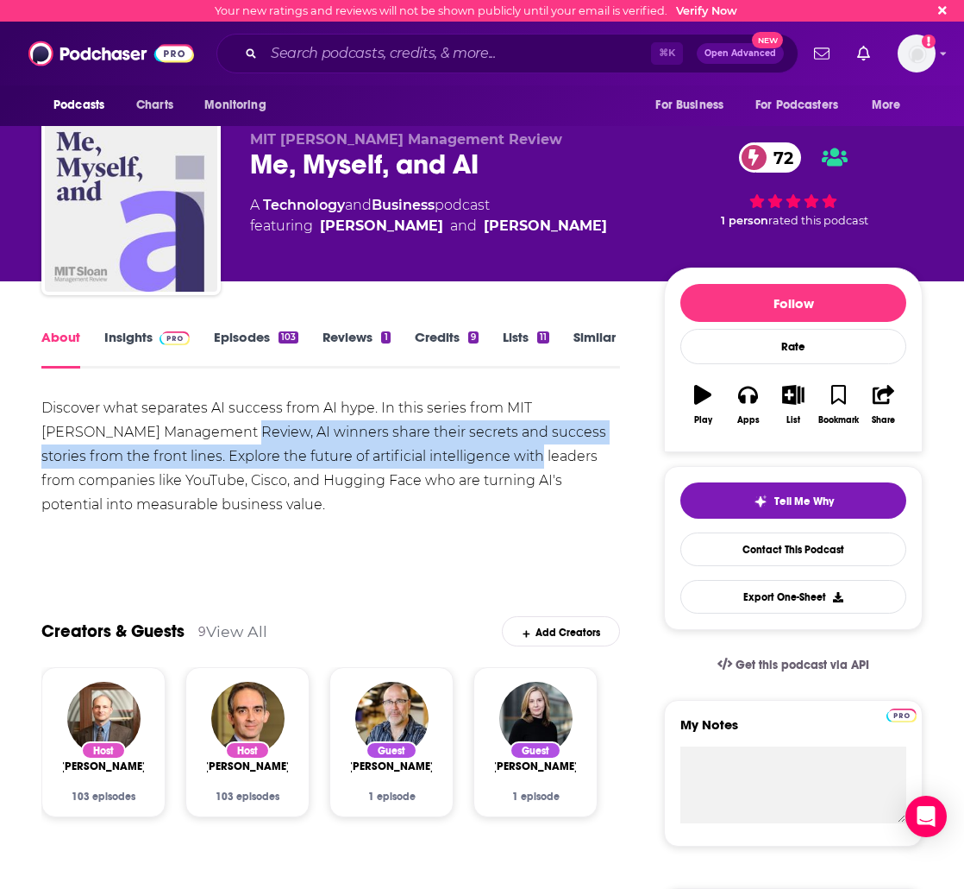
drag, startPoint x: 197, startPoint y: 431, endPoint x: 482, endPoint y: 451, distance: 286.2
click at [482, 451] on div "Discover what separates AI success from AI hype. In this series from MIT [PERSO…" at bounding box center [330, 456] width 579 height 121
copy div "AI winners share their secrets and success stories from the front lines. Explor…"
click at [228, 344] on link "Episodes 103" at bounding box center [256, 349] width 85 height 40
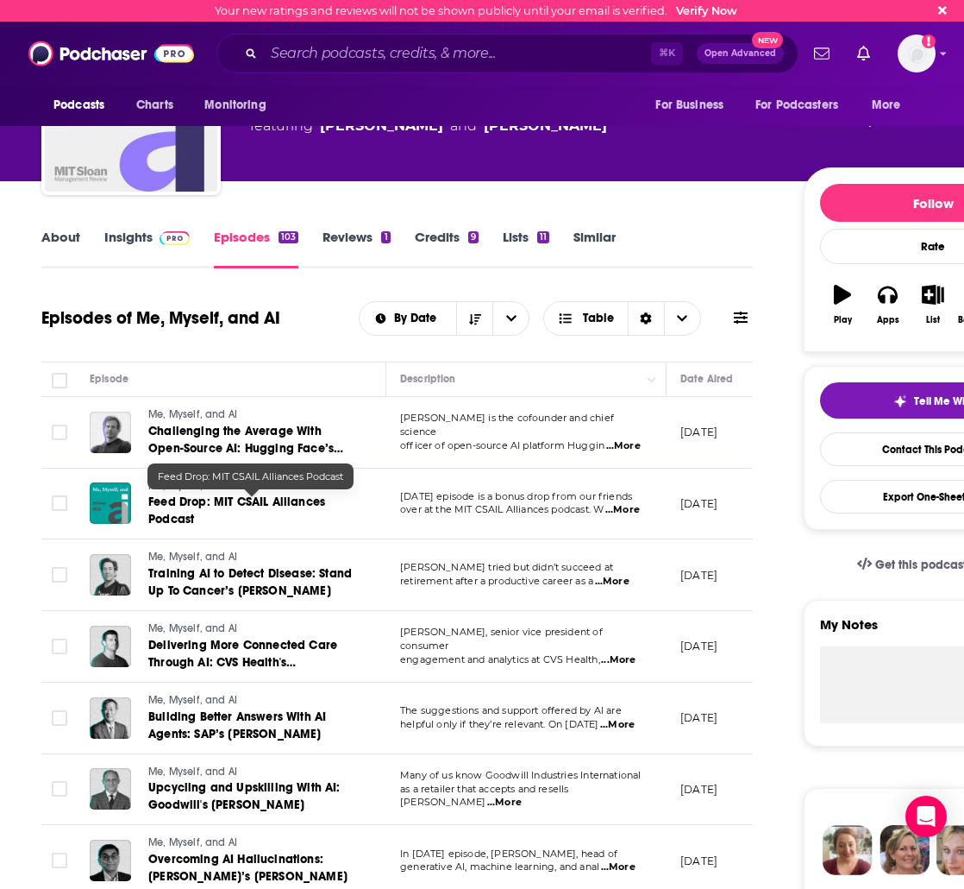
scroll to position [101, 0]
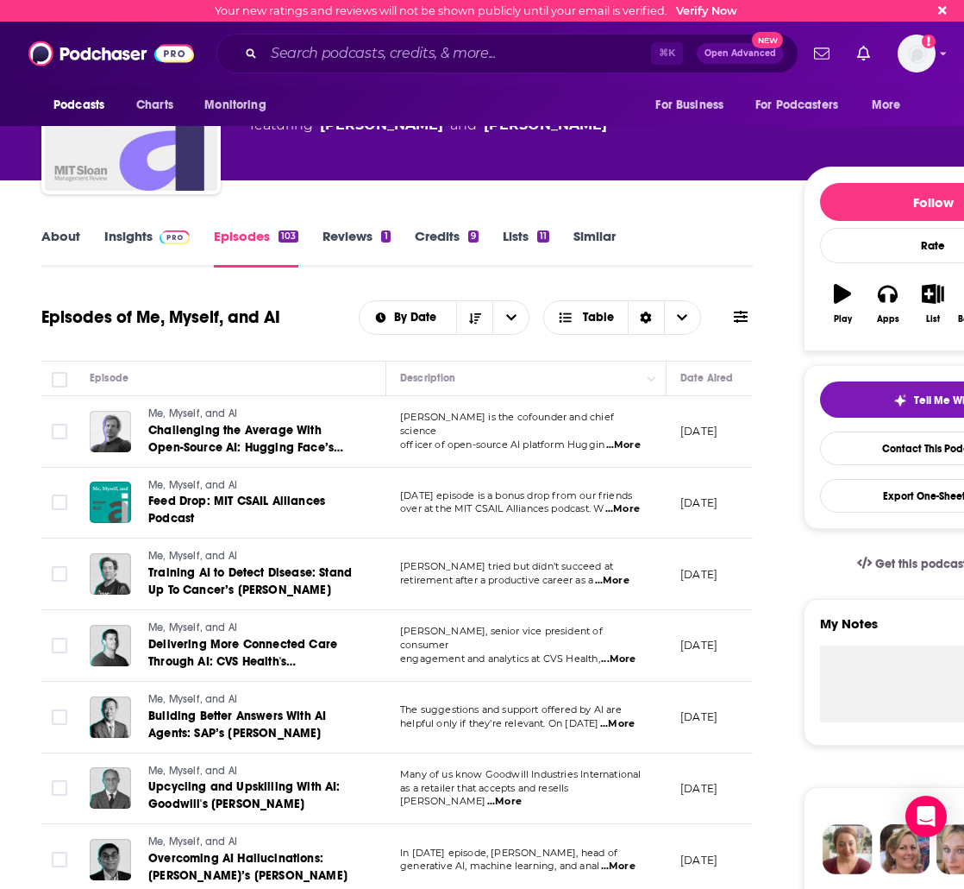
click at [120, 237] on link "Insights" at bounding box center [146, 248] width 85 height 40
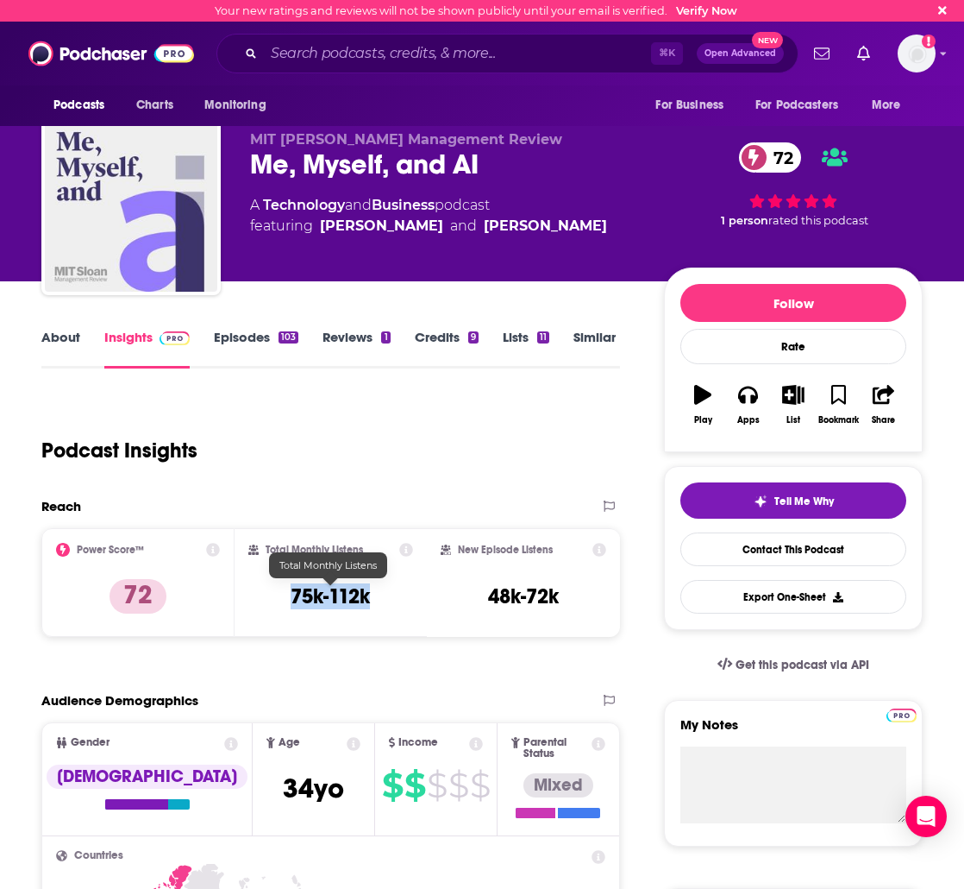
drag, startPoint x: 386, startPoint y: 595, endPoint x: 257, endPoint y: 598, distance: 128.6
click at [257, 598] on div "Total Monthly Listens 75k-112k" at bounding box center [331, 582] width 166 height 79
copy h3 "75k-112k"
click at [581, 339] on link "Similar" at bounding box center [595, 349] width 42 height 40
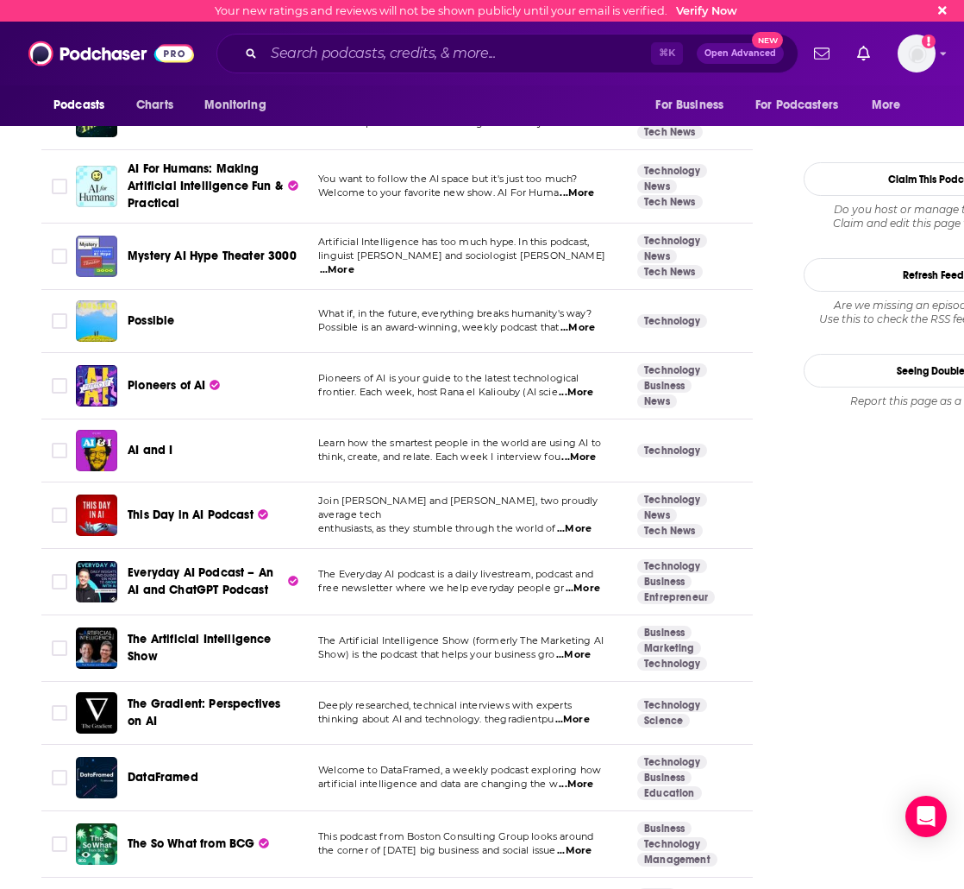
scroll to position [1801, 0]
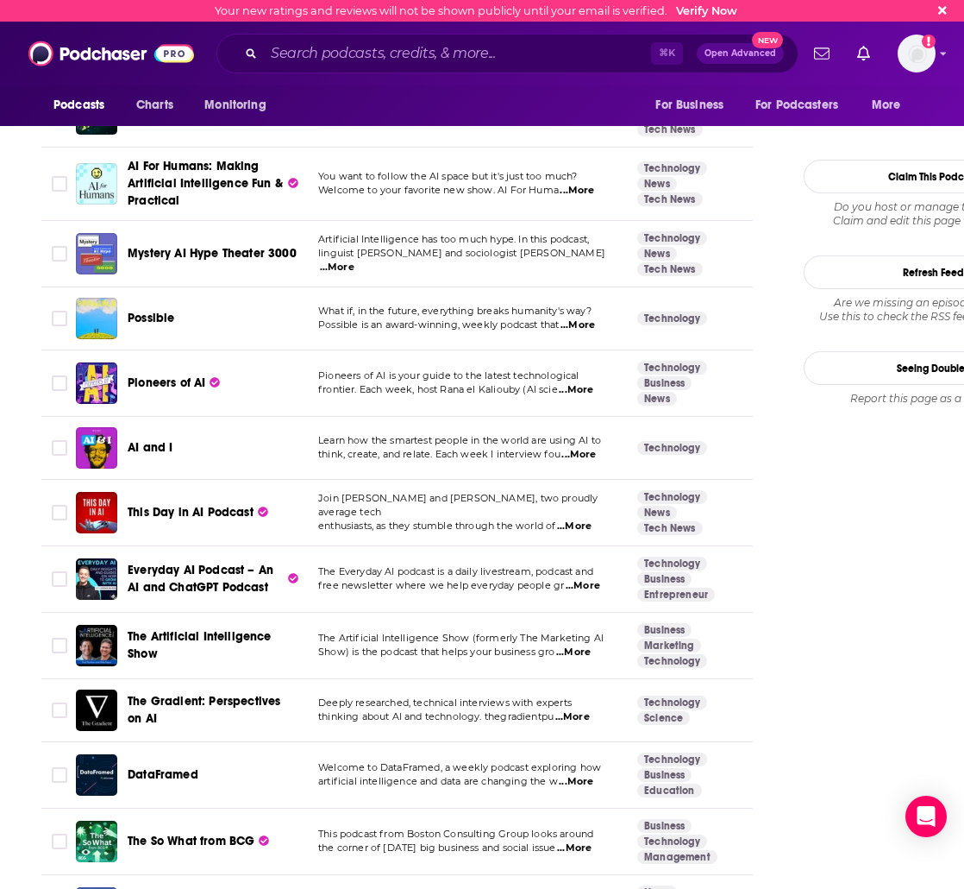
click at [422, 324] on span "Possible is an award-winning, weekly podcast that" at bounding box center [438, 324] width 241 height 12
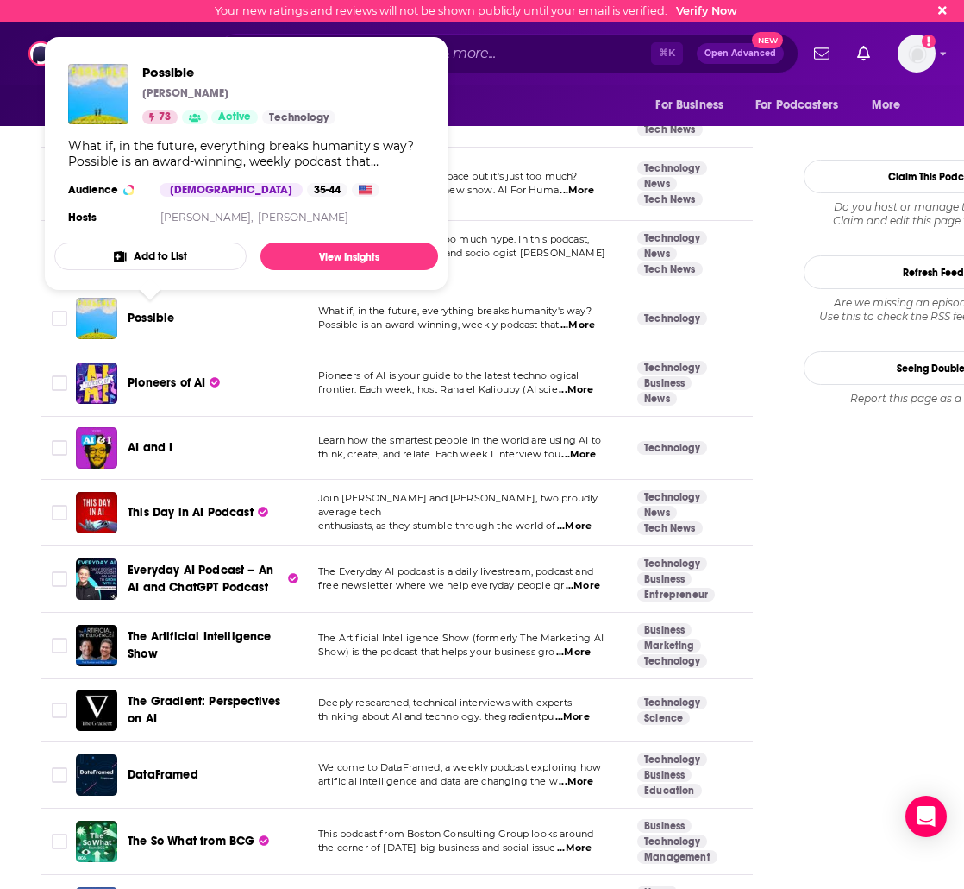
click at [146, 312] on span "Possible" at bounding box center [151, 318] width 47 height 15
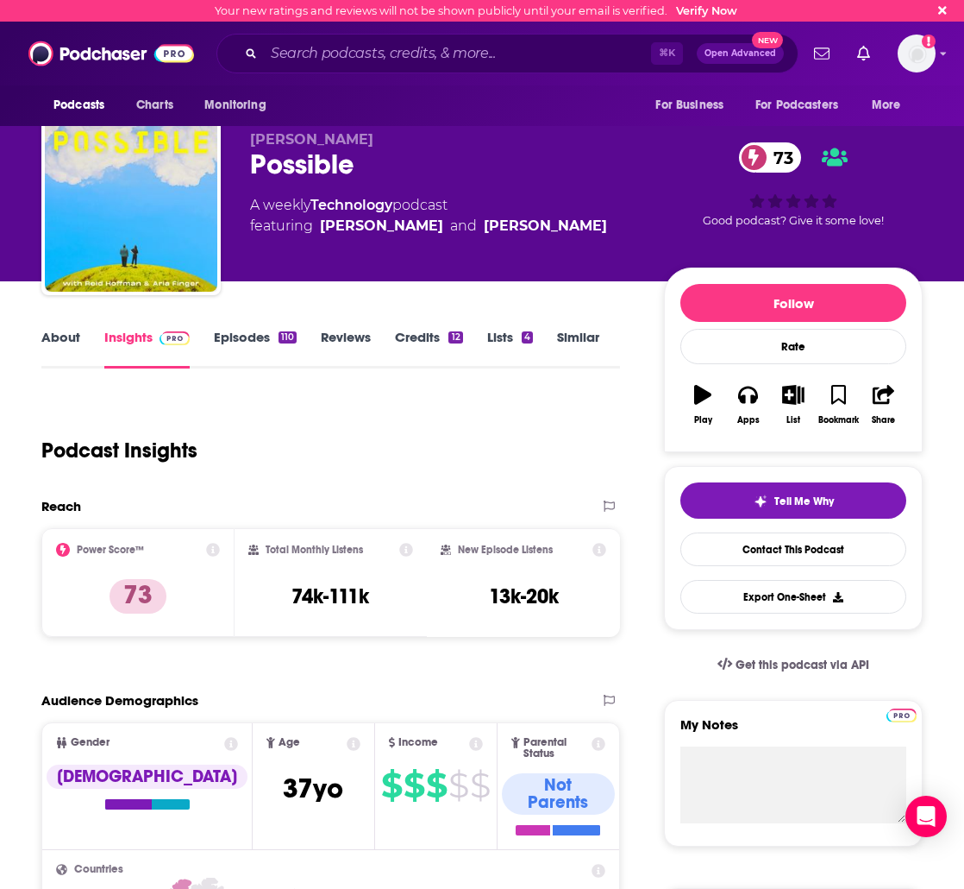
click at [246, 344] on link "Episodes 110" at bounding box center [255, 349] width 83 height 40
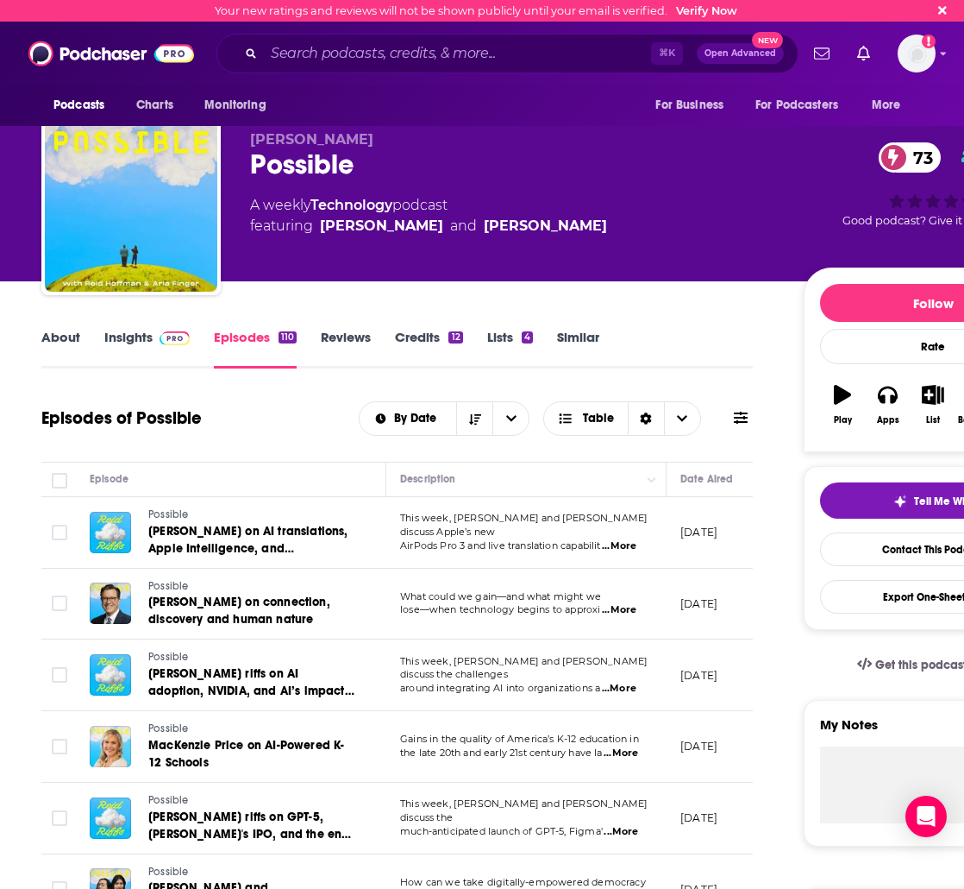
click at [42, 356] on link "About" at bounding box center [60, 349] width 39 height 40
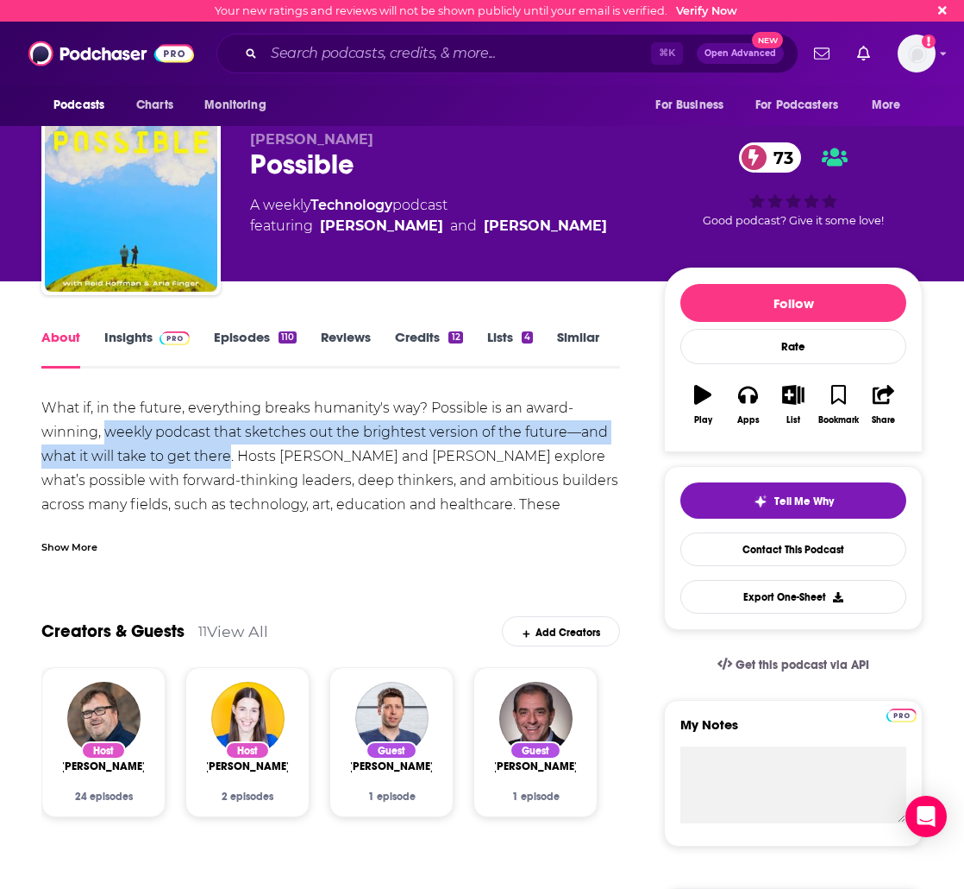
drag, startPoint x: 107, startPoint y: 436, endPoint x: 231, endPoint y: 468, distance: 128.3
click at [231, 468] on div "What if, in the future, everything breaks humanity's way? Possible is an award-…" at bounding box center [330, 529] width 579 height 266
copy div "weekly podcast that sketches out the brightest version of the future—and what i…"
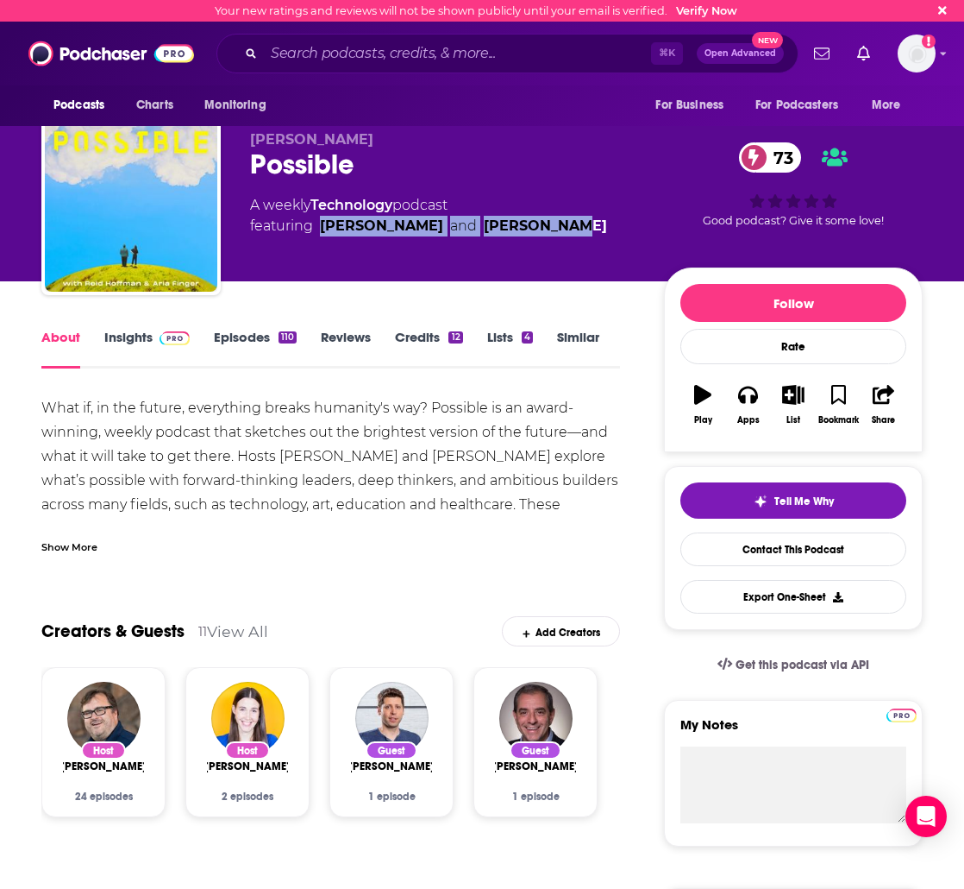
drag, startPoint x: 569, startPoint y: 226, endPoint x: 317, endPoint y: 228, distance: 251.9
click at [317, 228] on div "A weekly Technology podcast featuring [PERSON_NAME] and [PERSON_NAME]" at bounding box center [443, 215] width 386 height 41
copy span "[PERSON_NAME] and [PERSON_NAME]"
click at [160, 361] on link "Insights" at bounding box center [146, 349] width 85 height 40
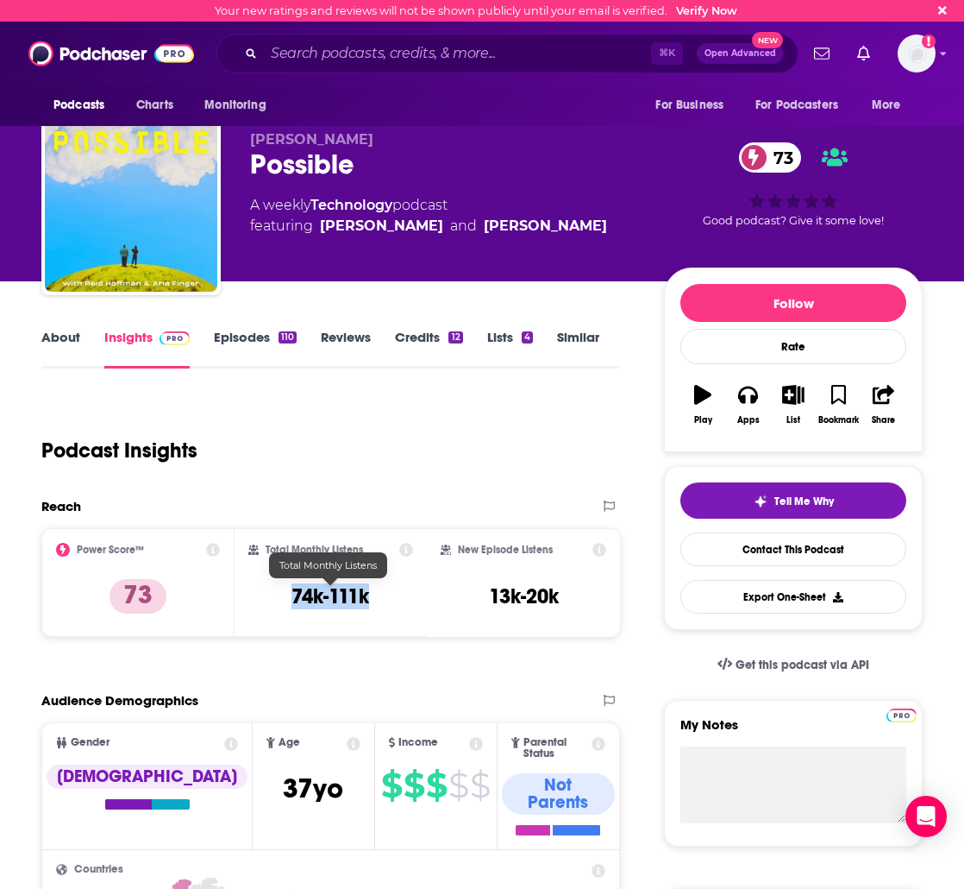
drag, startPoint x: 380, startPoint y: 594, endPoint x: 292, endPoint y: 594, distance: 88.9
click at [292, 594] on div "Total Monthly Listens 74k-111k" at bounding box center [331, 582] width 166 height 79
copy h3 "74k-111k"
click at [234, 340] on link "Episodes 110" at bounding box center [255, 349] width 83 height 40
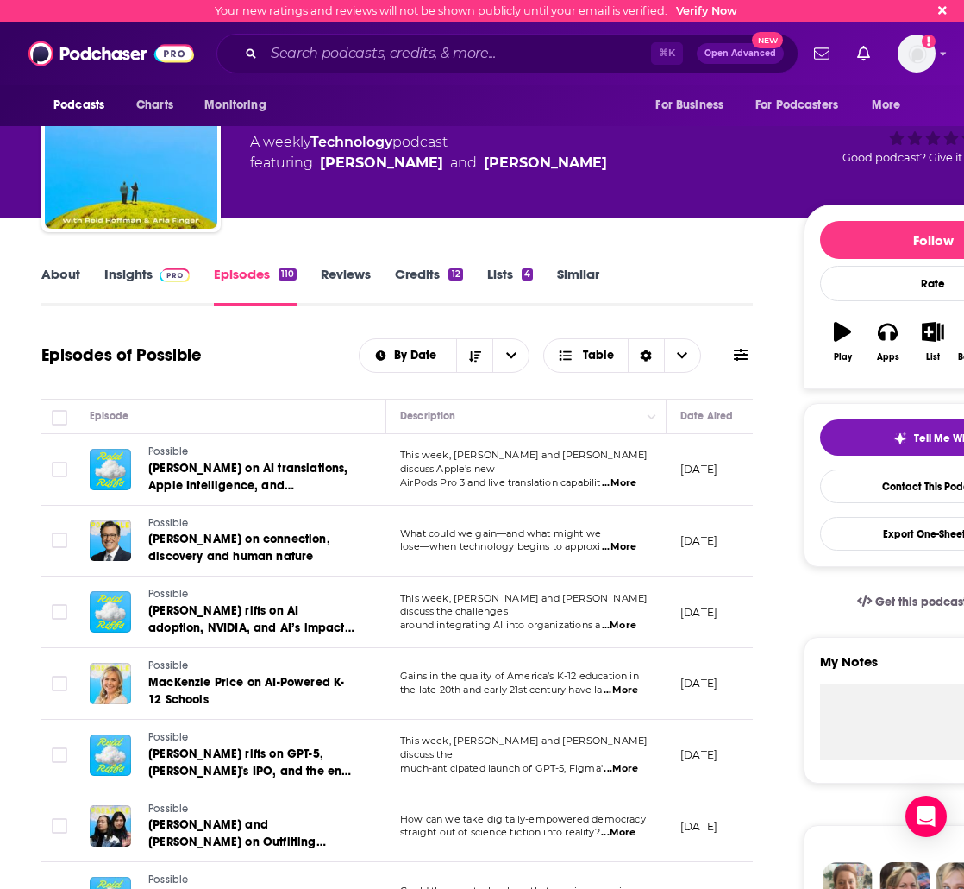
scroll to position [69, 0]
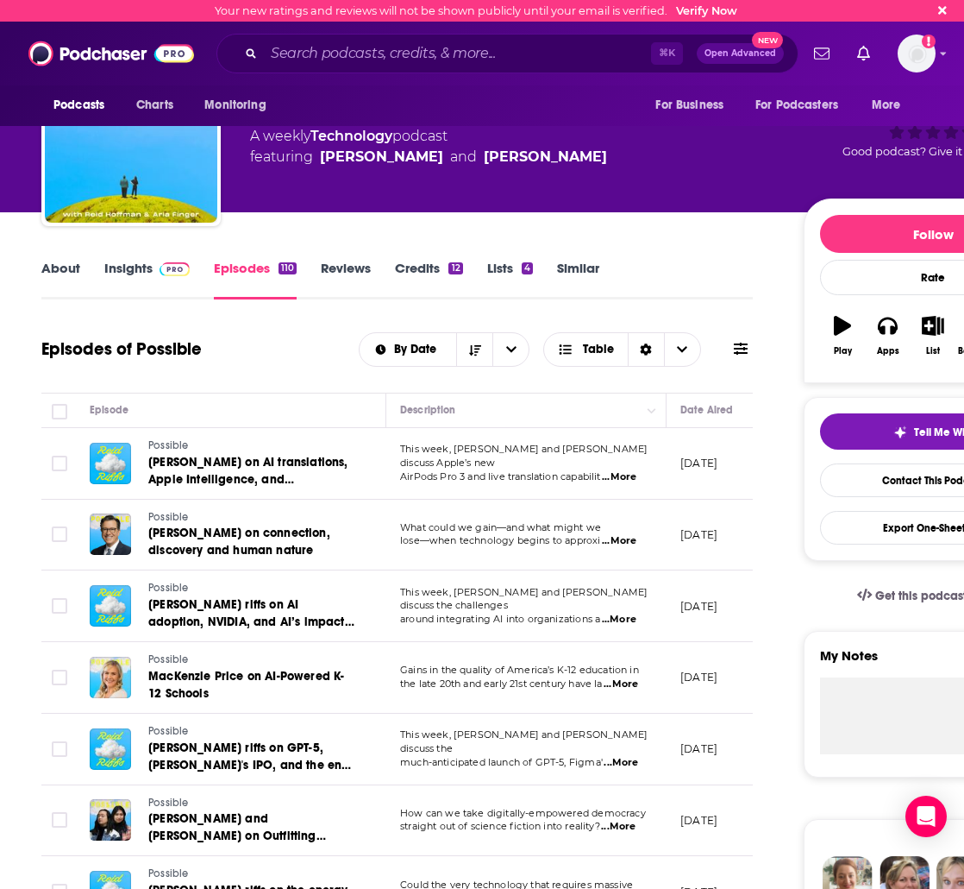
click at [574, 683] on span "the late 20th and early 21st century have la" at bounding box center [501, 683] width 203 height 12
click at [627, 682] on span "...More" at bounding box center [621, 684] width 35 height 14
click at [621, 683] on span "...More" at bounding box center [621, 684] width 35 height 14
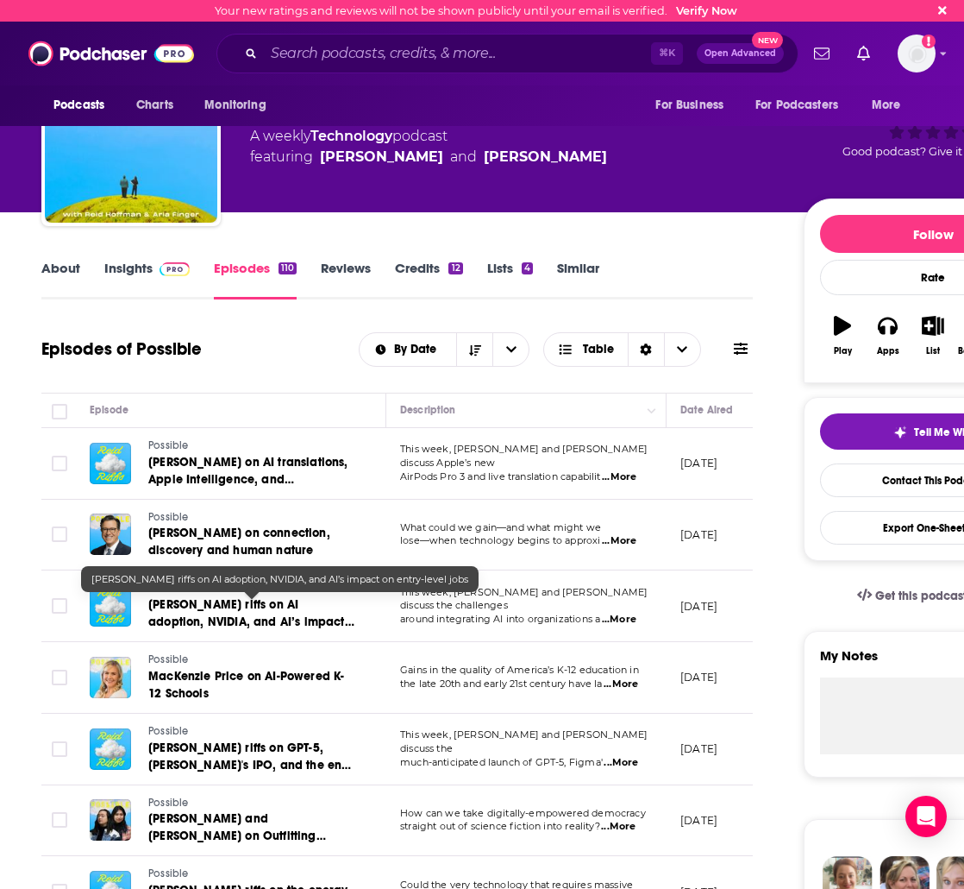
click at [244, 611] on span "[PERSON_NAME] riffs on AI adoption, NVIDIA, and AI’s impact on entry-level jobs" at bounding box center [251, 621] width 206 height 49
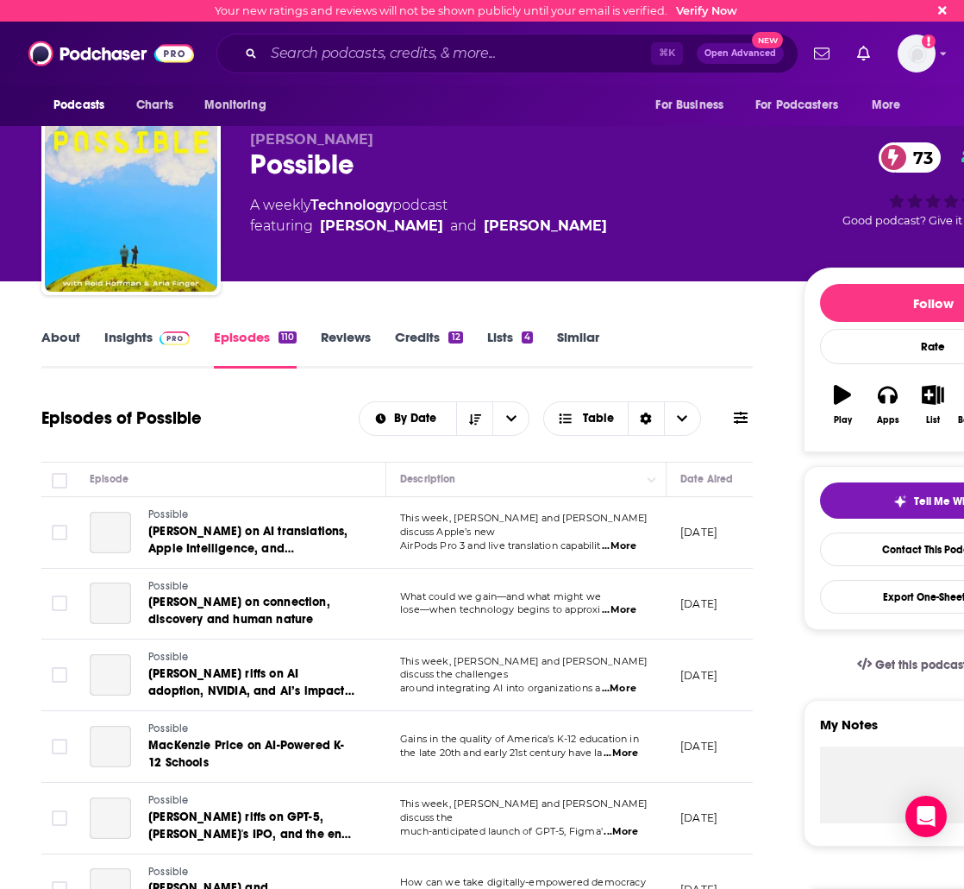
scroll to position [60, 0]
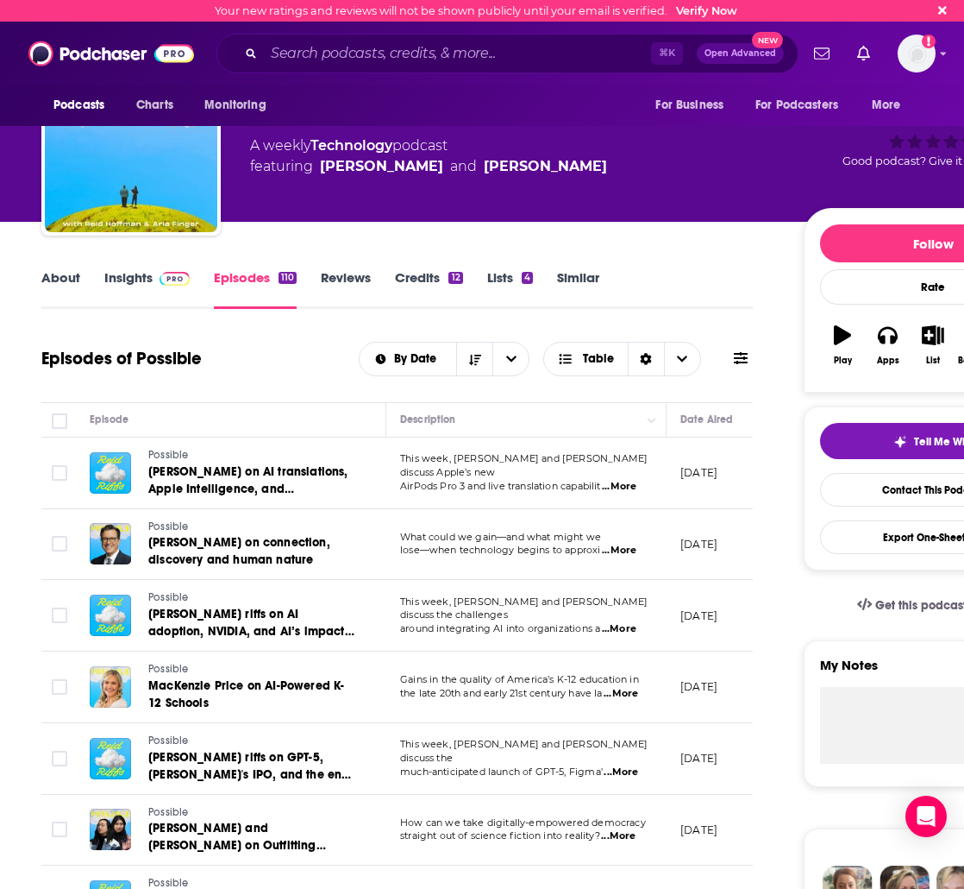
click at [208, 694] on link "MacKenzie Price on AI-Powered K-12 Schools" at bounding box center [251, 694] width 207 height 35
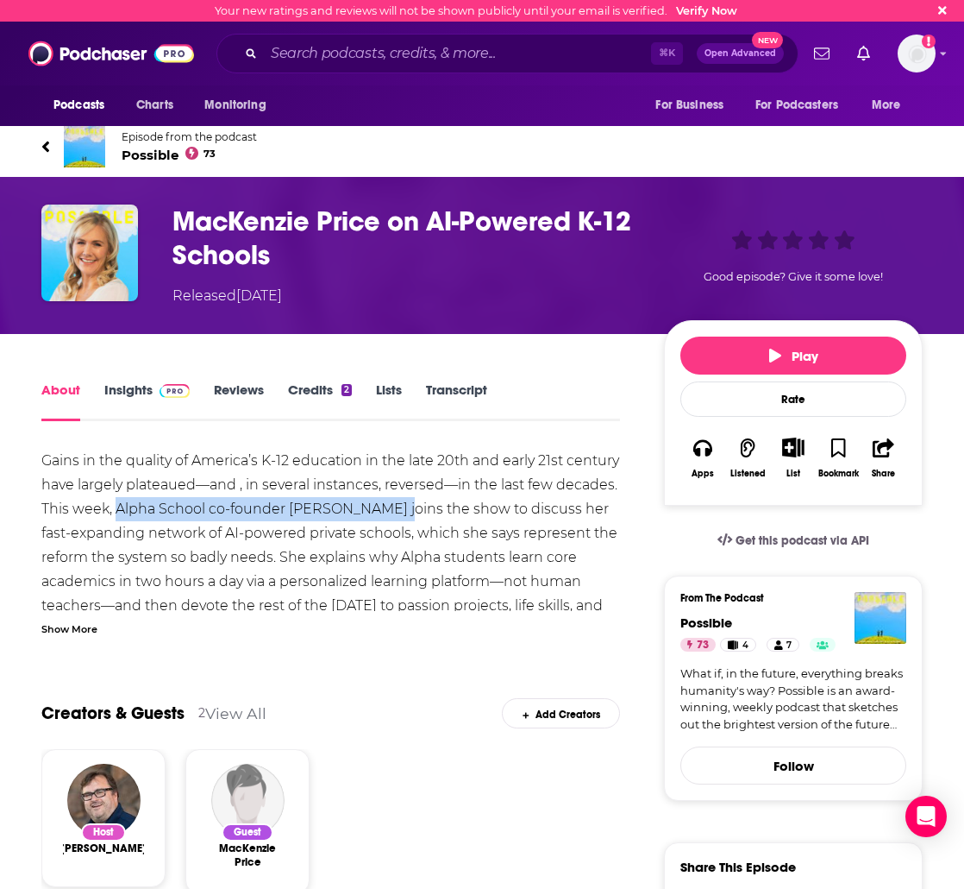
drag, startPoint x: 399, startPoint y: 511, endPoint x: 116, endPoint y: 515, distance: 283.0
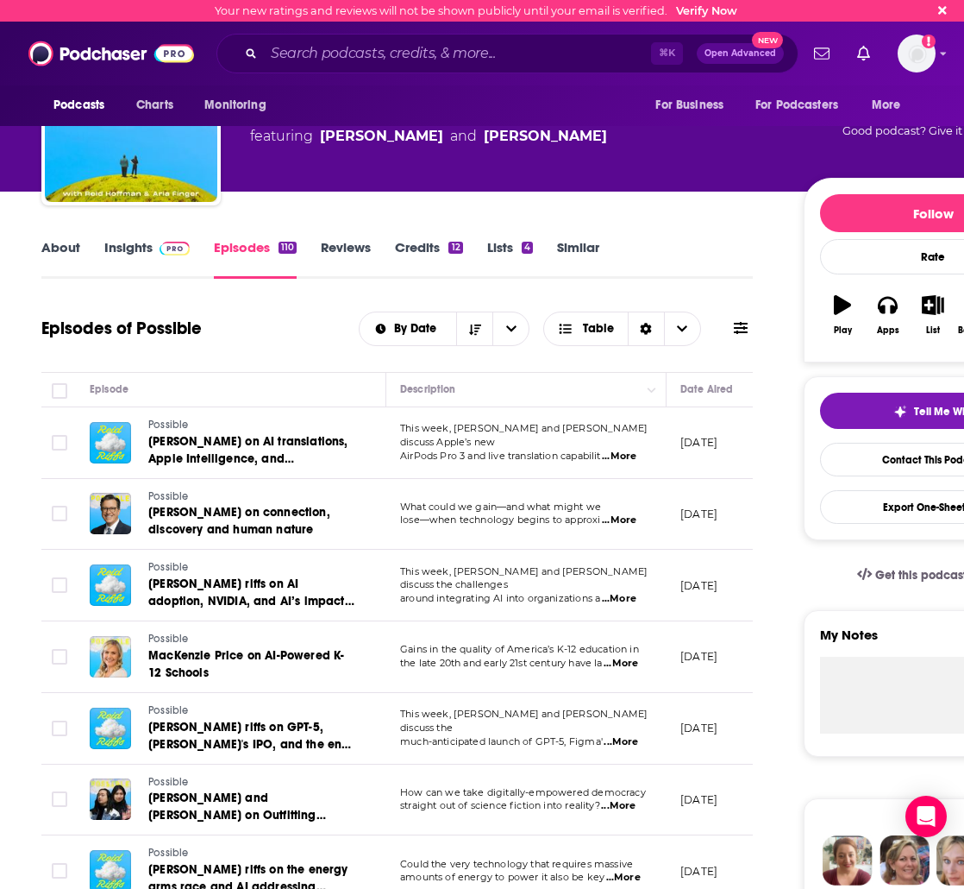
scroll to position [239, 0]
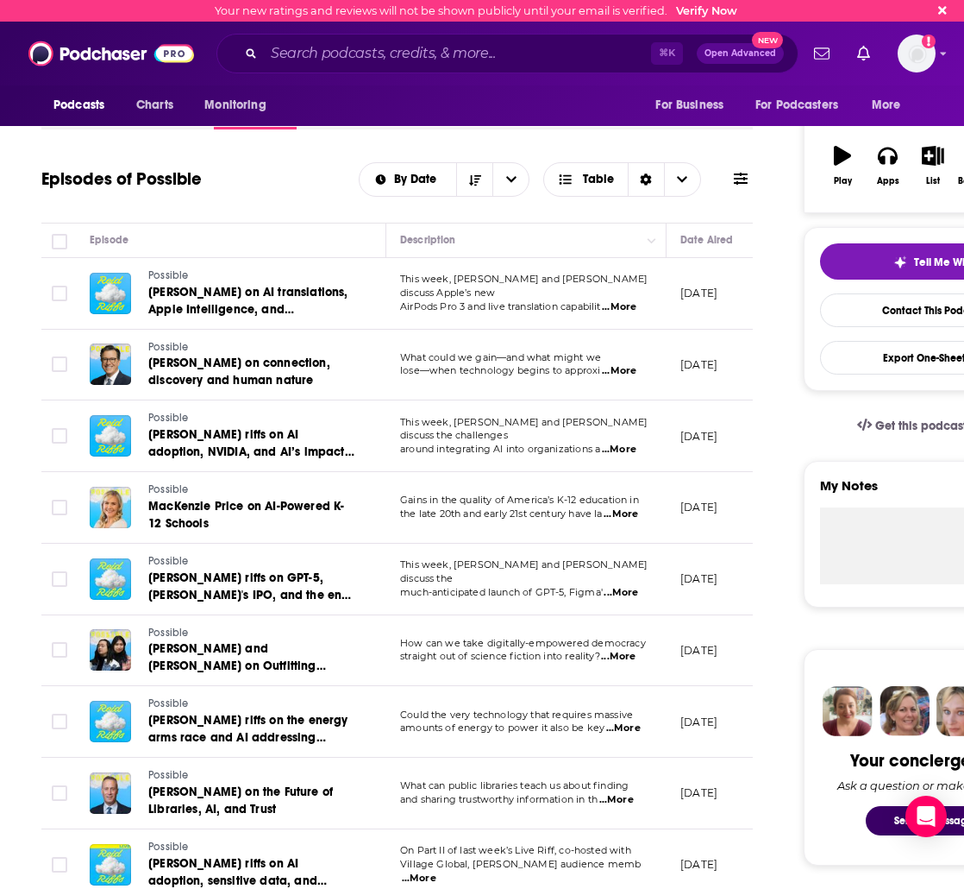
click at [397, 646] on td "How can we take digitally-empowered democracy straight out of science fiction i…" at bounding box center [526, 651] width 280 height 72
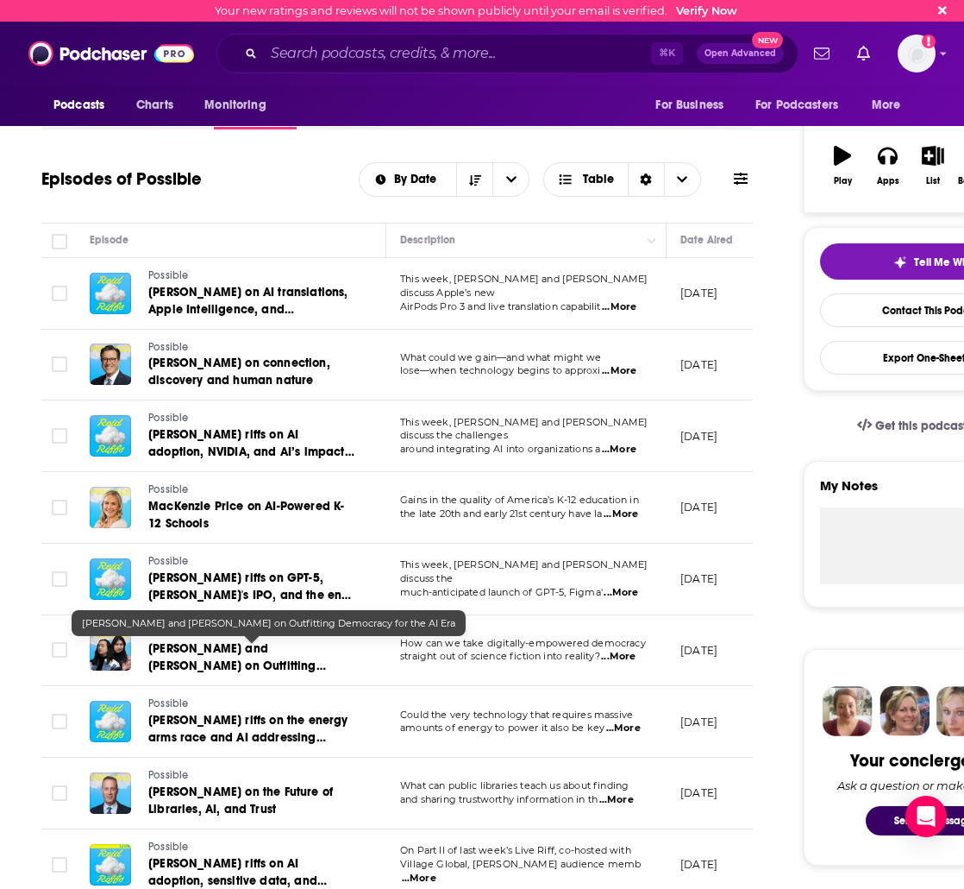
click at [254, 659] on span "[PERSON_NAME] and [PERSON_NAME] on Outfitting Democracy for the AI Era" at bounding box center [237, 665] width 178 height 49
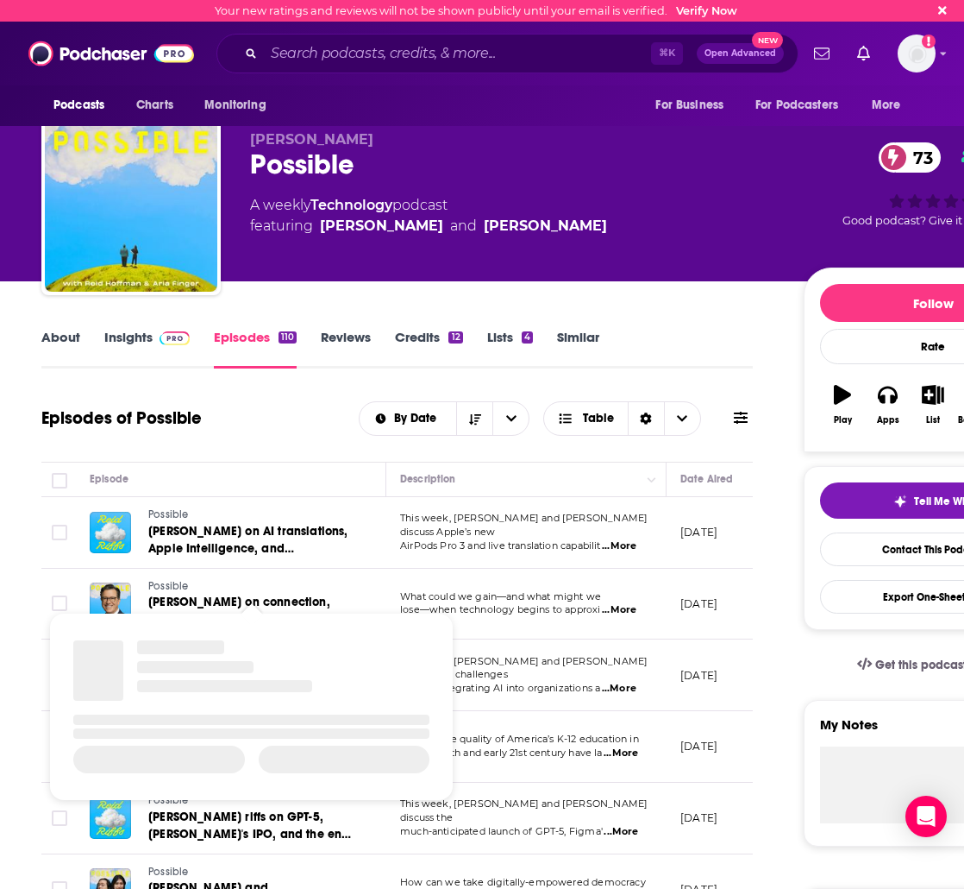
scroll to position [194, 0]
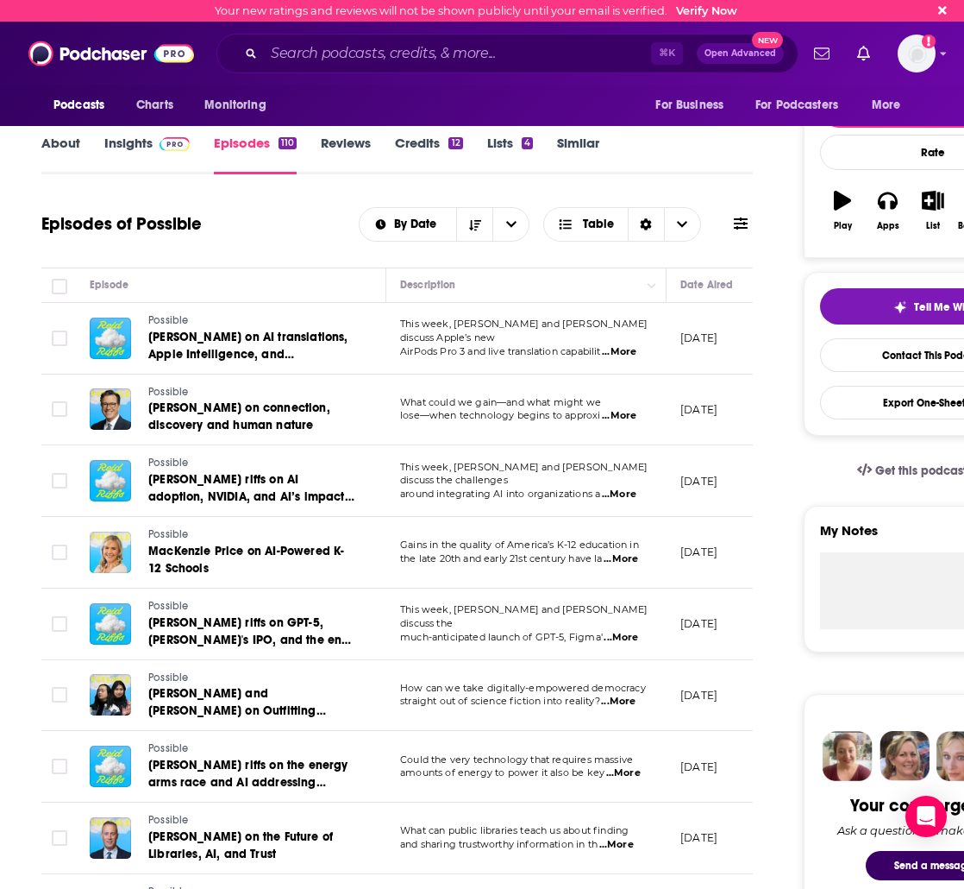
drag, startPoint x: 395, startPoint y: 689, endPoint x: 248, endPoint y: 702, distance: 148.1
click at [393, 690] on td "How can we take digitally-empowered democracy straight out of science fiction i…" at bounding box center [526, 696] width 280 height 72
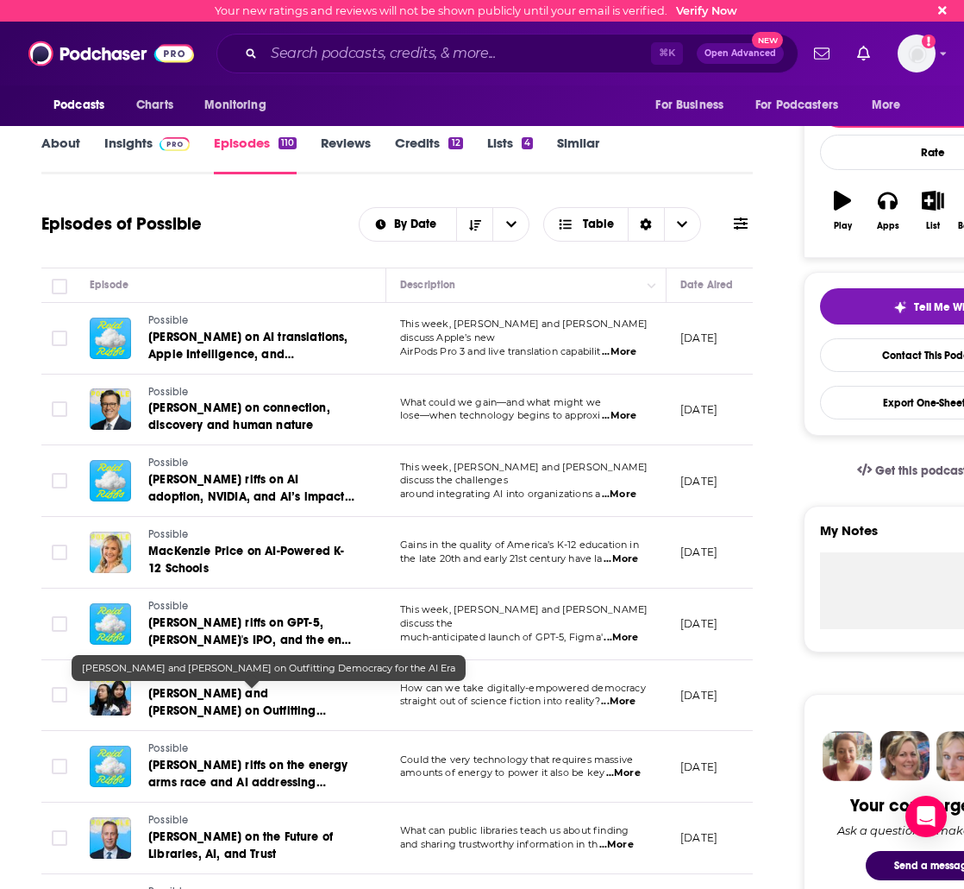
click at [230, 700] on span "[PERSON_NAME] and [PERSON_NAME] on Outfitting Democracy for the AI Era" at bounding box center [237, 710] width 178 height 49
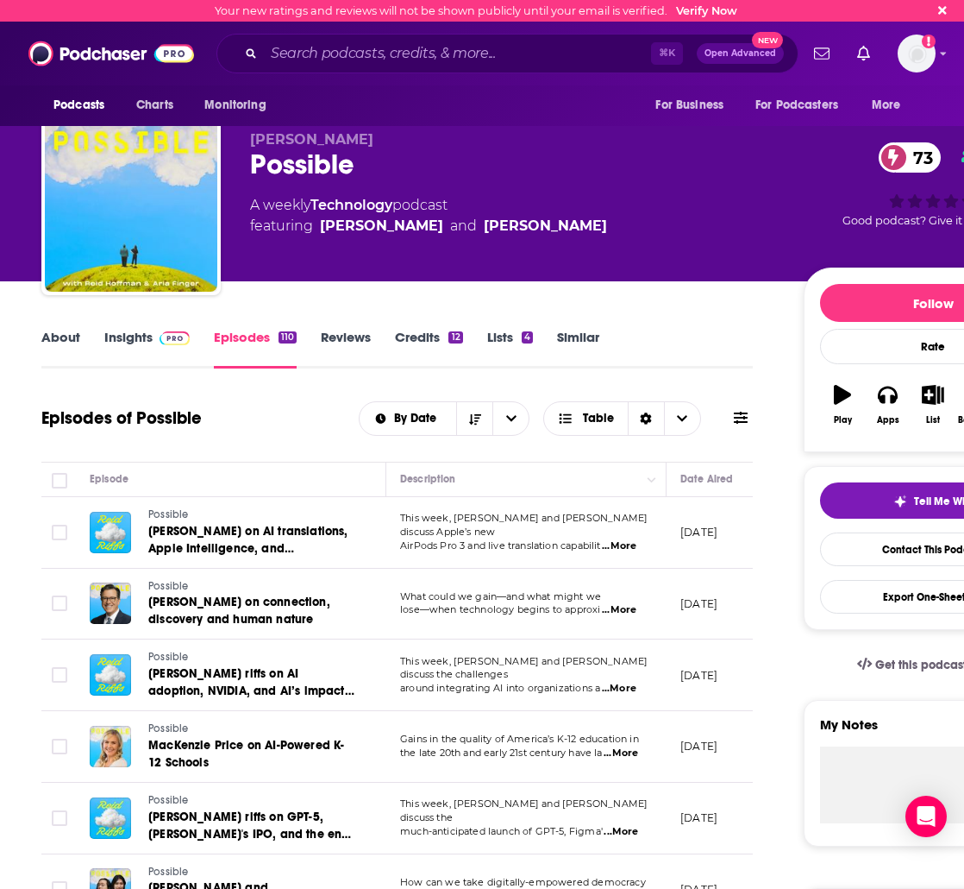
scroll to position [455, 0]
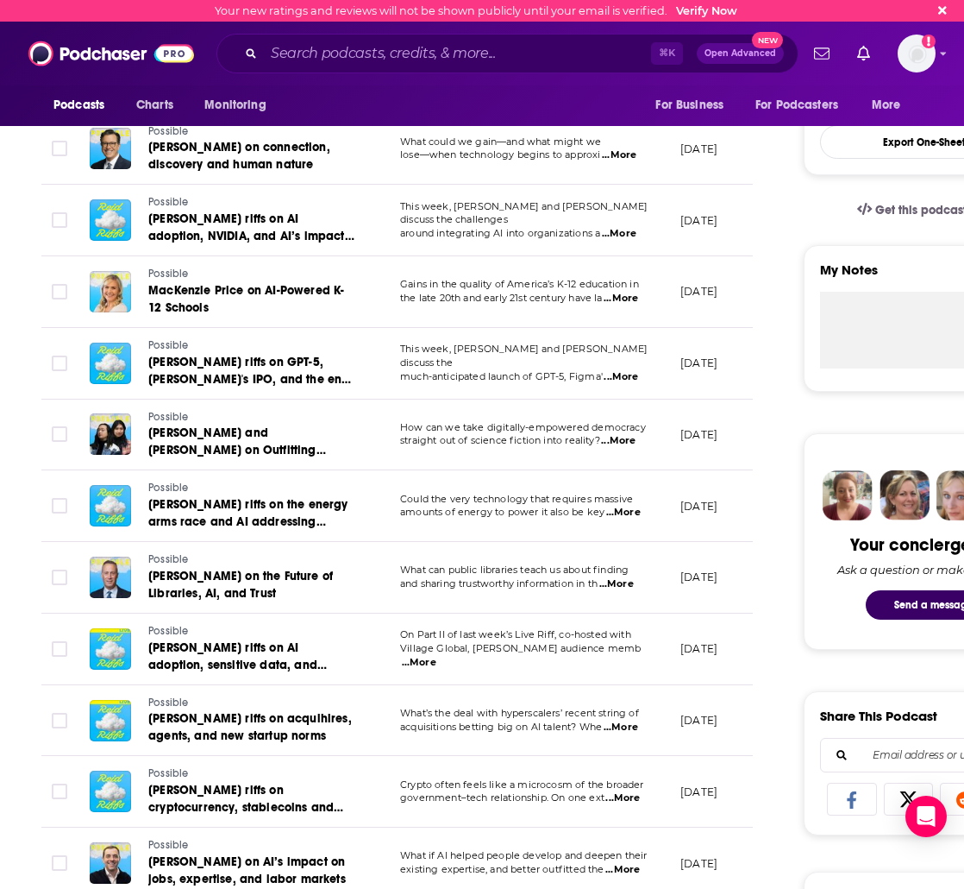
click at [483, 570] on span "What can public libraries teach us about finding" at bounding box center [514, 569] width 229 height 12
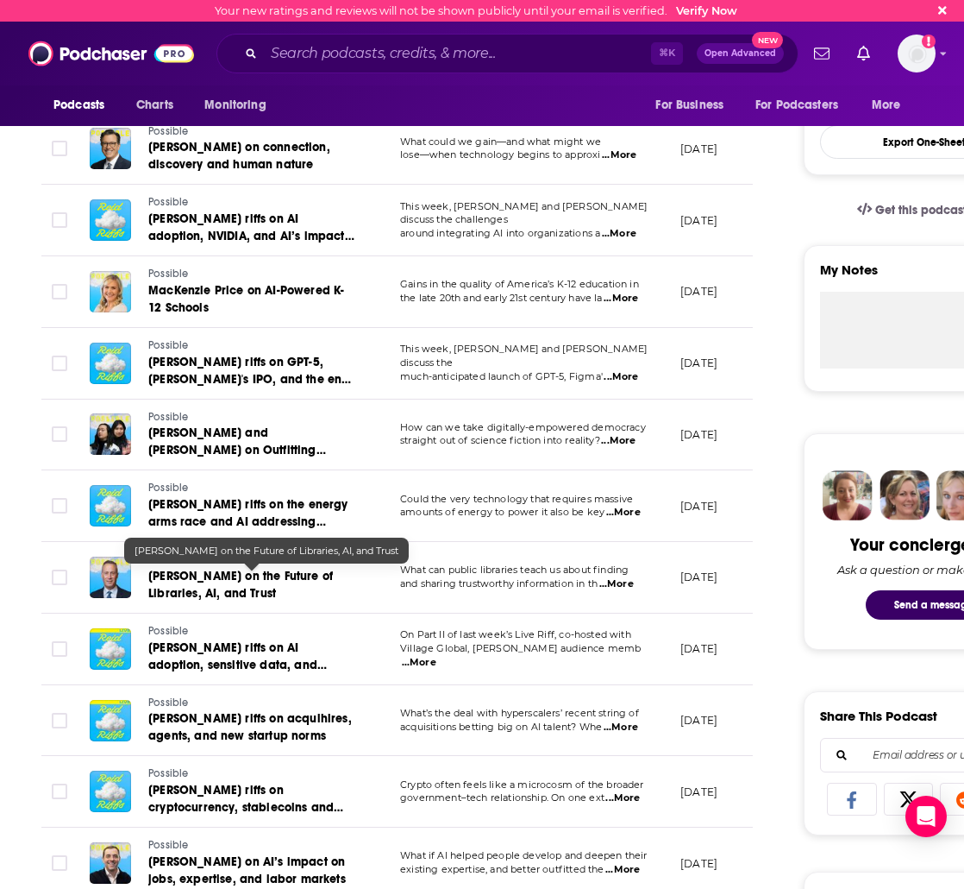
click at [163, 575] on span "[PERSON_NAME] on the Future of Libraries, AI, and Trust" at bounding box center [240, 585] width 185 height 32
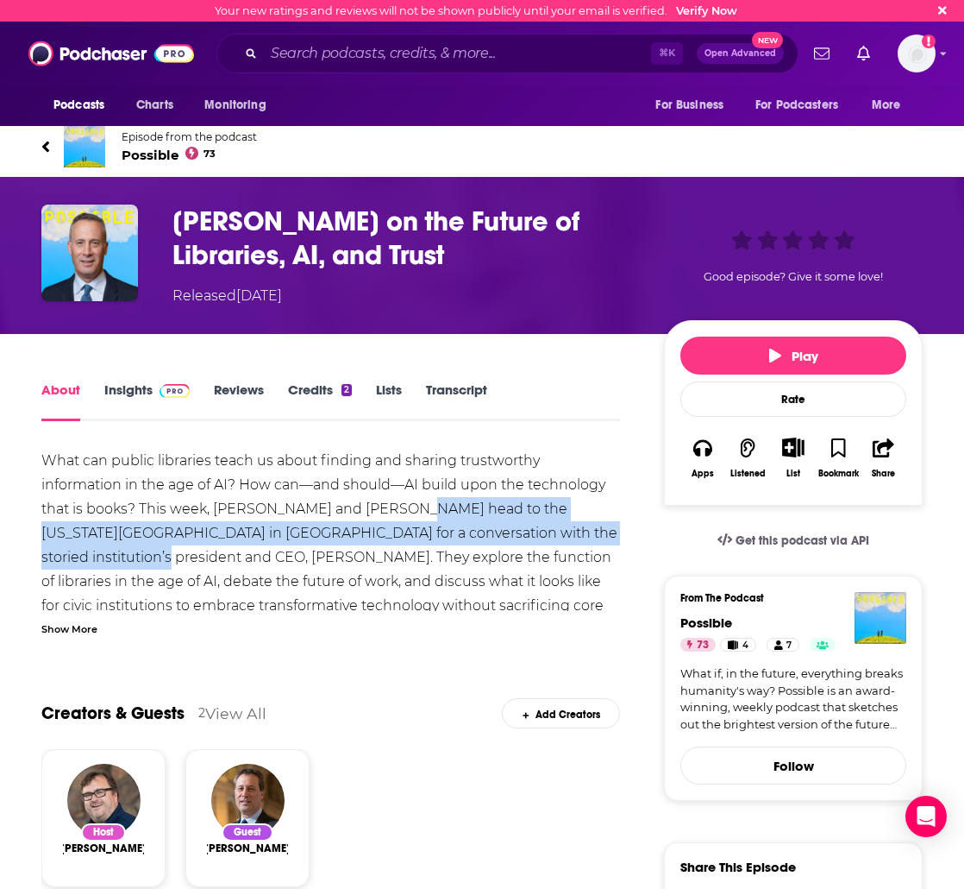
drag, startPoint x: 77, startPoint y: 561, endPoint x: 393, endPoint y: 508, distance: 320.1
copy div "[US_STATE][GEOGRAPHIC_DATA] in [GEOGRAPHIC_DATA] for a conversation with the st…"
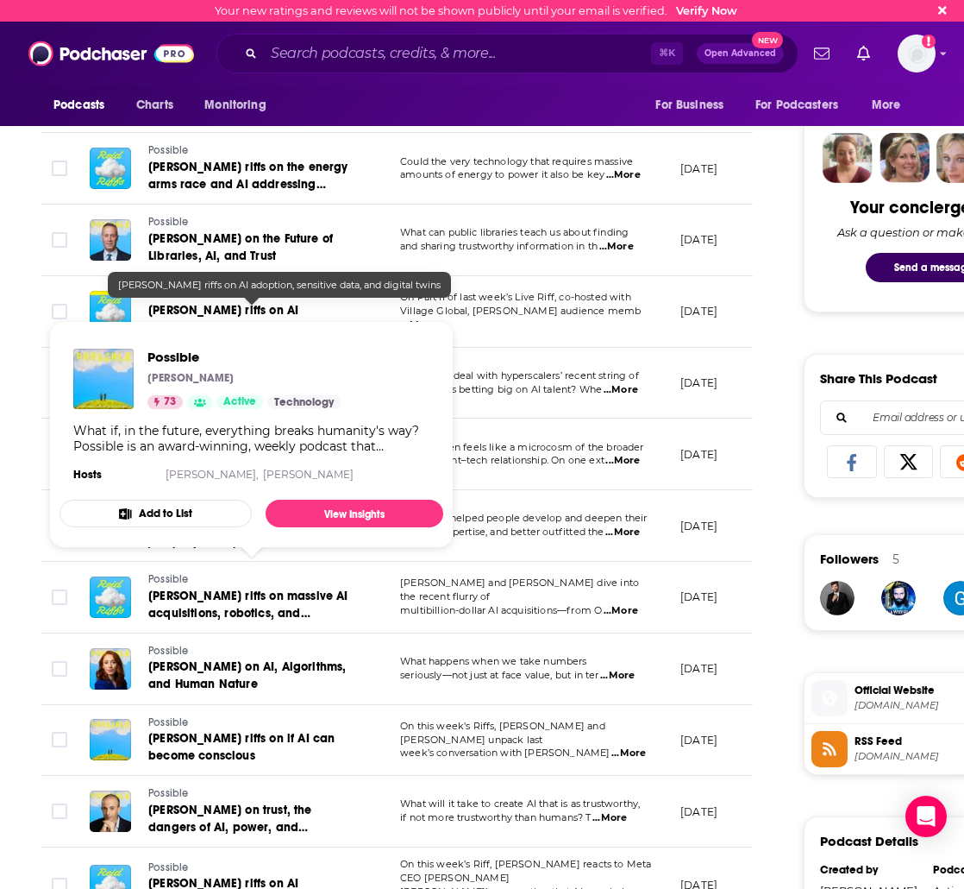
scroll to position [836, 0]
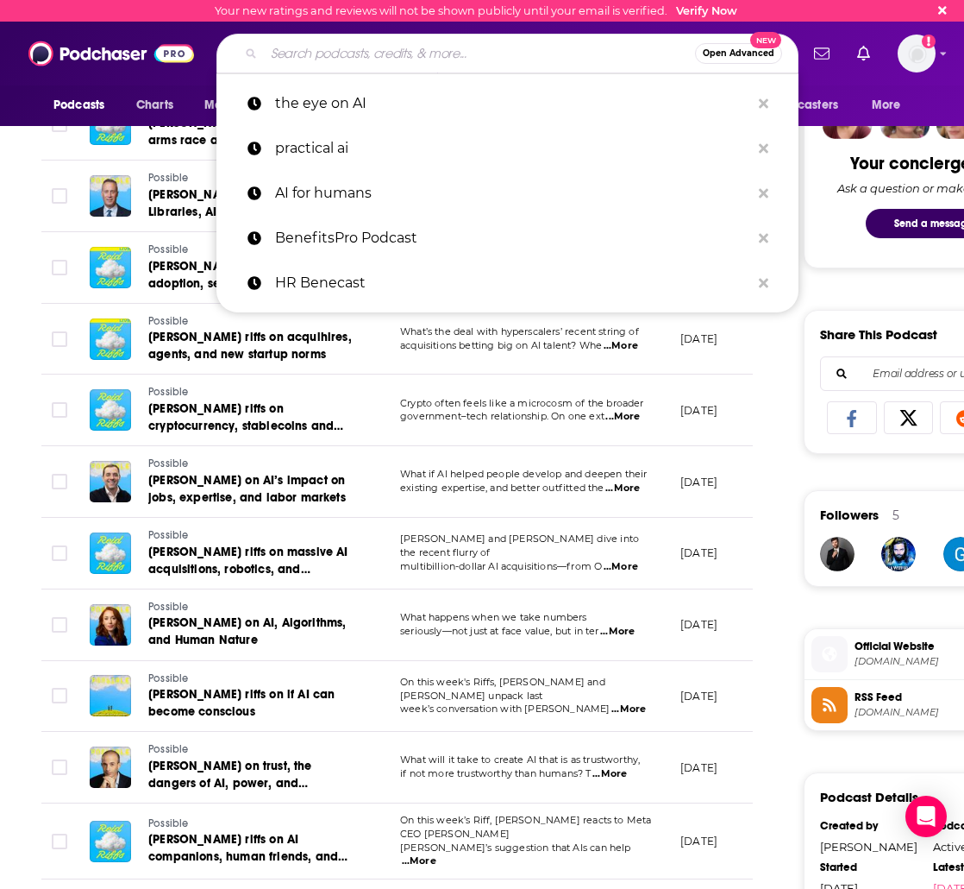
click at [296, 60] on input "Search podcasts, credits, & more..." at bounding box center [479, 54] width 431 height 28
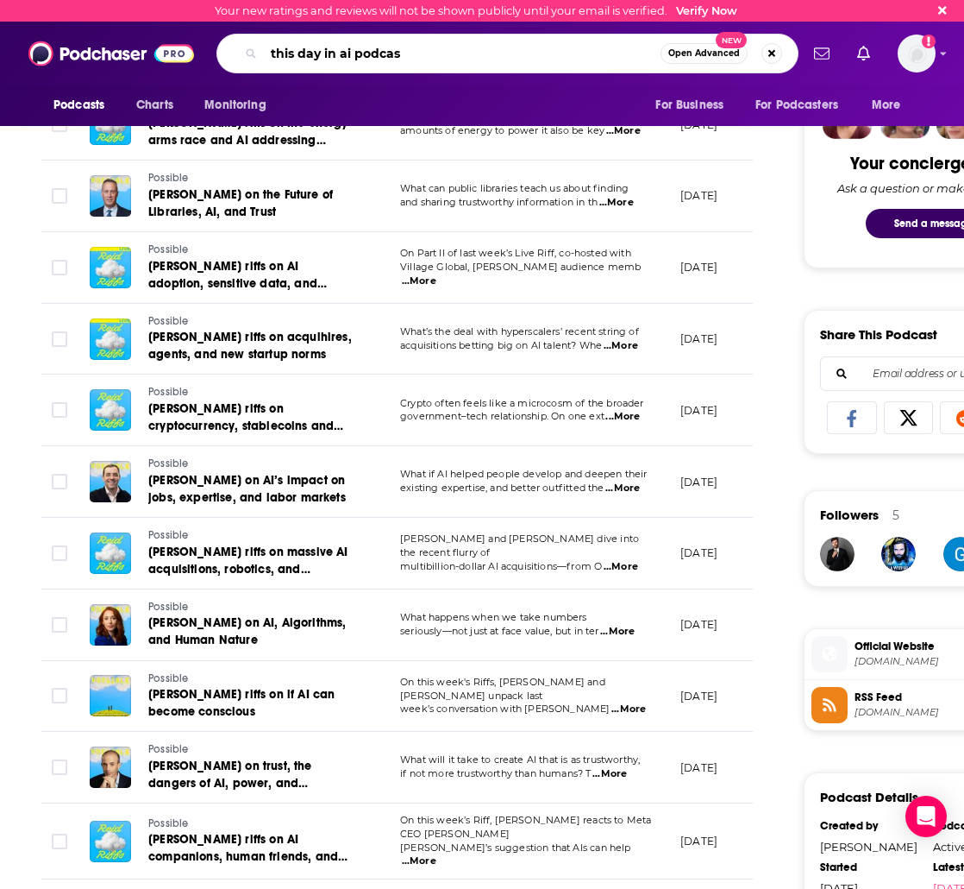
type input "this day in ai podcast"
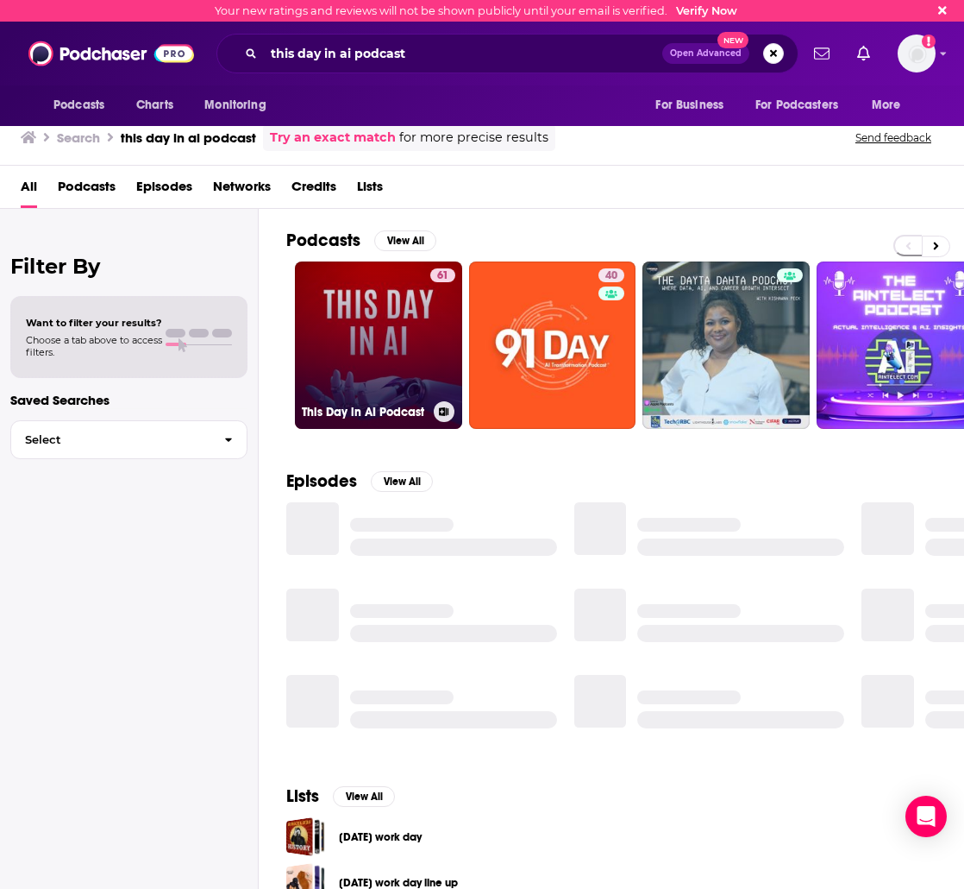
click at [396, 386] on link "61 This Day in AI Podcast" at bounding box center [378, 344] width 167 height 167
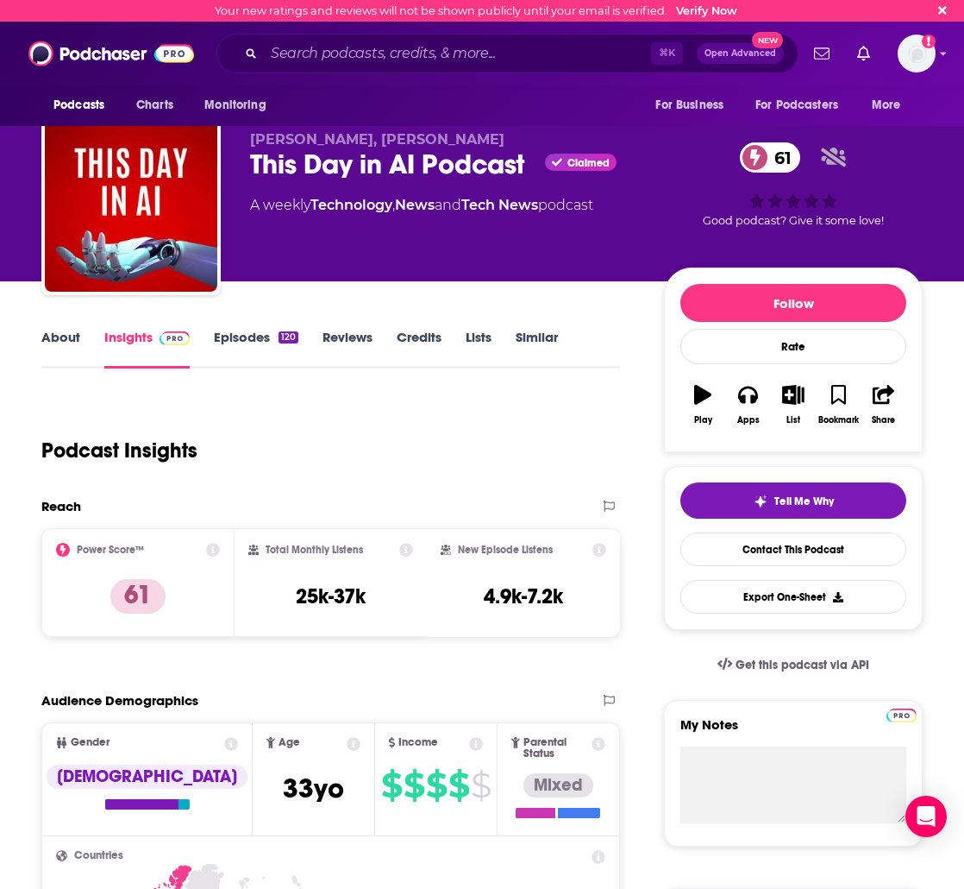
click at [242, 342] on link "Episodes 120" at bounding box center [256, 349] width 85 height 40
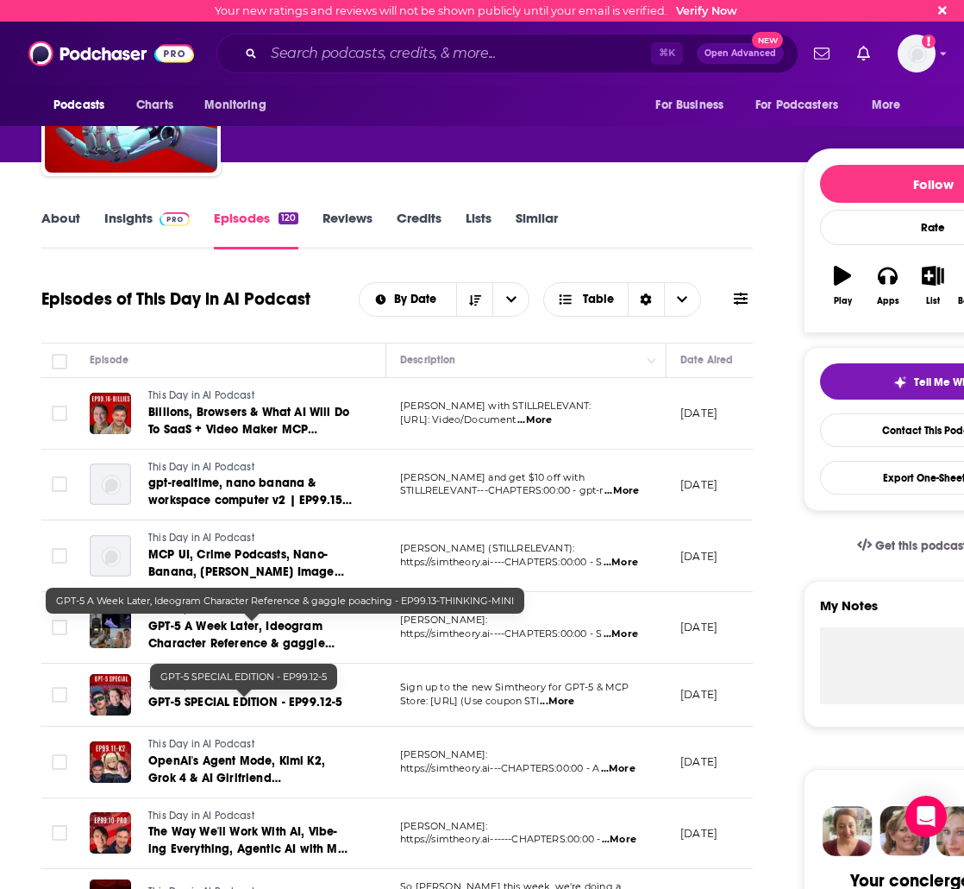
scroll to position [286, 0]
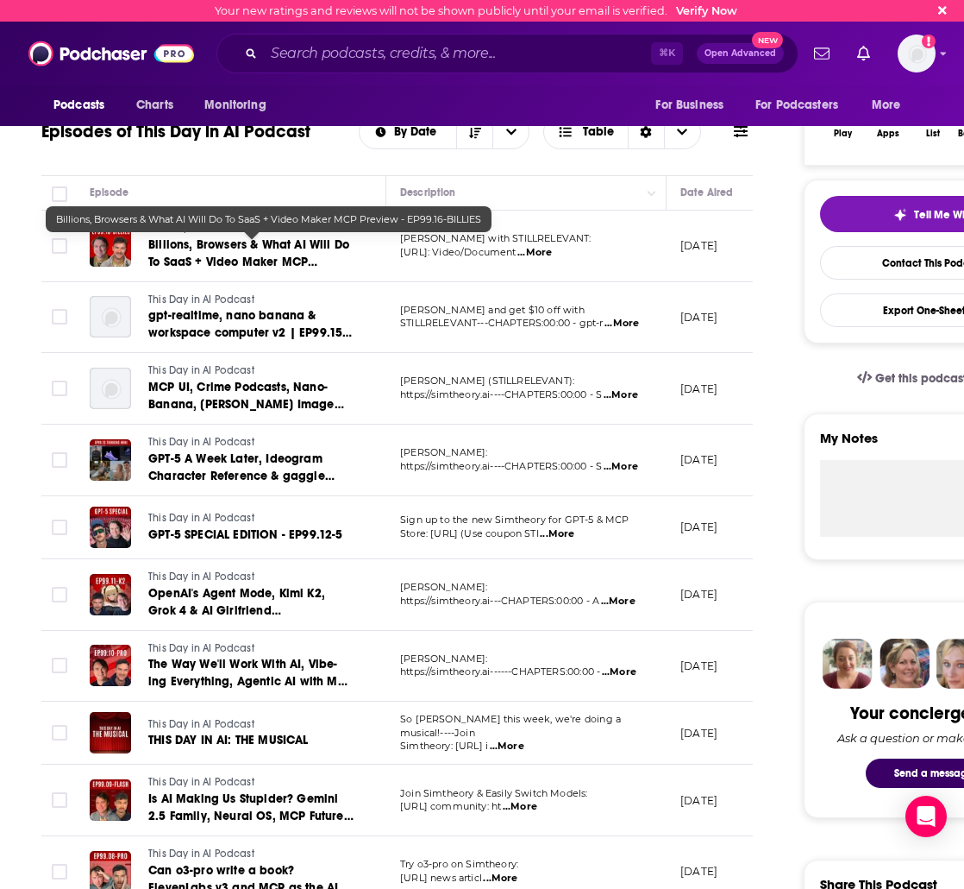
click at [210, 261] on span "Billions, Browsers & What AI Will Do To SaaS + Video Maker MCP Preview - EP99.1…" at bounding box center [248, 261] width 201 height 49
